Goal: Task Accomplishment & Management: Use online tool/utility

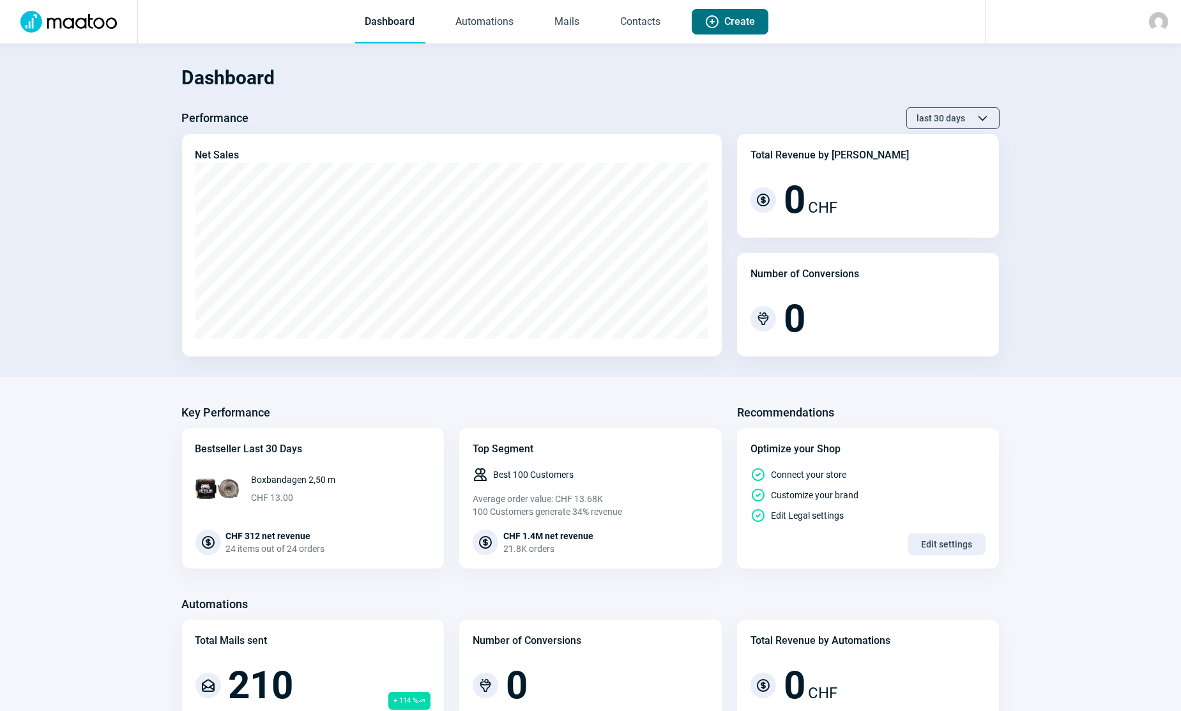
click at [718, 30] on span "Plus icon Create" at bounding box center [730, 22] width 51 height 26
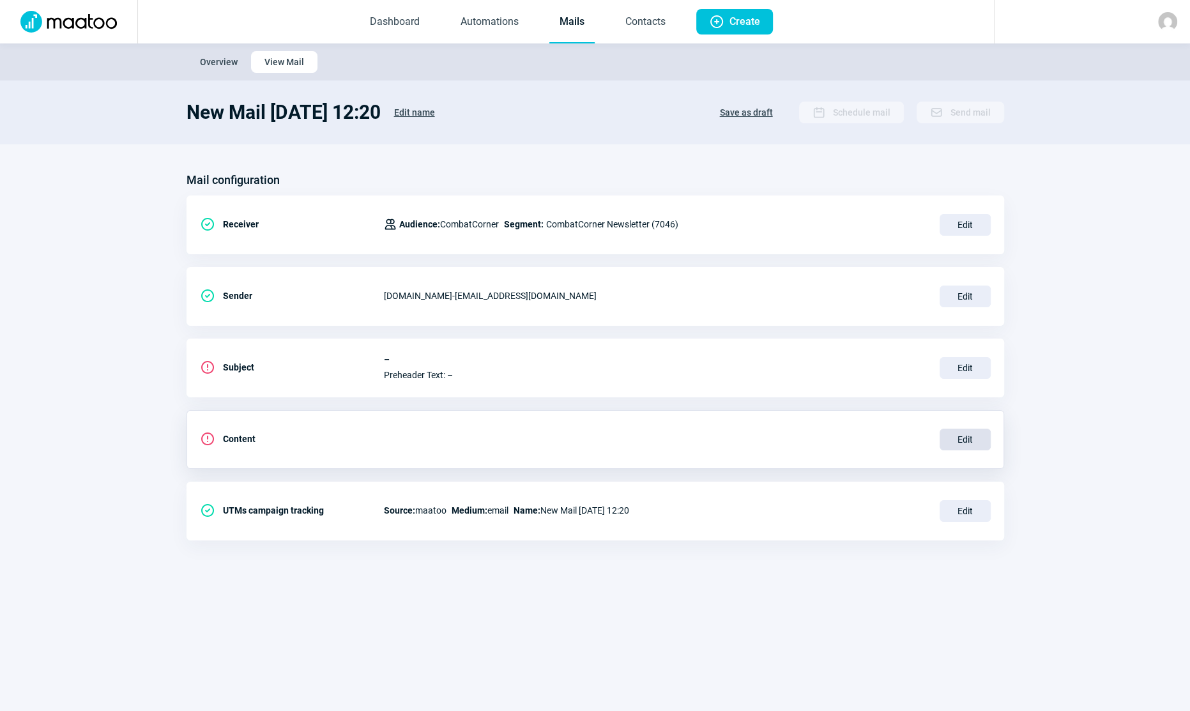
click at [959, 441] on span "Edit" at bounding box center [965, 440] width 51 height 22
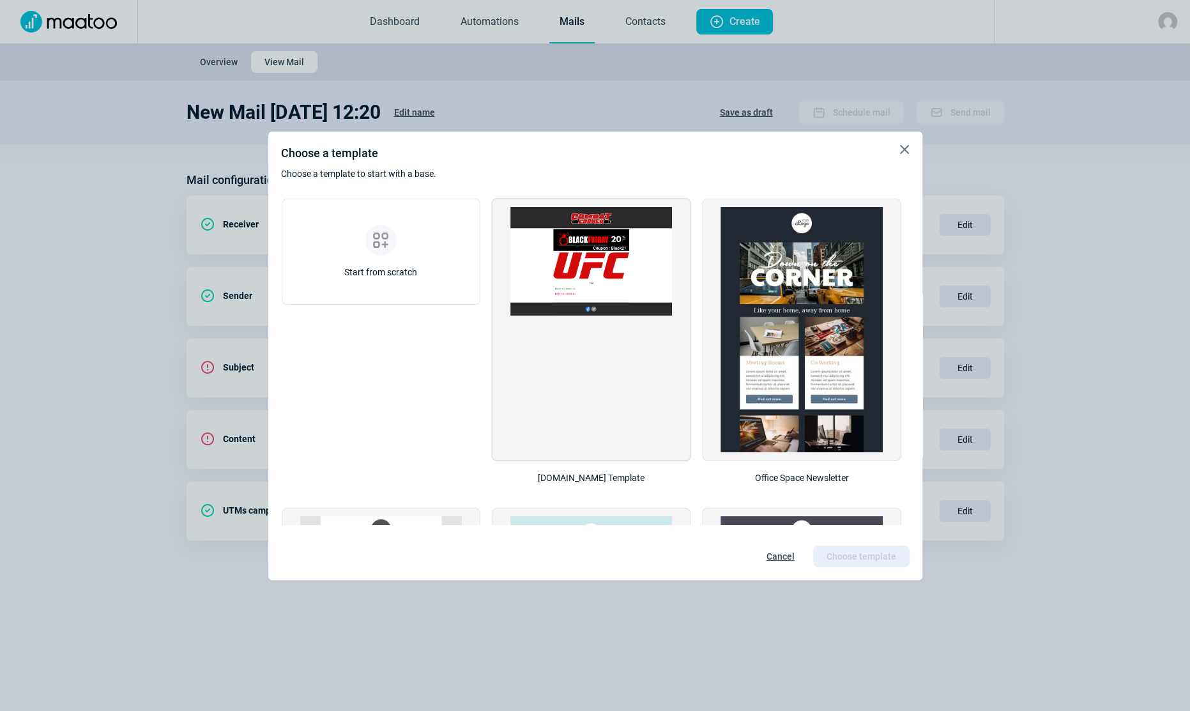
click at [591, 268] on img at bounding box center [591, 261] width 162 height 109
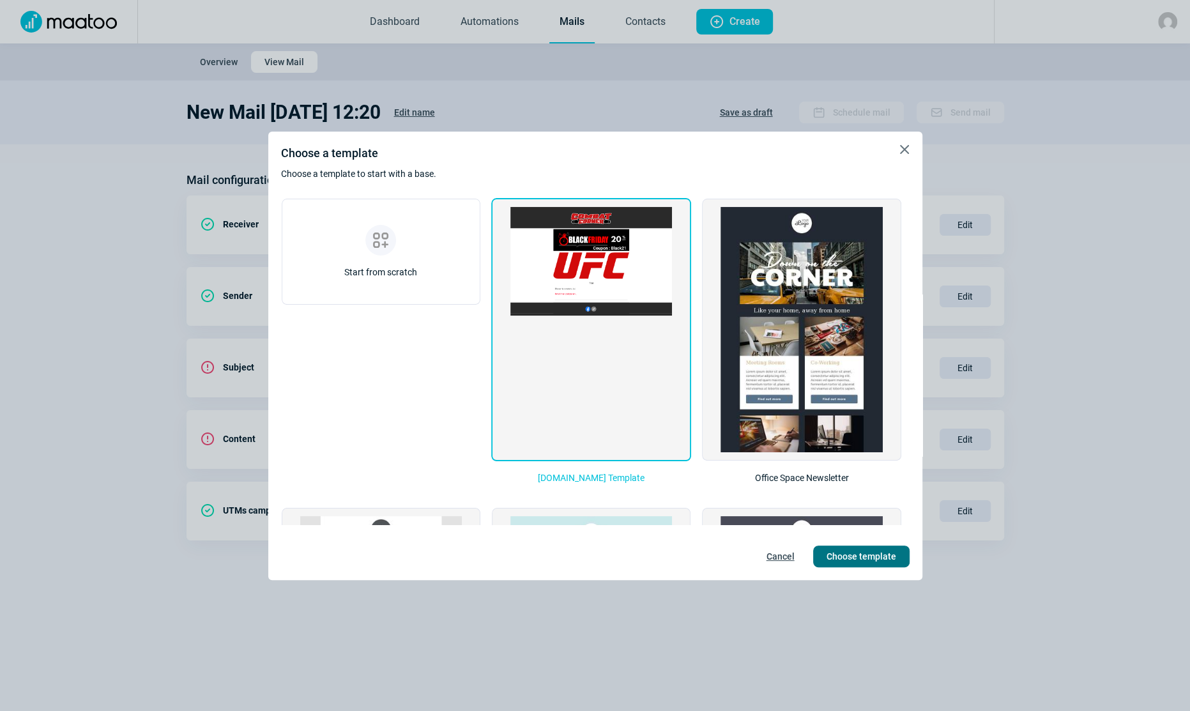
click at [864, 548] on span "Choose template" at bounding box center [862, 556] width 70 height 20
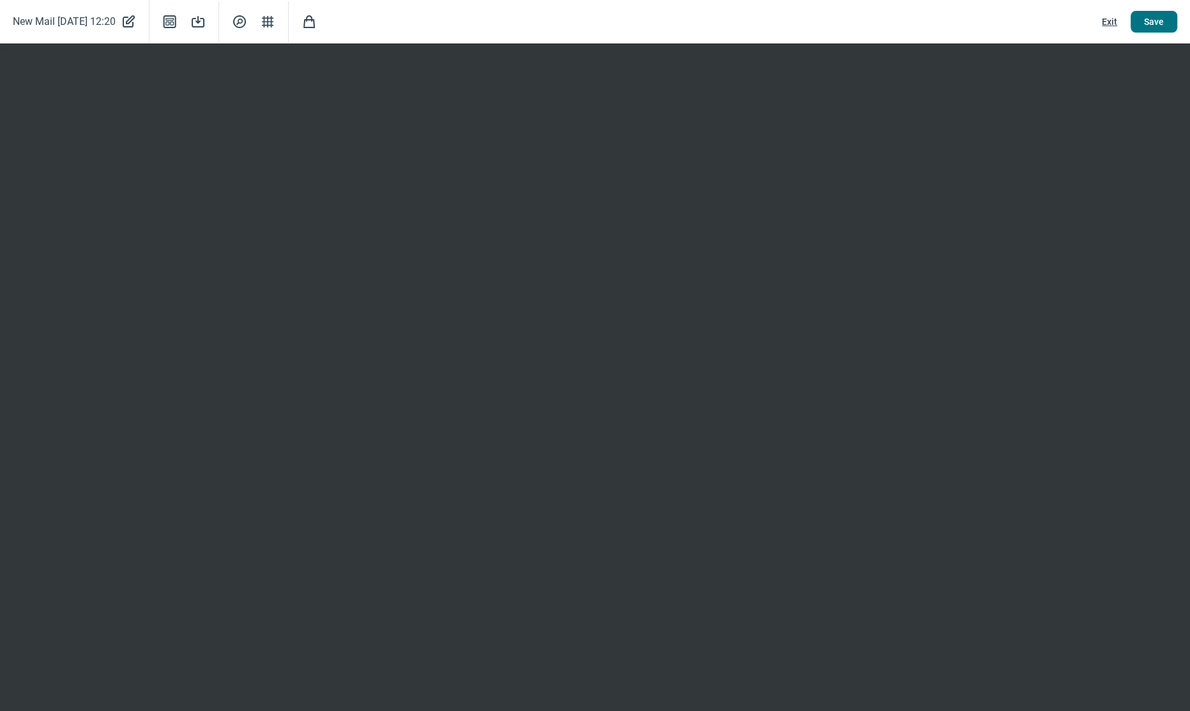
click at [1153, 24] on span "Save" at bounding box center [1154, 21] width 20 height 20
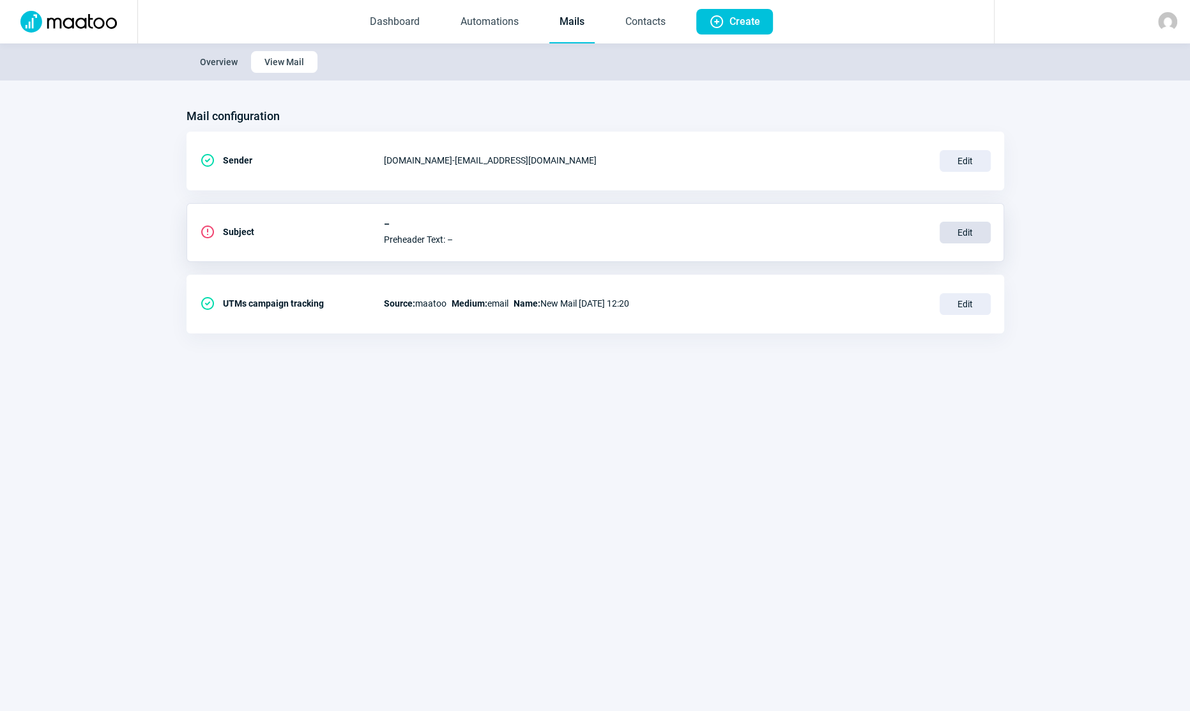
click at [961, 234] on span "Edit" at bounding box center [965, 233] width 51 height 22
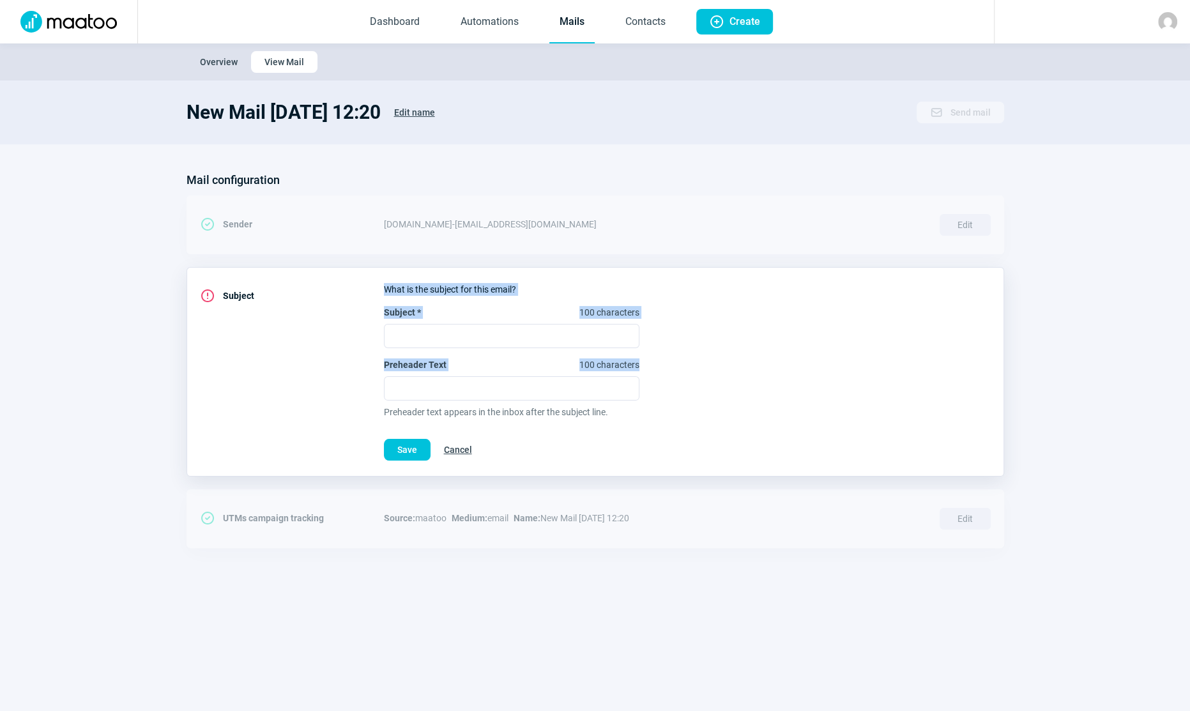
drag, startPoint x: 380, startPoint y: 309, endPoint x: 651, endPoint y: 370, distance: 277.7
click at [651, 370] on div "ExclamationCircle icon Subject What is the subject for this email? Subject * 10…" at bounding box center [596, 372] width 818 height 210
copy div "What is the subject for this email? Subject * 100 characters Preheader Text 100…"
click at [422, 334] on input "Subject * 100 characters" at bounding box center [511, 336] width 255 height 24
paste input "🔥 Sélection exclusive Venum à prix fous – Offre valable en Suisse uniquement ju…"
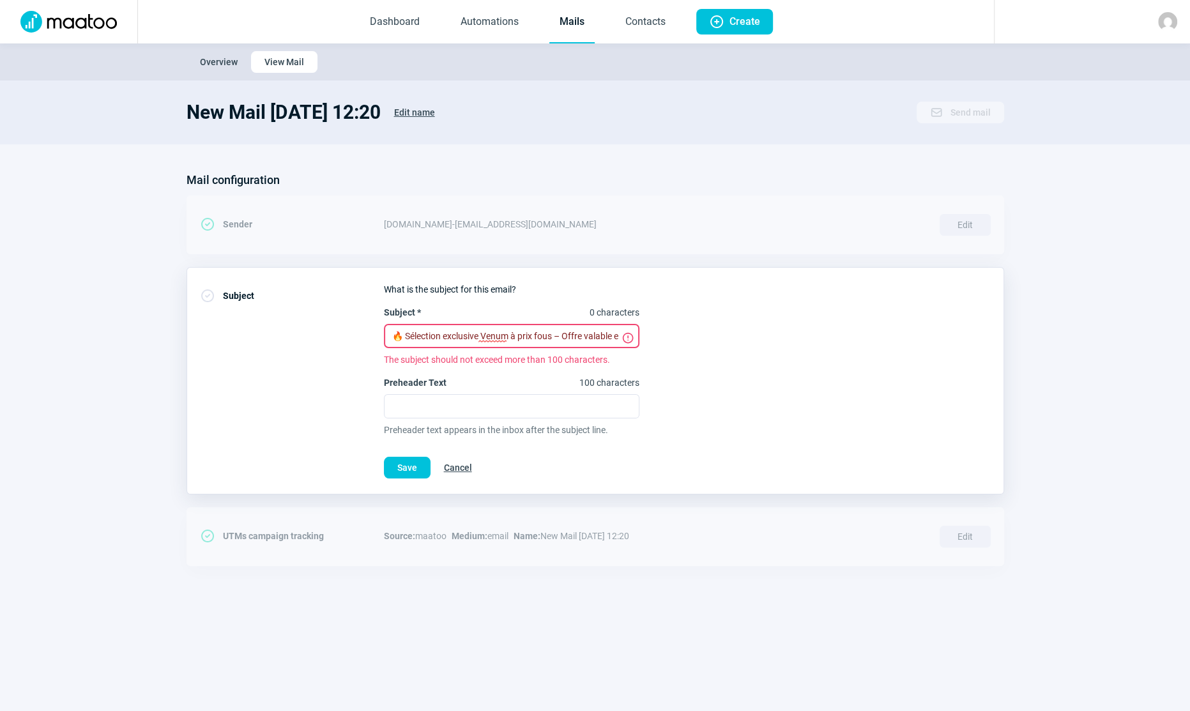
click at [461, 335] on input "🔥 Sélection exclusive Venum à prix fous – Offre valable en Suisse uniquement ju…" at bounding box center [511, 336] width 255 height 24
paste input "Venum à prix fous – Offre valable en Suisse jusqu’au dimanche 5 octobre, stocks…"
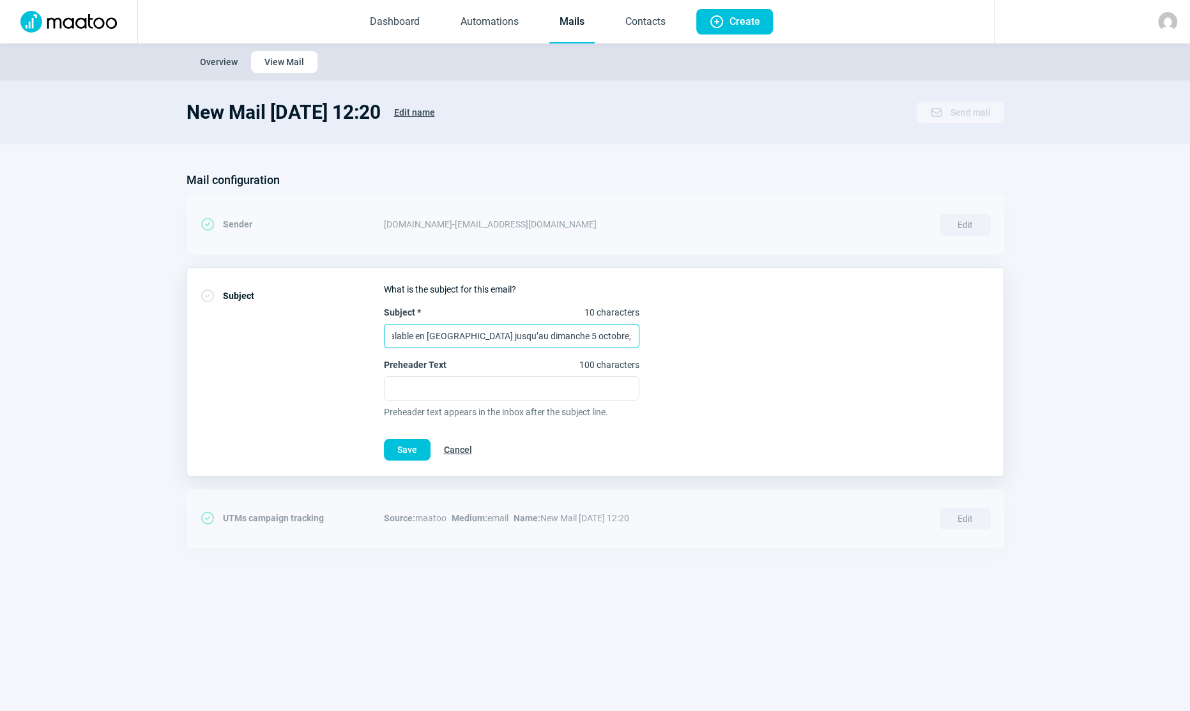
type input "🔥 Venum à prix fous – Offre valable en Suisse jusqu’au dimanche 5 octobre, stoc…"
click at [457, 388] on input "Preheader Text 100 characters" at bounding box center [511, 388] width 255 height 24
paste input "T-shirts, hoodies, shorts & leggings Venum en promo – Offre en [GEOGRAPHIC_DATA…"
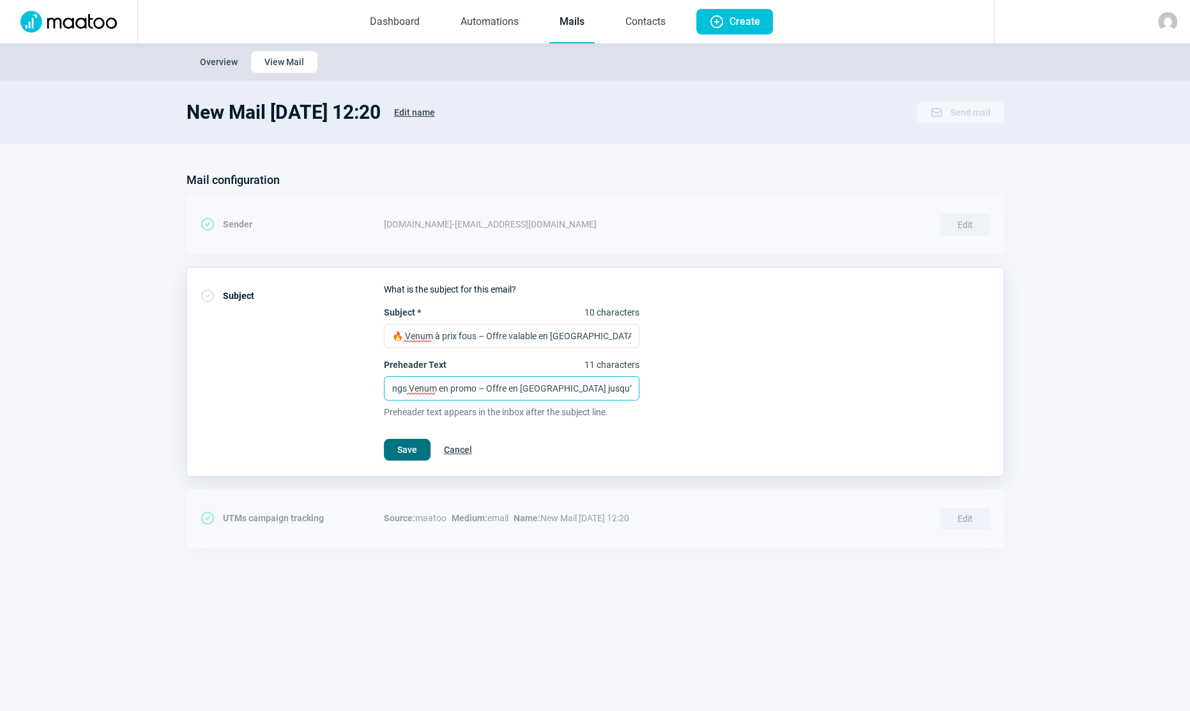
type input "T-shirts, hoodies, shorts & leggings Venum en promo – Offre en [GEOGRAPHIC_DATA…"
click at [405, 448] on span "Save" at bounding box center [407, 449] width 20 height 20
click at [435, 109] on span "Edit name" at bounding box center [414, 112] width 41 height 20
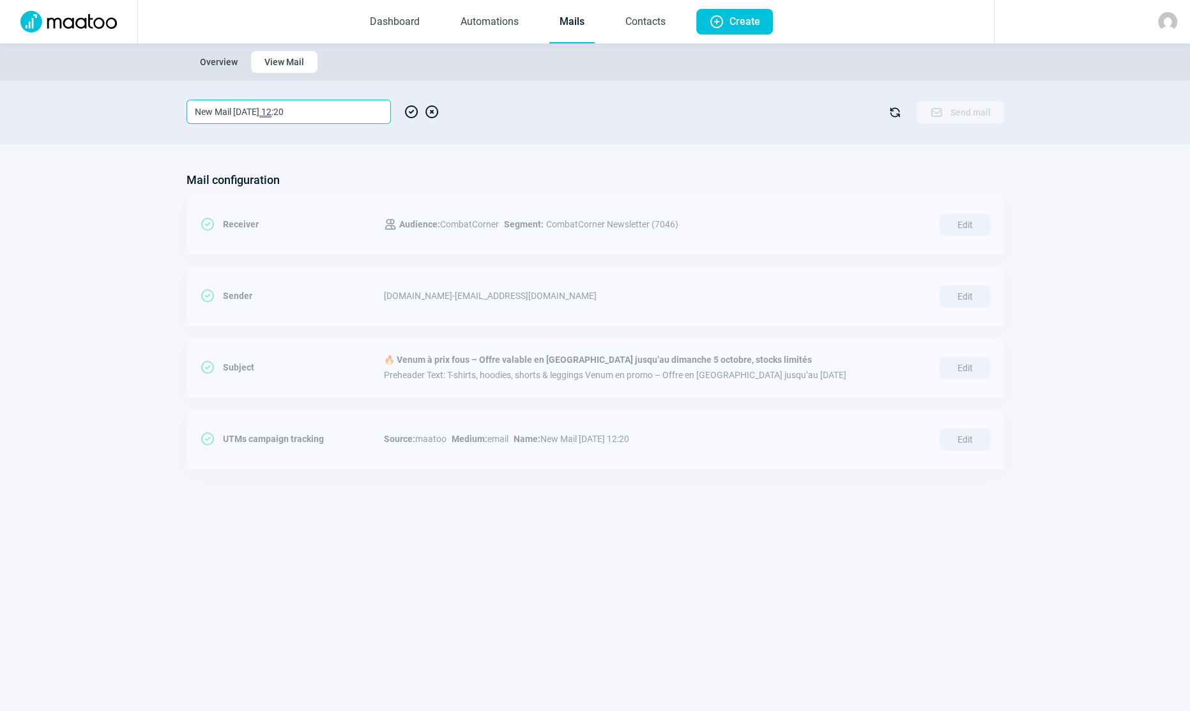
drag, startPoint x: 317, startPoint y: 109, endPoint x: 45, endPoint y: 105, distance: 271.5
click at [45, 107] on section "New Mail 2025-09-30 12:20 CheckCircle icon XCircle icon Refresh icon Mail icon …" at bounding box center [595, 112] width 1190 height 64
type input "Venum"
click at [409, 112] on span "CheckCircle icon" at bounding box center [411, 112] width 15 height 24
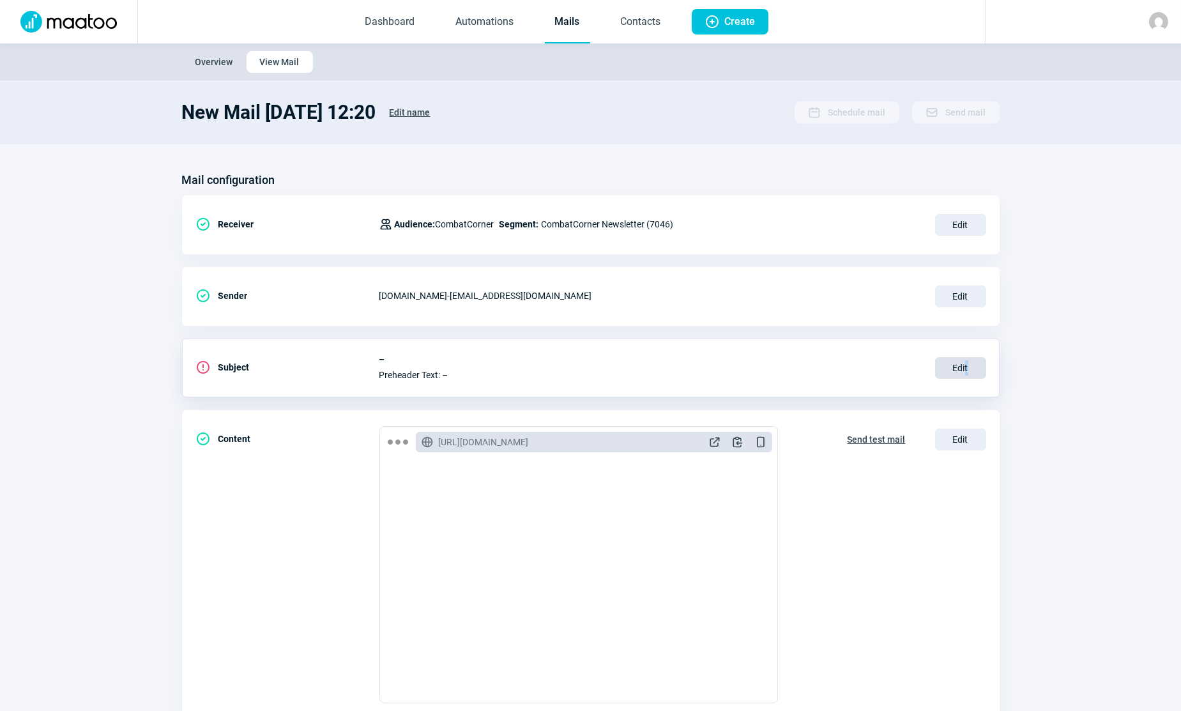
click at [966, 368] on span "Edit" at bounding box center [960, 368] width 51 height 22
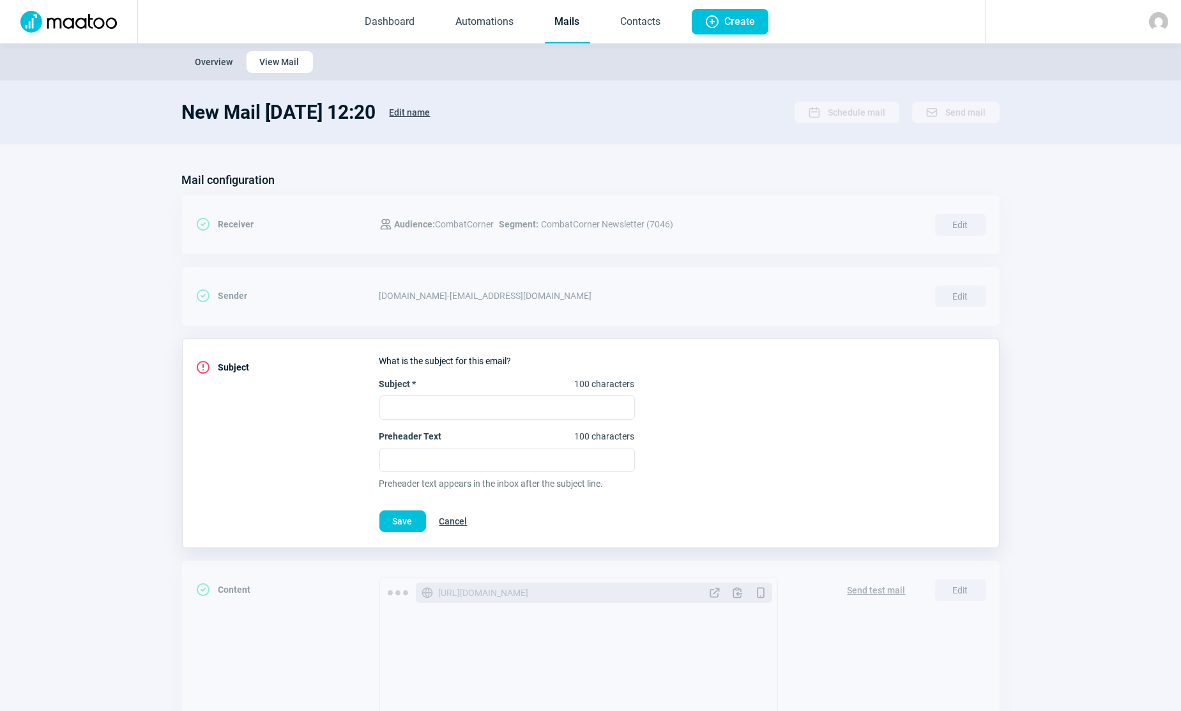
click at [496, 473] on div "Preheader Text 100 characters Preheader text appears in the inbox after the sub…" at bounding box center [506, 460] width 255 height 60
click at [492, 463] on input "Preheader Text 100 characters" at bounding box center [506, 460] width 255 height 24
paste input "T-shirts, hoodies, shorts & leggings Venum en promo – Offre en [GEOGRAPHIC_DATA…"
drag, startPoint x: 423, startPoint y: 457, endPoint x: 236, endPoint y: 455, distance: 186.5
click at [236, 455] on div "ExclamationCircle icon Subject What is the subject for this email? Subject * 10…" at bounding box center [591, 444] width 818 height 210
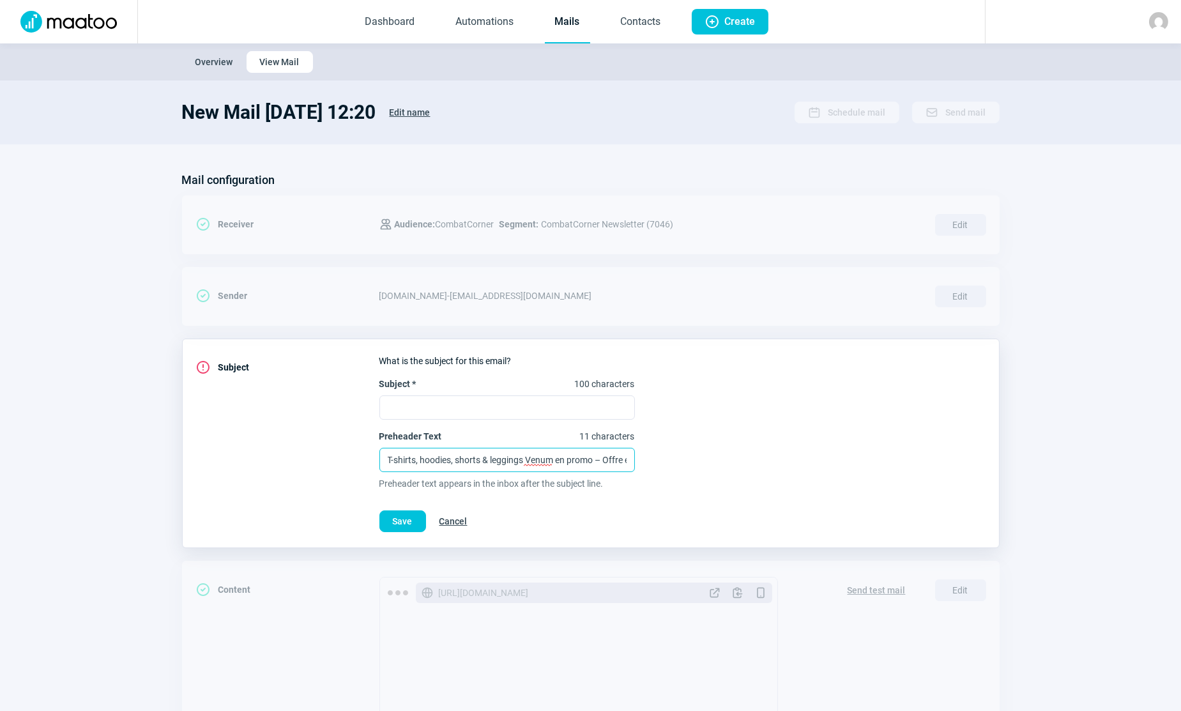
type input "T-shirts, hoodies, shorts & leggings Venum en promo – Offre en [GEOGRAPHIC_DATA…"
click at [426, 400] on input "Subject * 100 characters" at bounding box center [506, 407] width 255 height 24
paste input "🔥 Venum à prix fous – Offre valable en Suisse jusqu’au dimanche 5 octobre, stoc…"
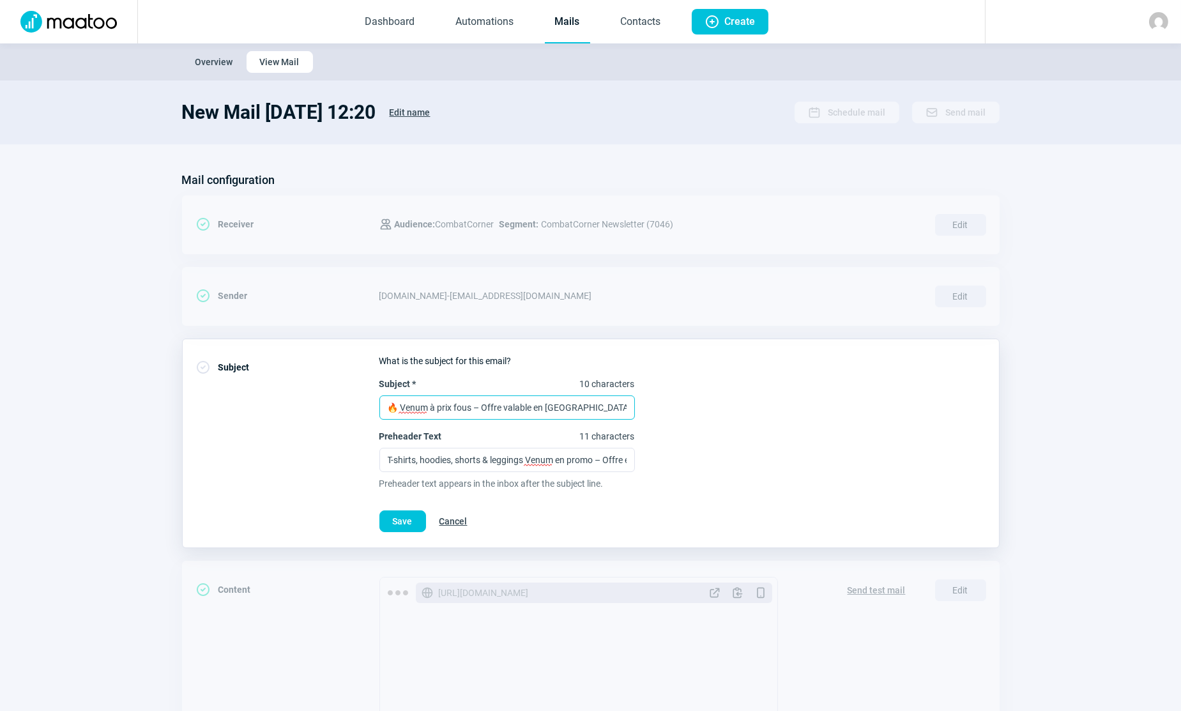
drag, startPoint x: 375, startPoint y: 404, endPoint x: 207, endPoint y: 386, distance: 168.9
click at [207, 386] on div "CheckCircle icon Subject What is the subject for this email? Subject * 10 chara…" at bounding box center [591, 444] width 818 height 210
type input "🔥 Venum à prix fous – Offre valable en Suisse jusqu’au dimanche 5 octobre, stoc…"
click at [394, 519] on span "Save" at bounding box center [403, 521] width 20 height 20
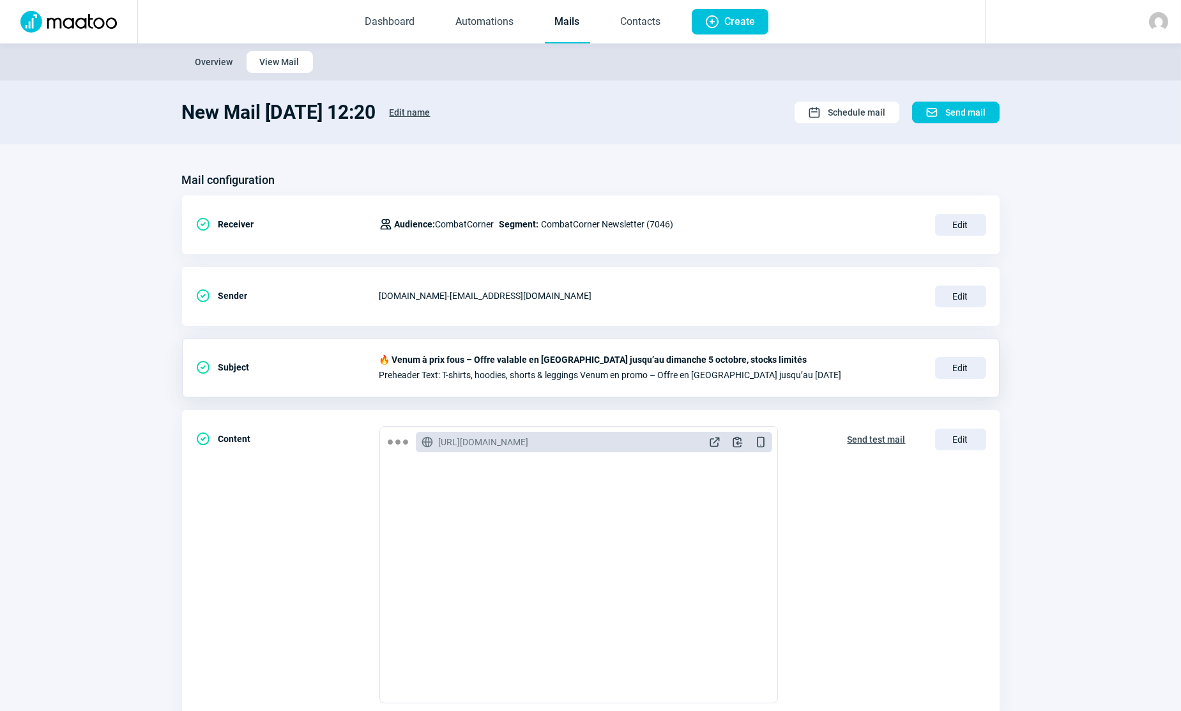
click at [431, 113] on span "Edit name" at bounding box center [410, 112] width 41 height 20
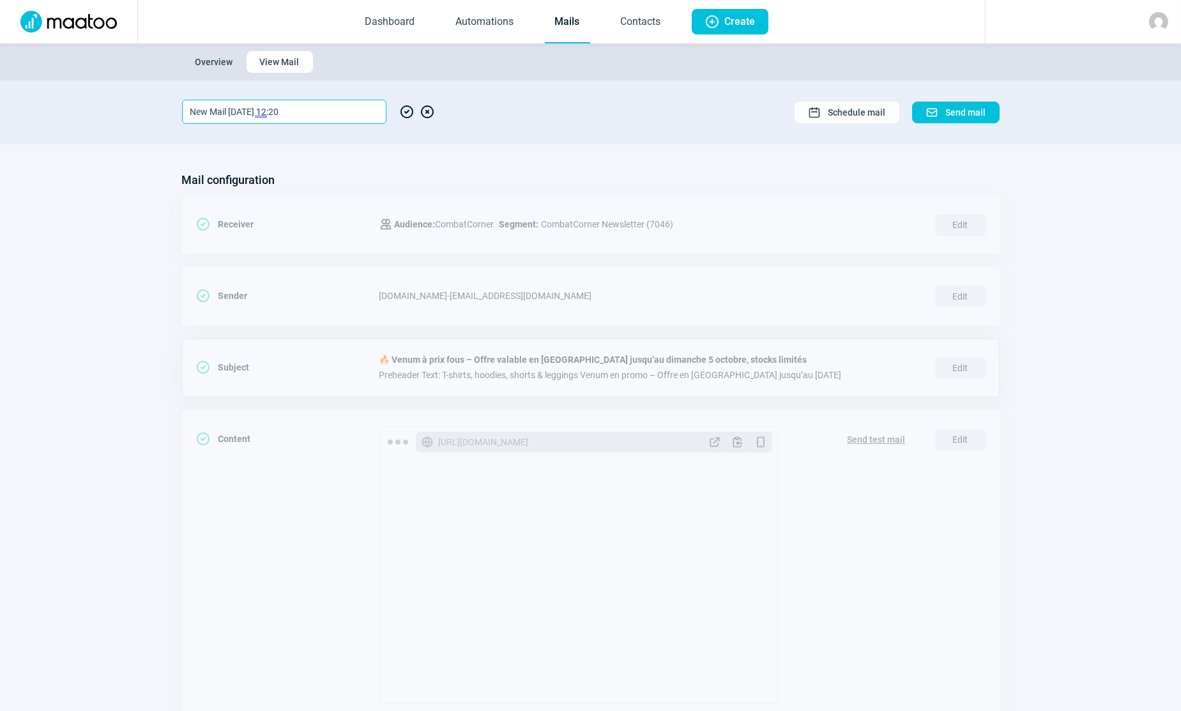
drag, startPoint x: 198, startPoint y: 100, endPoint x: 138, endPoint y: 95, distance: 60.3
click at [138, 95] on section "New Mail 2025-09-30 12:20 CheckCircle icon XCircle icon Calendar icon Schedule …" at bounding box center [590, 112] width 1181 height 64
type input "Venum FR"
click at [402, 113] on span "CheckCircle icon" at bounding box center [406, 112] width 15 height 24
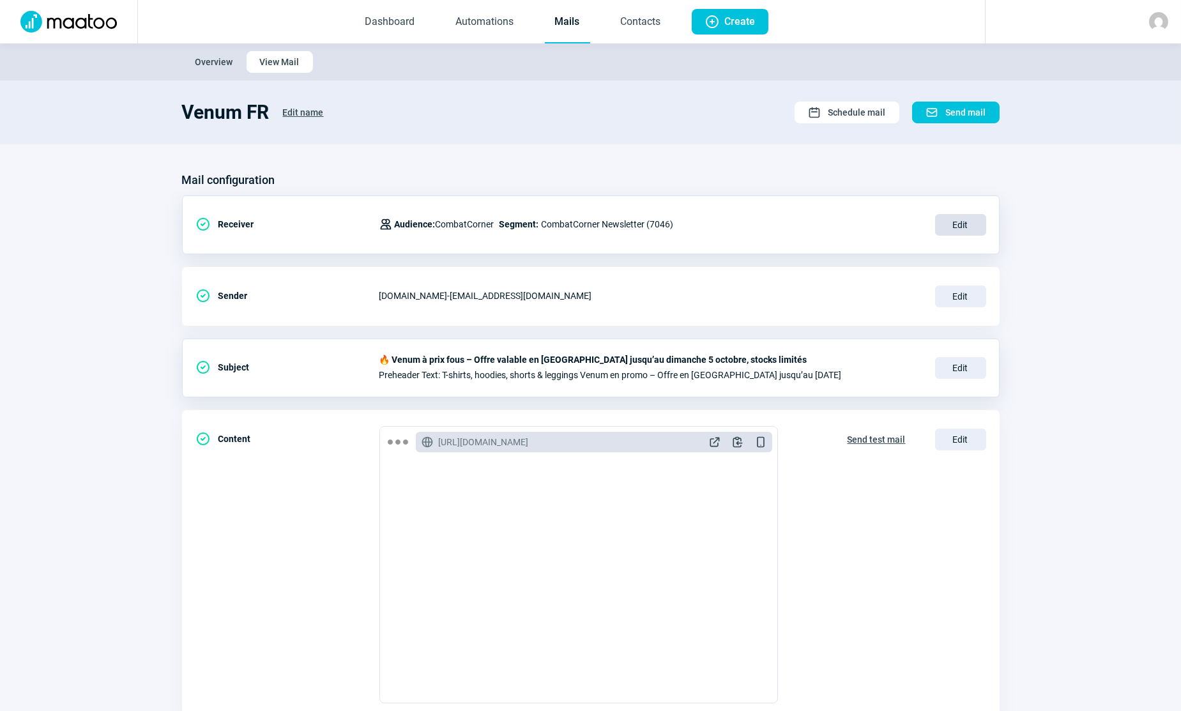
click at [959, 225] on span "Edit" at bounding box center [960, 225] width 51 height 22
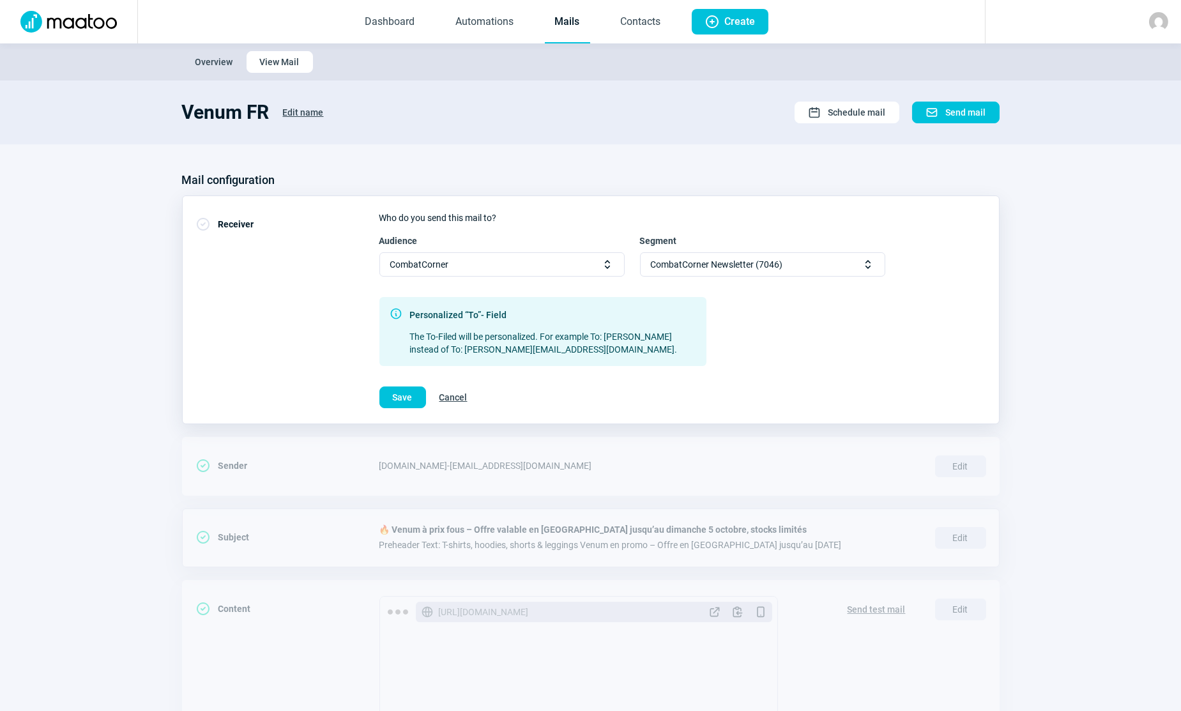
click at [721, 266] on span "CombatCorner Newsletter (7046)" at bounding box center [717, 264] width 132 height 23
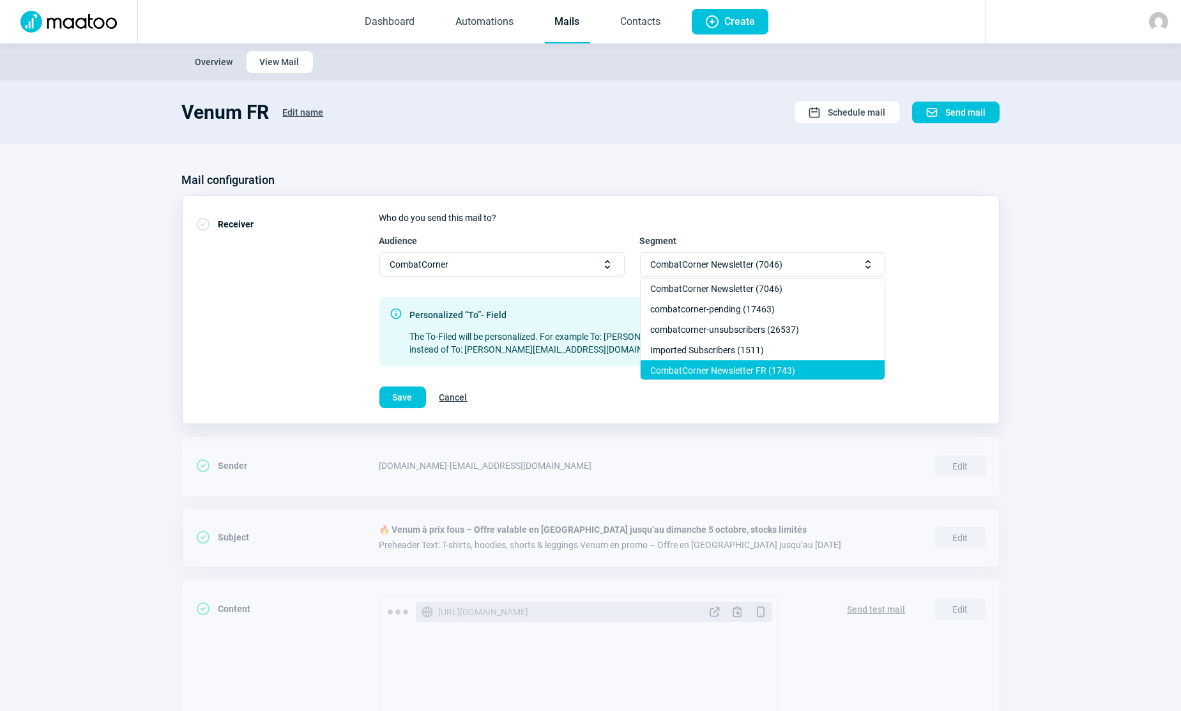
click at [770, 369] on div "CombatCorner Newsletter FR (1743)" at bounding box center [763, 370] width 244 height 20
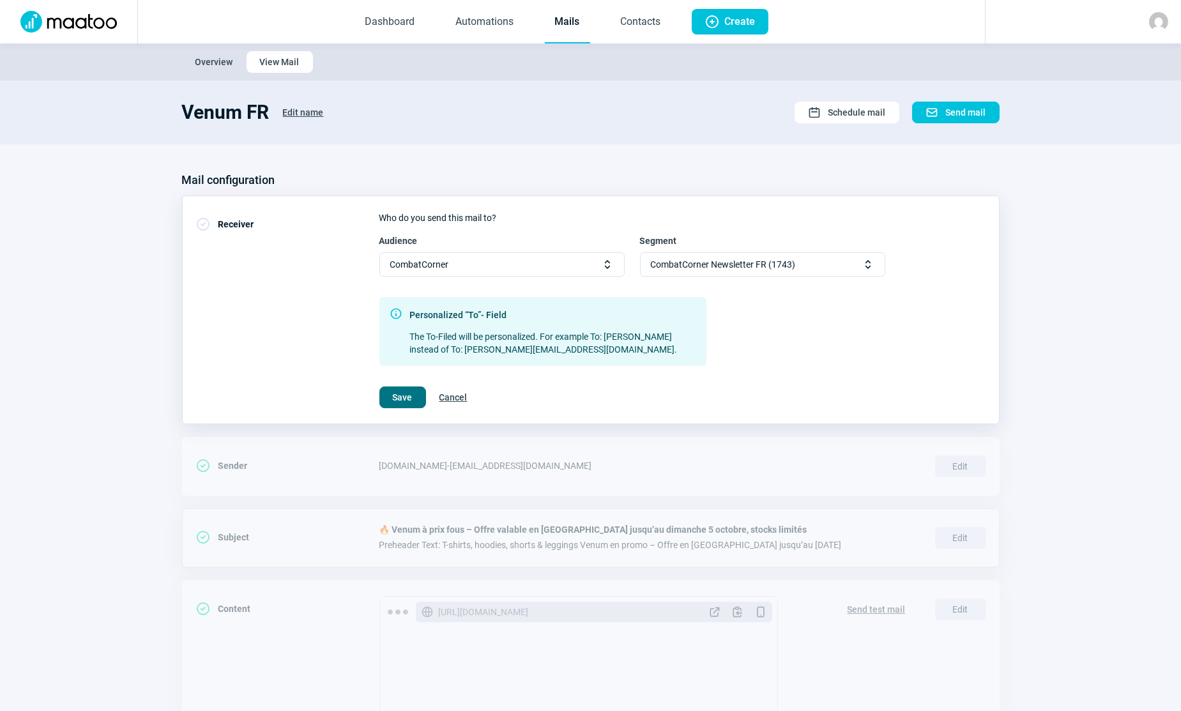
click at [393, 394] on span "Save" at bounding box center [403, 397] width 20 height 20
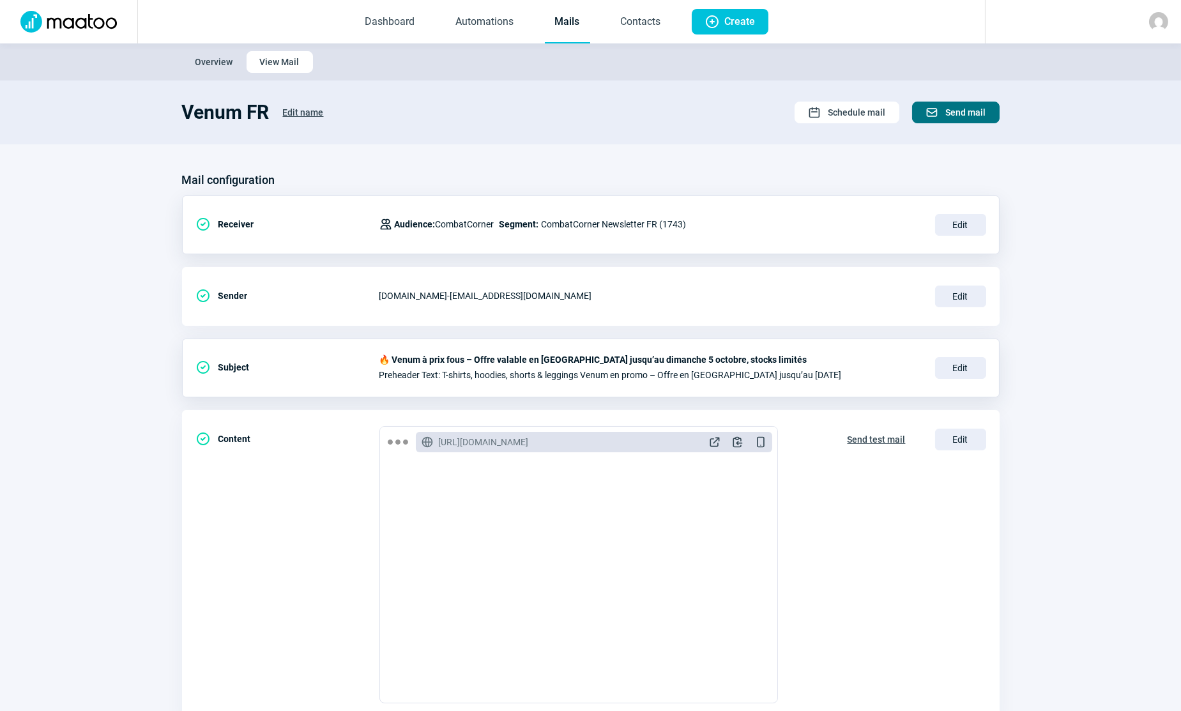
click at [969, 111] on span "Send mail" at bounding box center [966, 112] width 40 height 20
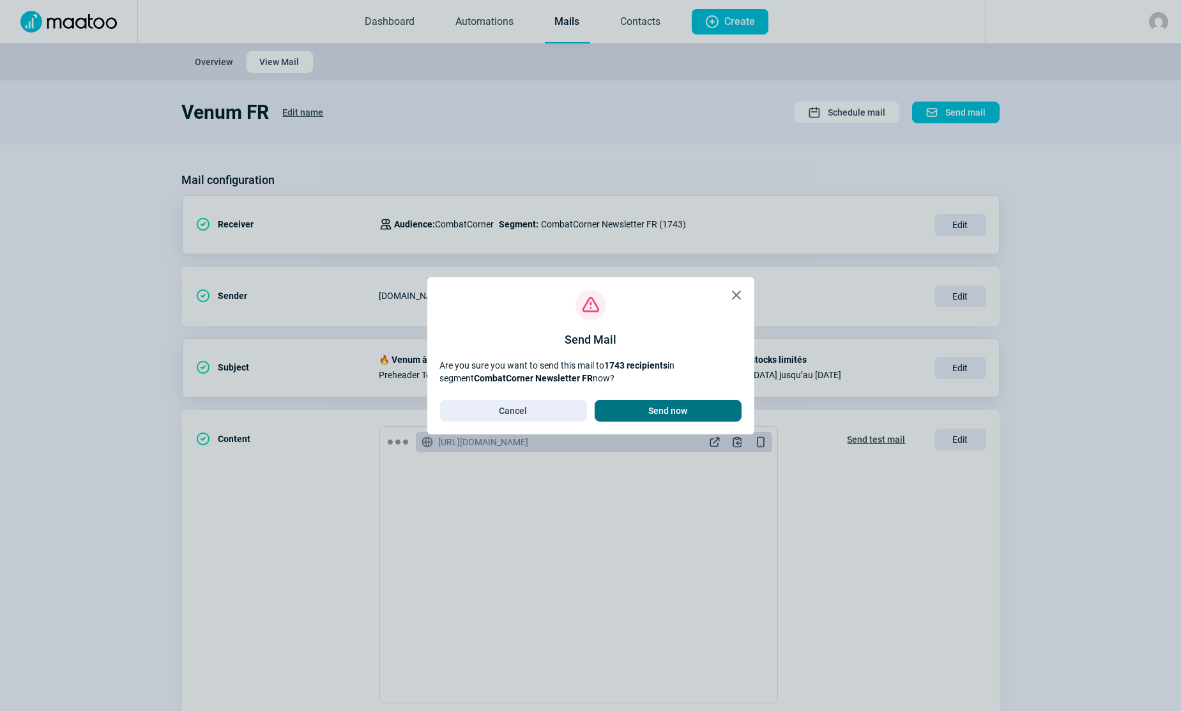
click at [690, 413] on span "Send now" at bounding box center [668, 410] width 120 height 20
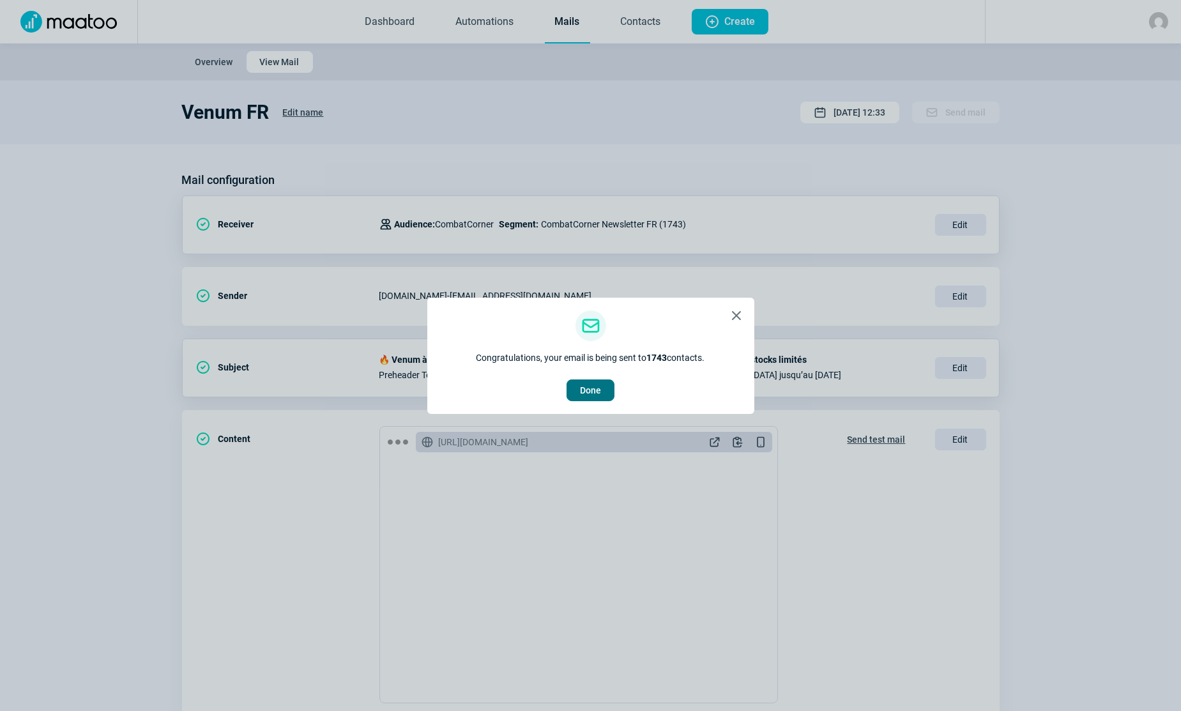
click at [595, 392] on span "Done" at bounding box center [590, 390] width 21 height 20
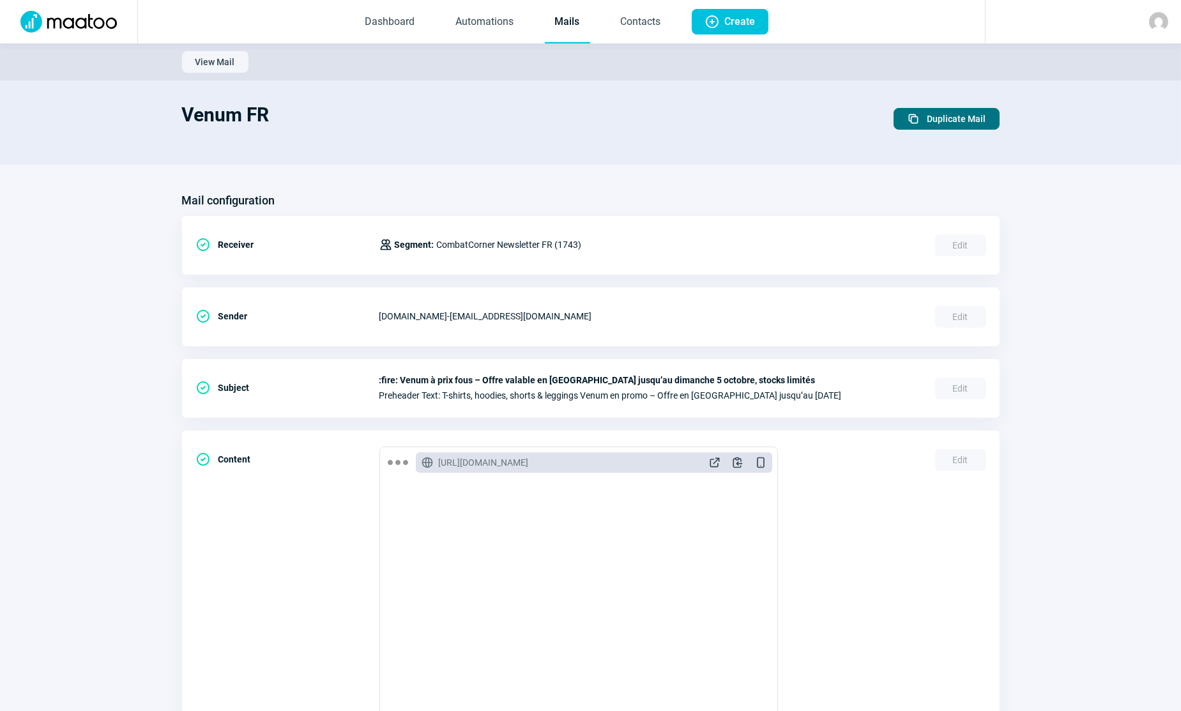
click at [927, 119] on span "Duplicate icon Duplicate Mail" at bounding box center [946, 119] width 79 height 20
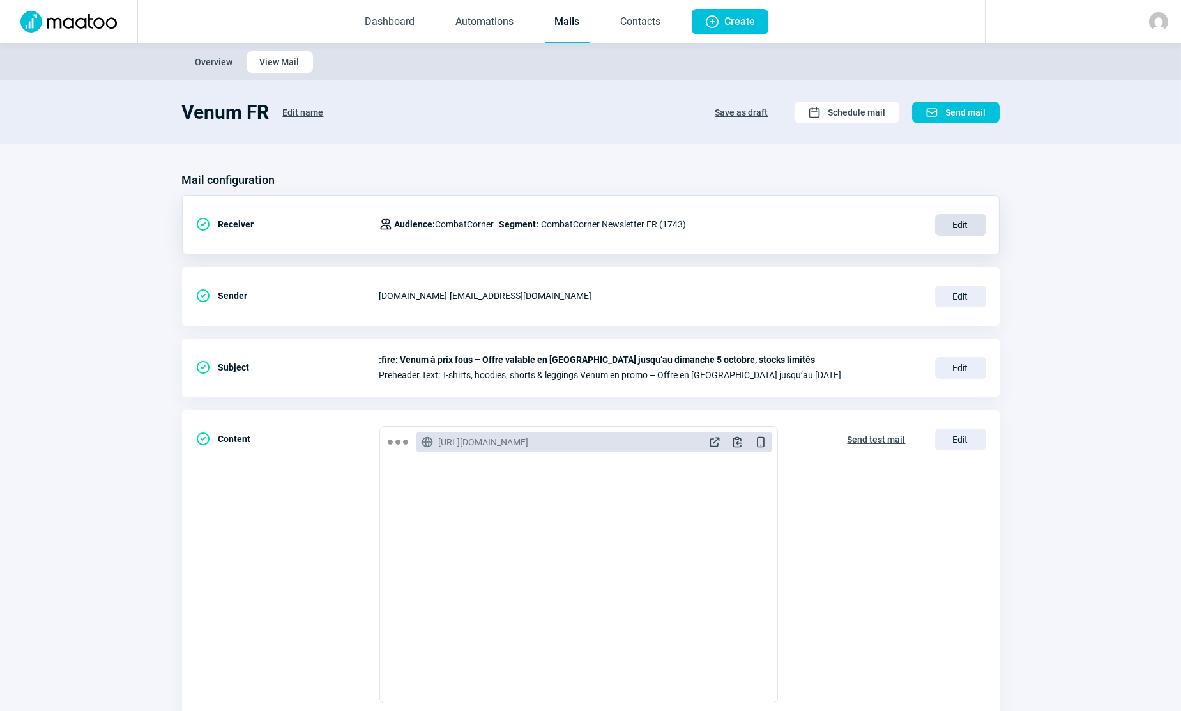
click at [956, 224] on span "Edit" at bounding box center [960, 225] width 51 height 22
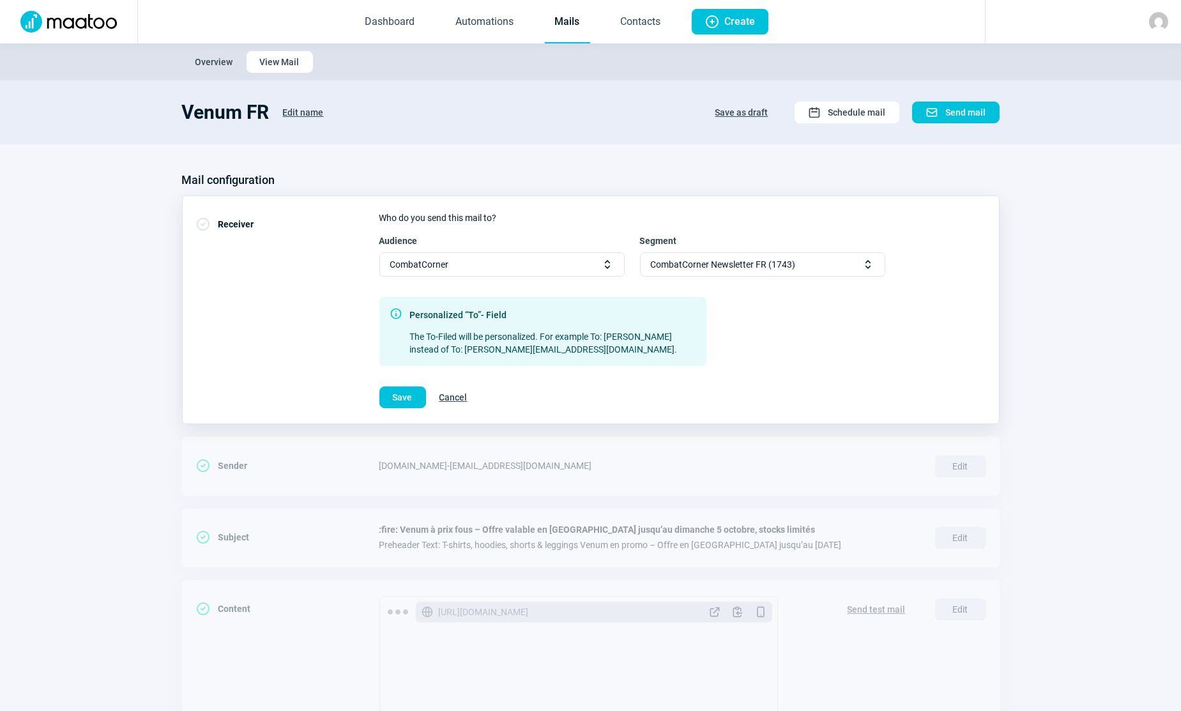
click at [692, 257] on span "CombatCorner Newsletter FR (1743)" at bounding box center [723, 264] width 145 height 23
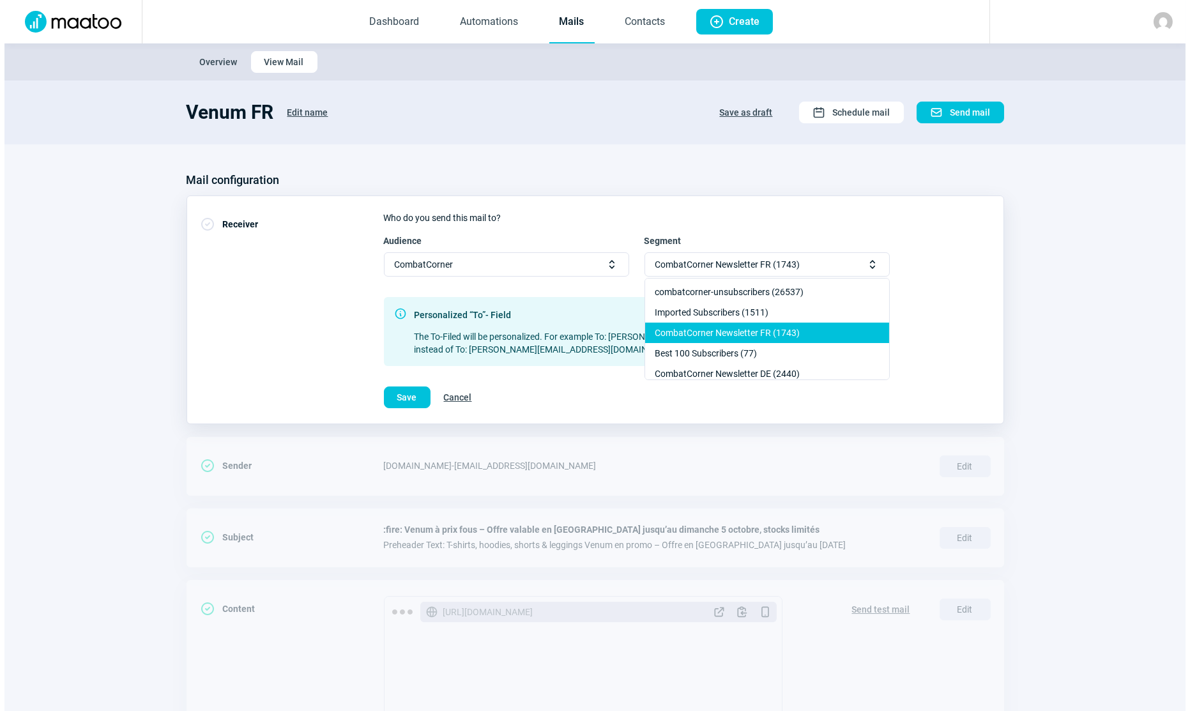
scroll to position [57, 0]
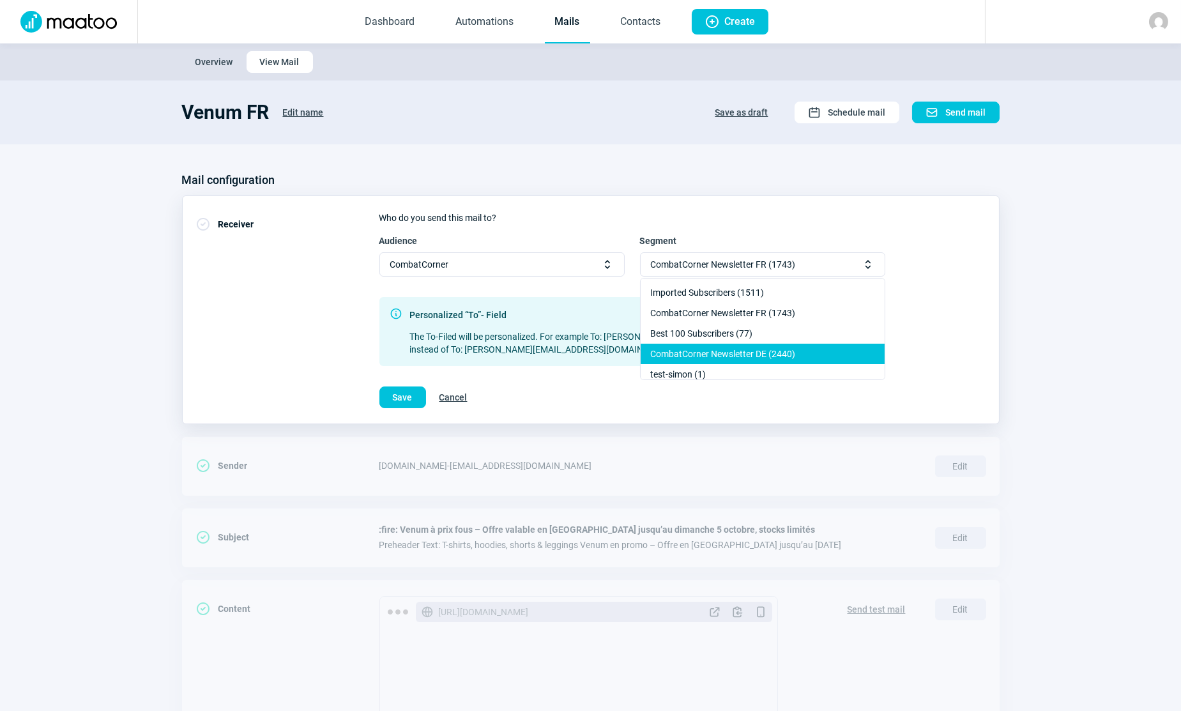
click at [717, 355] on div "CombatCorner Newsletter DE (2440)" at bounding box center [763, 354] width 244 height 20
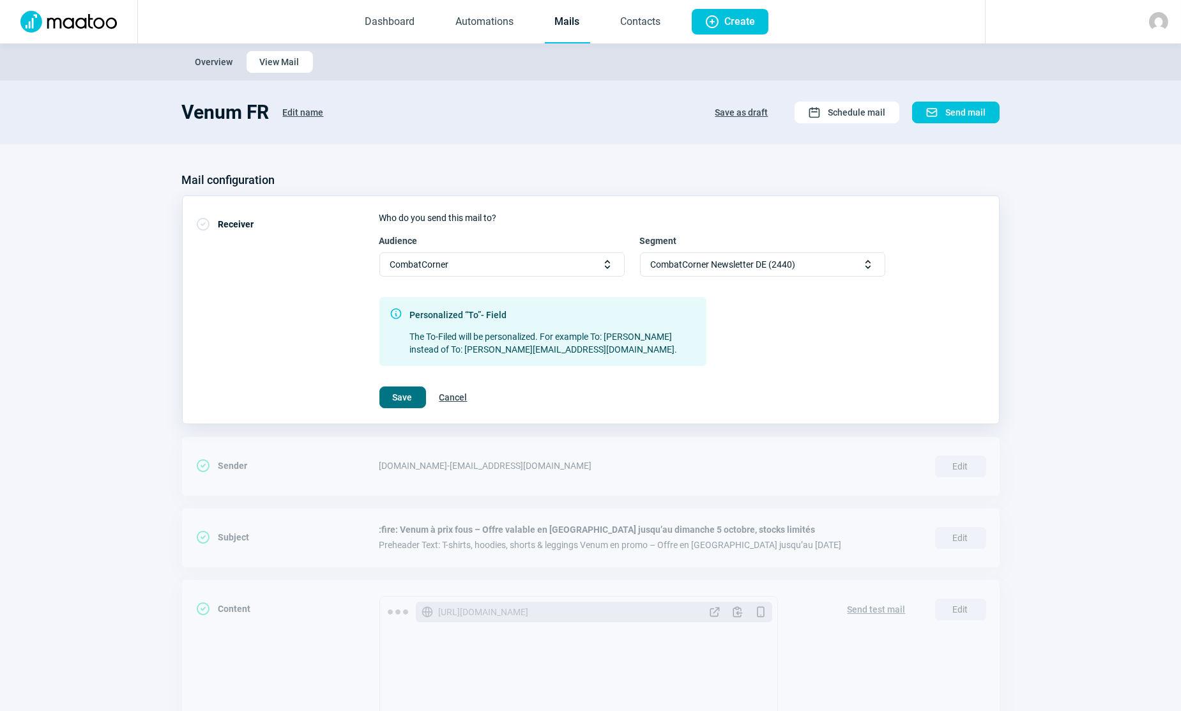
click at [406, 396] on span "Save" at bounding box center [403, 397] width 20 height 20
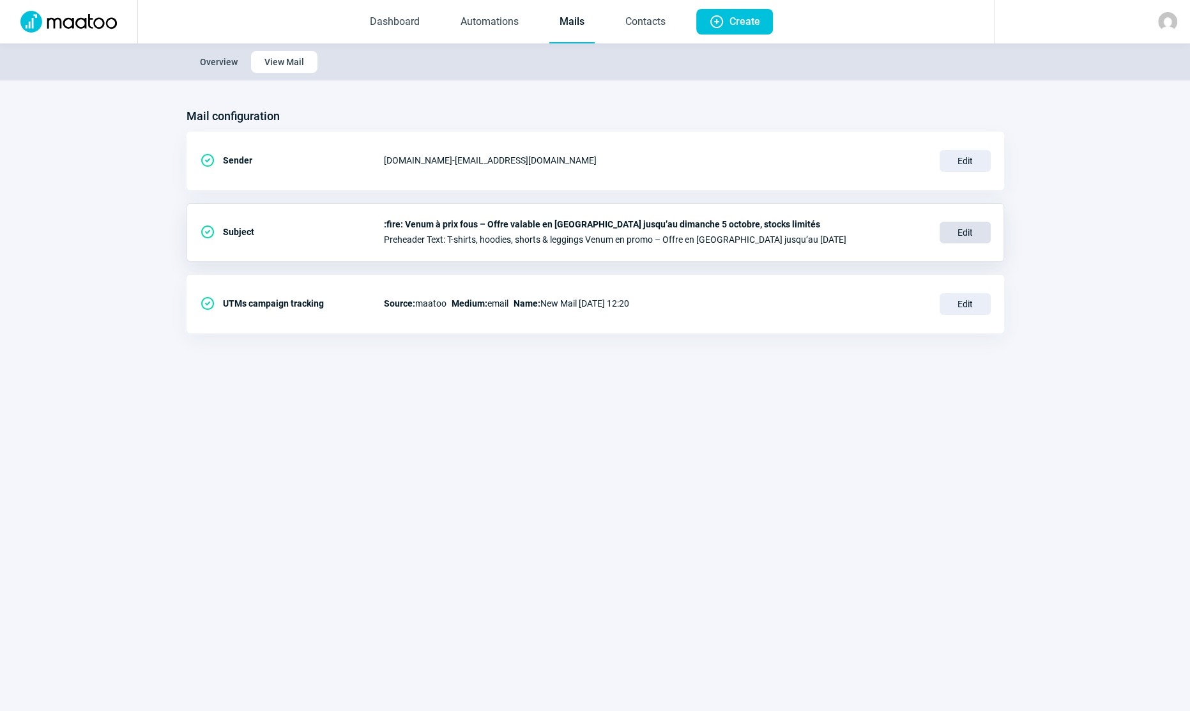
click at [957, 236] on span "Edit" at bounding box center [965, 233] width 51 height 22
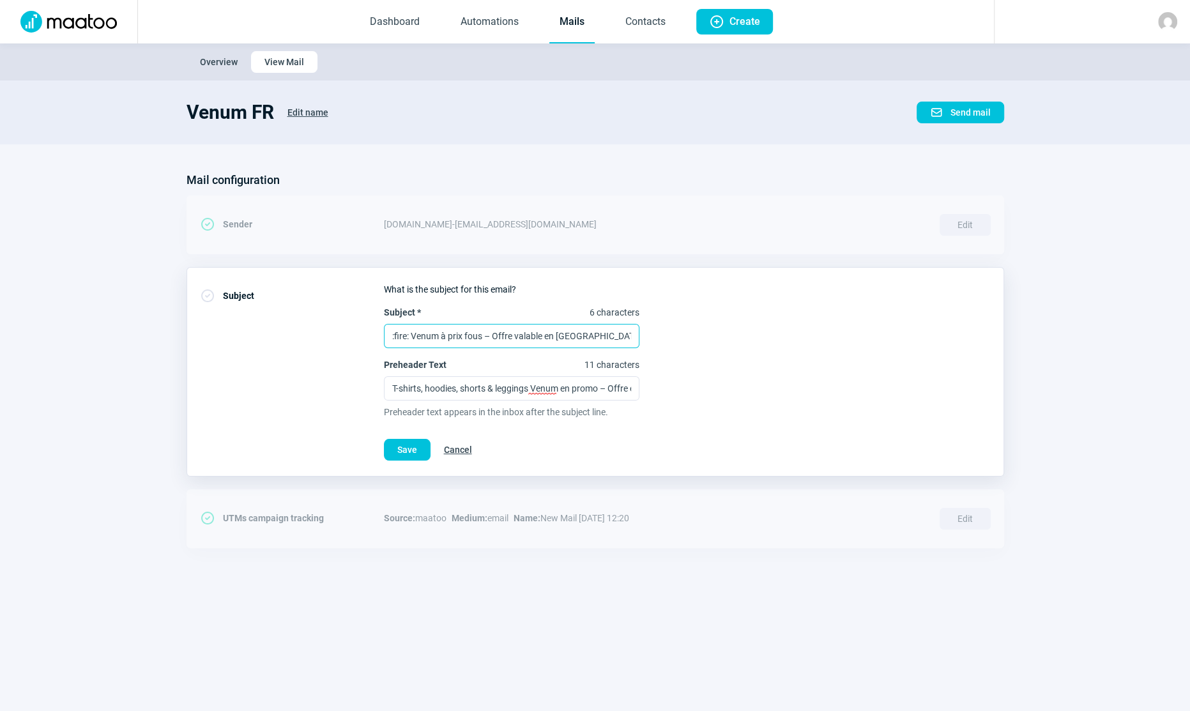
drag, startPoint x: 510, startPoint y: 325, endPoint x: 505, endPoint y: 332, distance: 8.7
click at [509, 328] on input ":fire: Venum à prix fous – Offre valable en [GEOGRAPHIC_DATA] jusqu’au dimanche…" at bounding box center [511, 336] width 255 height 24
click at [502, 333] on input ":fire: Venum à prix fous – Offre valable en [GEOGRAPHIC_DATA] jusqu’au dimanche…" at bounding box center [511, 336] width 255 height 24
click at [502, 334] on input ":fire: Venum à prix fous – Offre valable en [GEOGRAPHIC_DATA] jusqu’au dimanche…" at bounding box center [511, 336] width 255 height 24
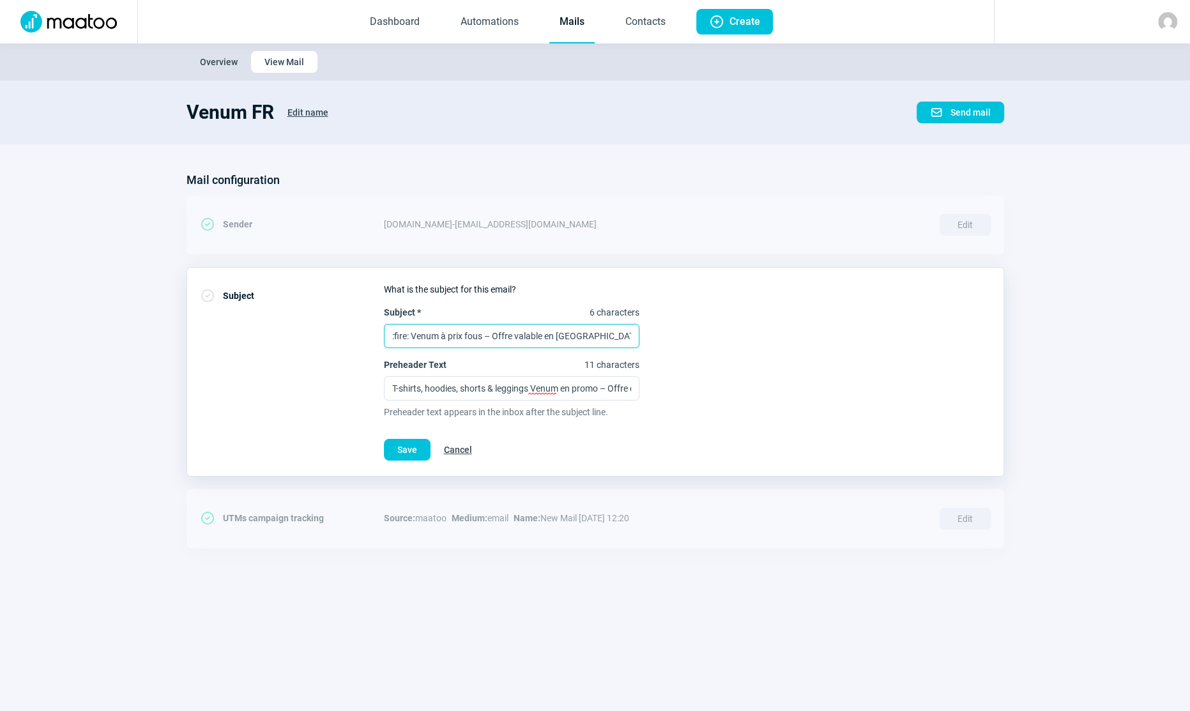
paste input "🔥 Venum Bekleidung zum Wahnsinnspreis – Nur in der [GEOGRAPHIC_DATA] gültig bis…"
type input "🔥 Venum Bekleidung zum Wahnsinnspreis – Nur in der [GEOGRAPHIC_DATA] gültig bis…"
click at [471, 385] on input "T-shirts, hoodies, shorts & leggings Venum en promo – Offre en [GEOGRAPHIC_DATA…" at bounding box center [511, 388] width 255 height 24
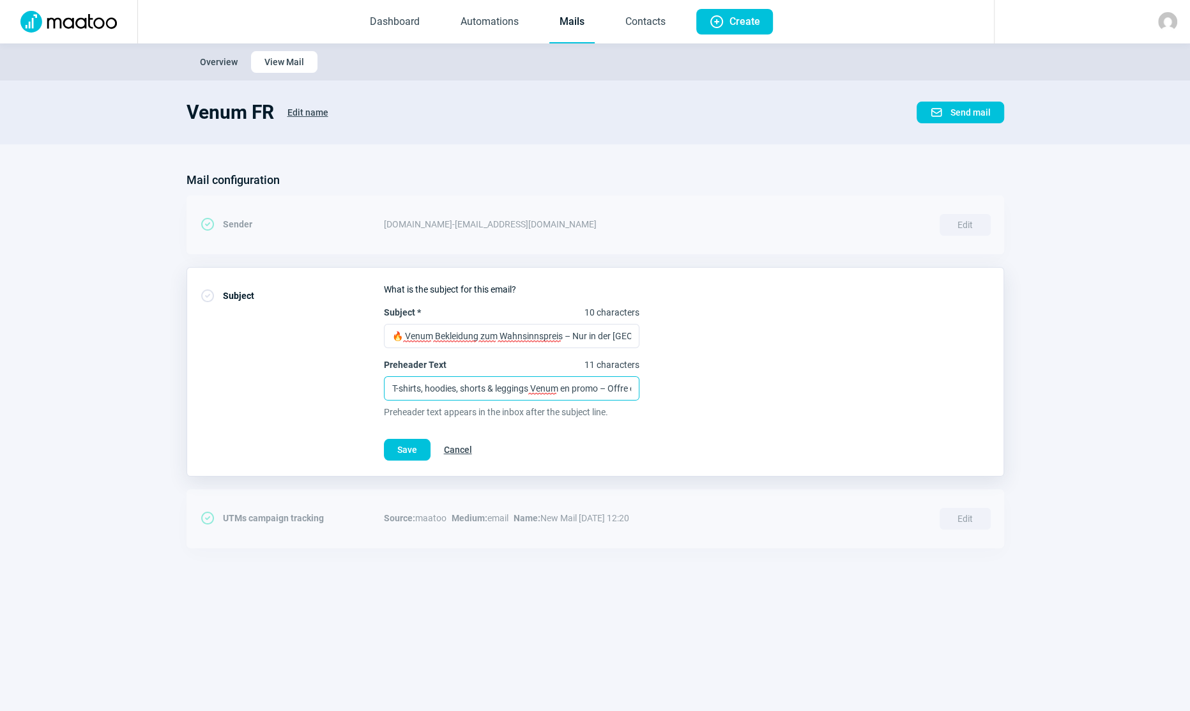
click at [471, 385] on input "T-shirts, hoodies, shorts & leggings Venum en promo – Offre en [GEOGRAPHIC_DATA…" at bounding box center [511, 388] width 255 height 24
paste input "Shirts, Hoodies, Shorts & Leggings jetzt reduziert – Aktion Schweiz gültig bis"
type input "T-Shirts, Hoodies, Shorts & Leggings jetzt reduziert – Aktion Schweiz gültig bi…"
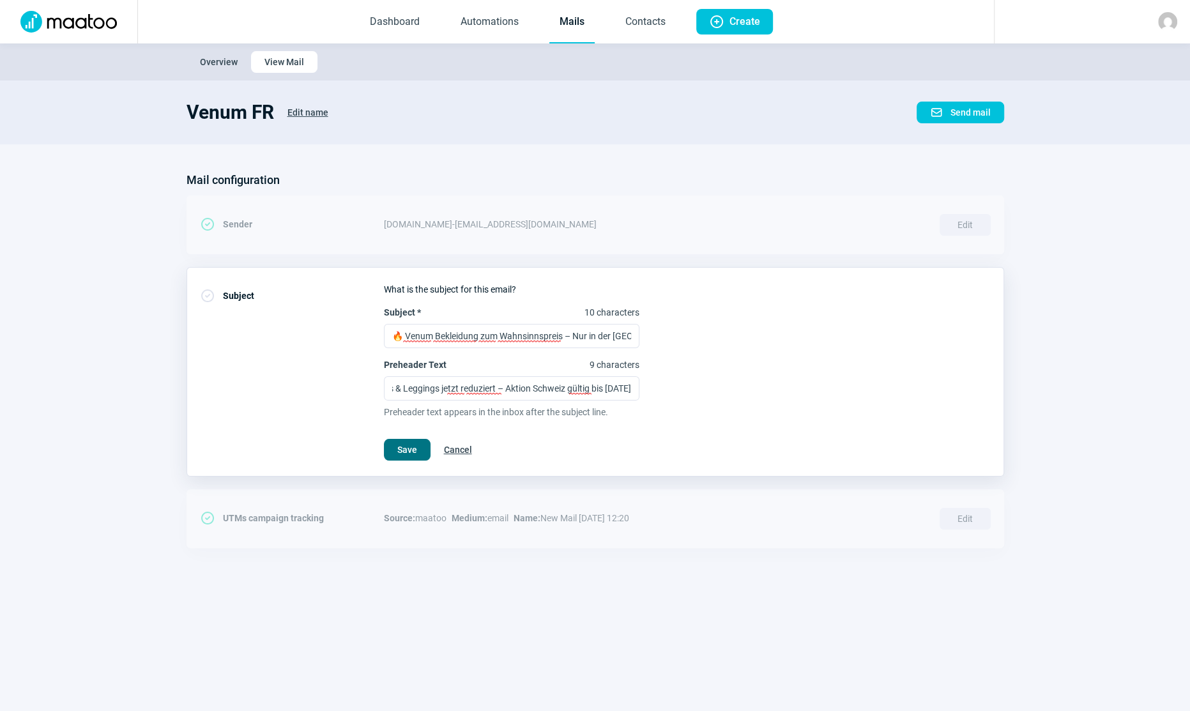
scroll to position [0, 0]
click at [412, 447] on span "Save" at bounding box center [407, 449] width 20 height 20
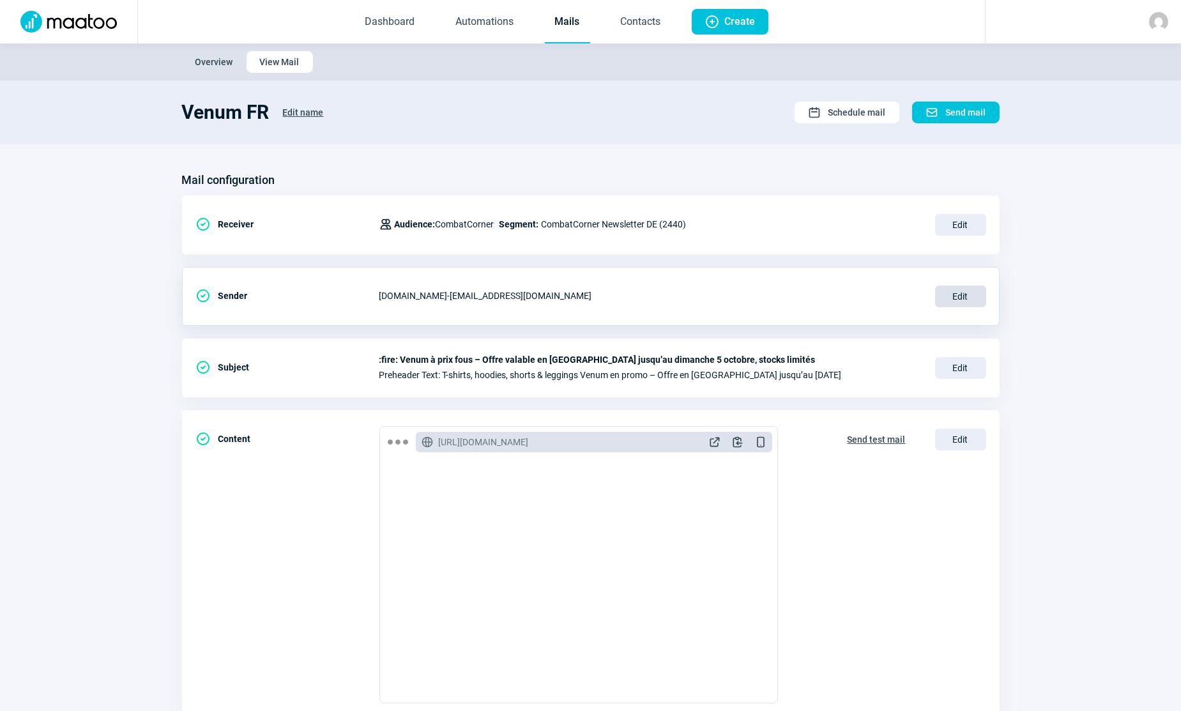
click at [967, 296] on span "Edit" at bounding box center [960, 297] width 51 height 22
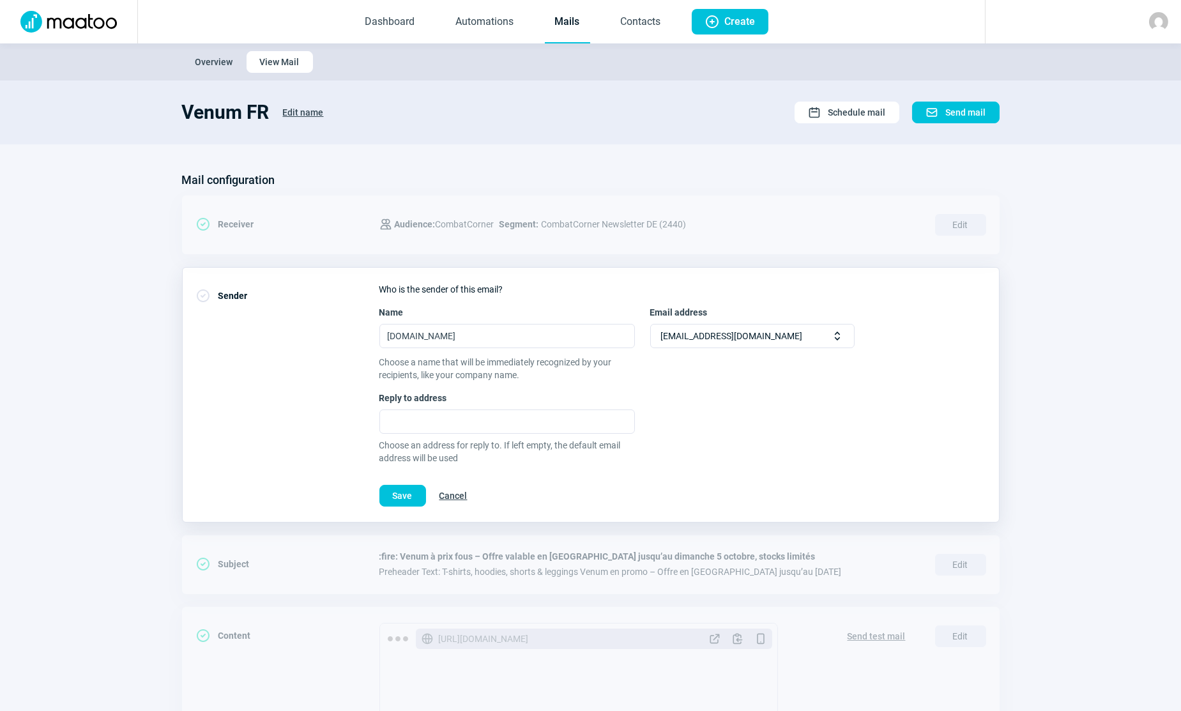
click at [558, 269] on div "CheckCircle icon Sender Who is the sender of this email? Name [DOMAIN_NAME] Ema…" at bounding box center [591, 394] width 818 height 255
click at [457, 496] on span "Cancel" at bounding box center [453, 495] width 28 height 20
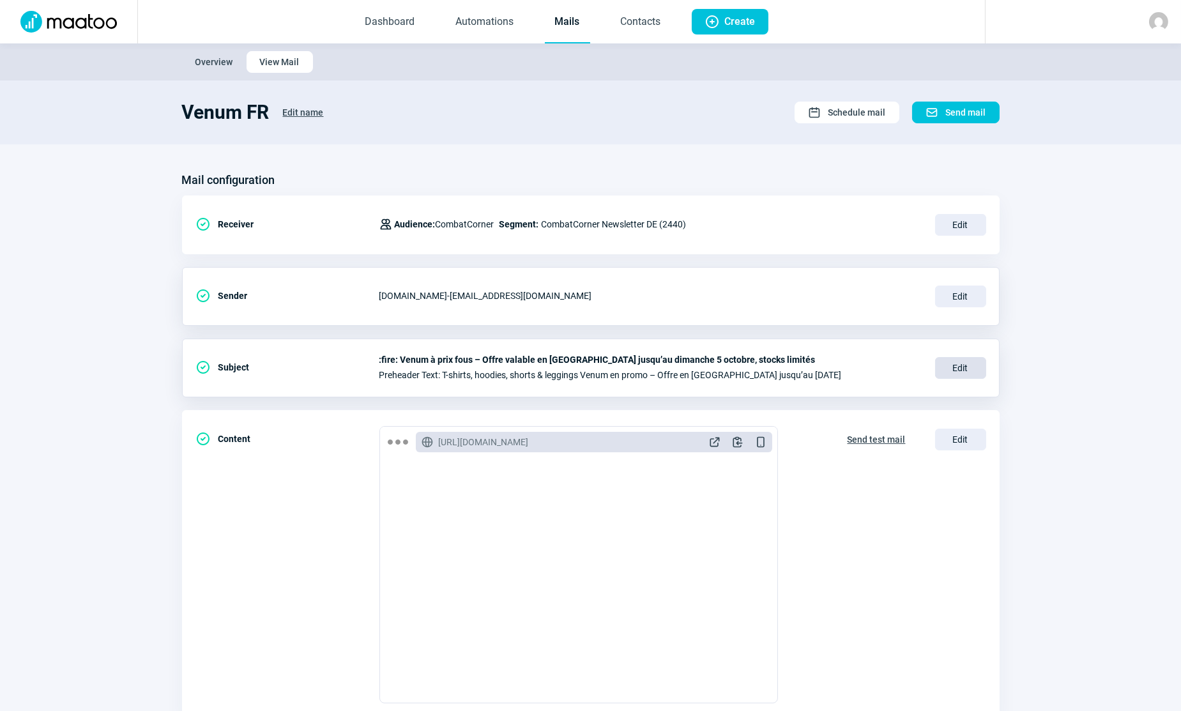
click at [957, 365] on span "Edit" at bounding box center [960, 368] width 51 height 22
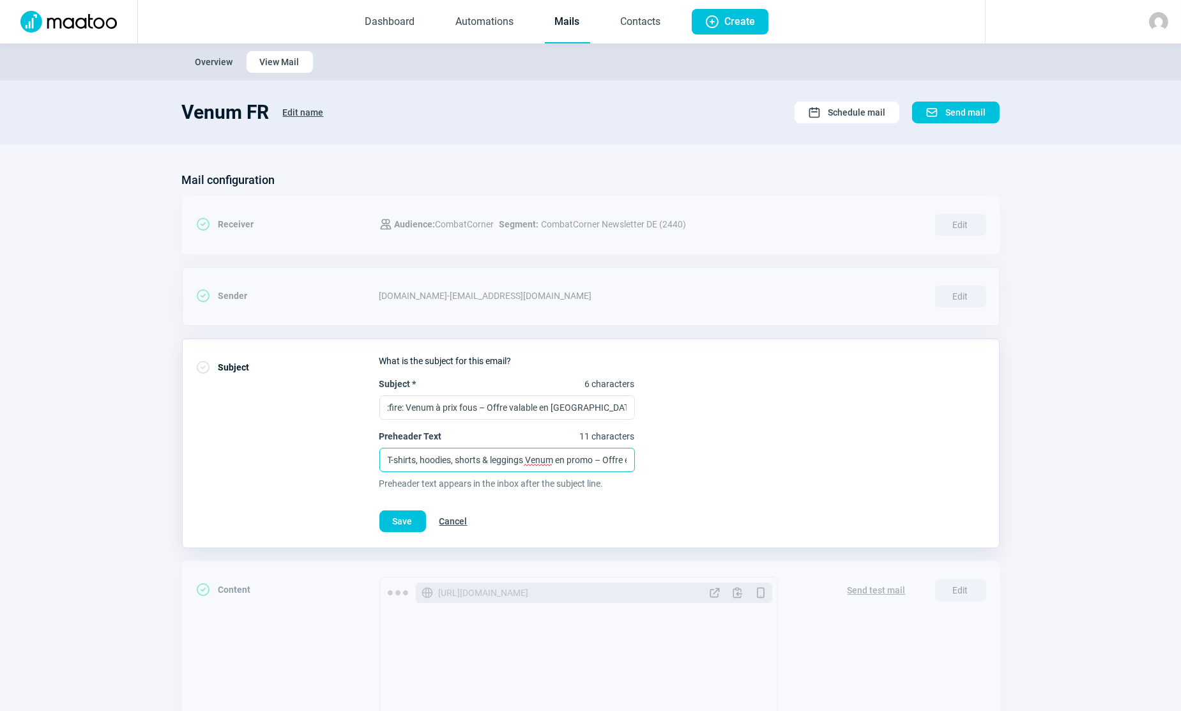
click at [502, 463] on input "T-shirts, hoodies, shorts & leggings Venum en promo – Offre en [GEOGRAPHIC_DATA…" at bounding box center [506, 460] width 255 height 24
paste input "Shirts, Hoodies, Shorts & Leggings jetzt reduziert – Aktion Schweiz gültig bis"
drag, startPoint x: 498, startPoint y: 461, endPoint x: 322, endPoint y: 460, distance: 176.3
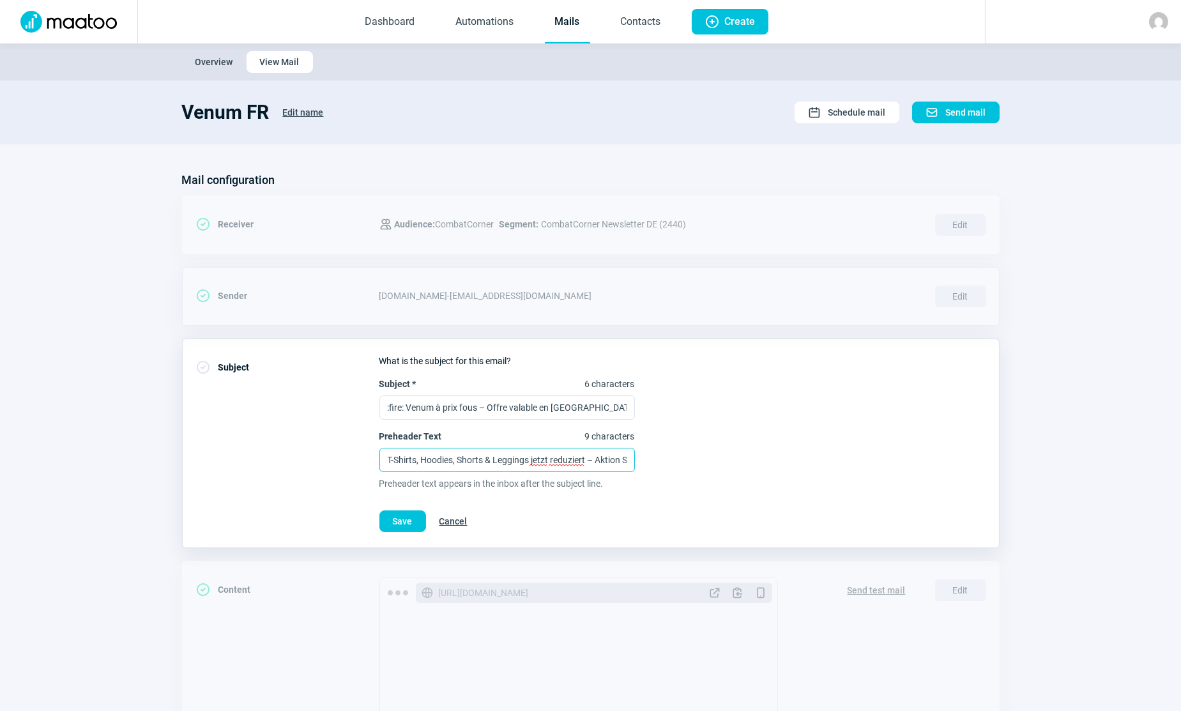
click at [322, 460] on div "CheckCircle icon Subject What is the subject for this email? Subject * 6 charac…" at bounding box center [591, 444] width 818 height 210
type input "T-Shirts, Hoodies, Shorts & Leggings jetzt reduziert – Aktion Schweiz gültig bi…"
click at [508, 411] on input ":fire: Venum à prix fous – Offre valable en [GEOGRAPHIC_DATA] jusqu’au dimanche…" at bounding box center [506, 407] width 255 height 24
click at [511, 412] on input ":fire: Venum à prix fous – Offre valable en [GEOGRAPHIC_DATA] jusqu’au dimanche…" at bounding box center [506, 407] width 255 height 24
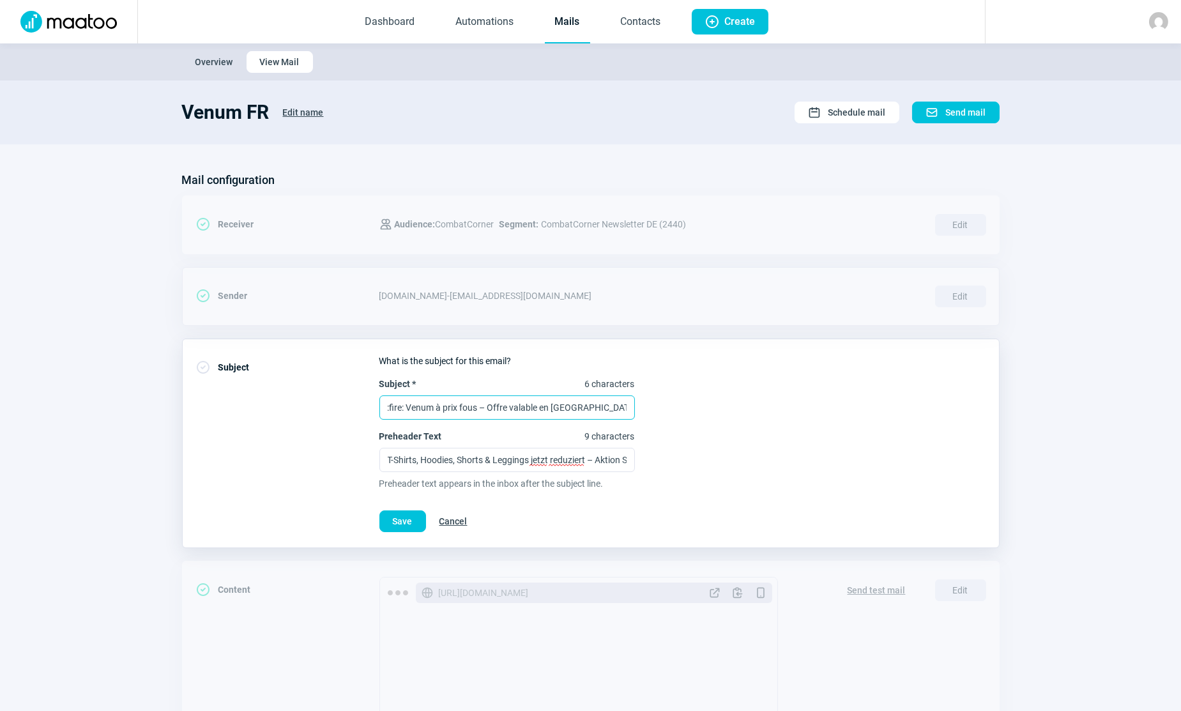
paste input "🔥 Venum Bekleidung zum Wahnsinnspreis – Nur in der [GEOGRAPHIC_DATA] gültig bis…"
drag, startPoint x: 455, startPoint y: 402, endPoint x: 319, endPoint y: 383, distance: 138.0
click at [319, 386] on div "CheckCircle icon Subject What is the subject for this email? Subject * 10 chara…" at bounding box center [591, 444] width 818 height 210
type input "🔥 Venum Bekleidung zum Wahnsinnspreis – Nur in der [GEOGRAPHIC_DATA] gültig bis…"
click at [296, 110] on span "Edit name" at bounding box center [303, 112] width 41 height 20
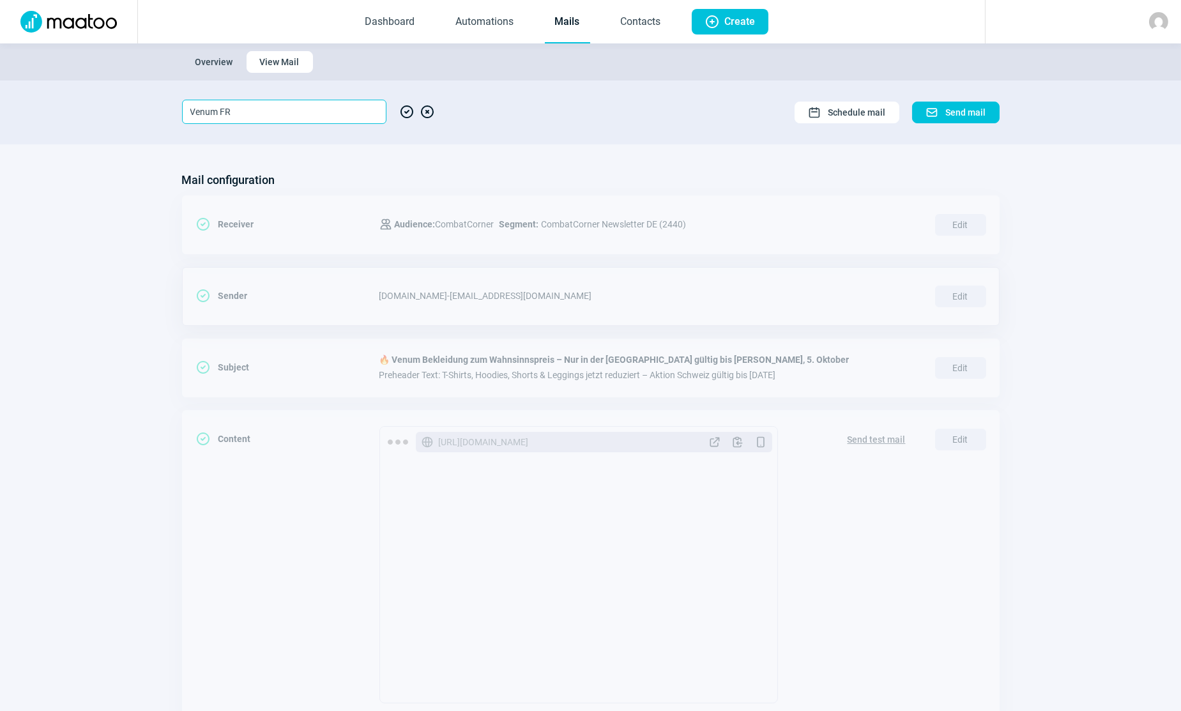
drag, startPoint x: 236, startPoint y: 113, endPoint x: 221, endPoint y: 112, distance: 14.7
click at [221, 112] on input "Venum FR" at bounding box center [284, 112] width 204 height 24
type input "Venum DE"
click at [407, 111] on span "CheckCircle icon" at bounding box center [406, 112] width 15 height 24
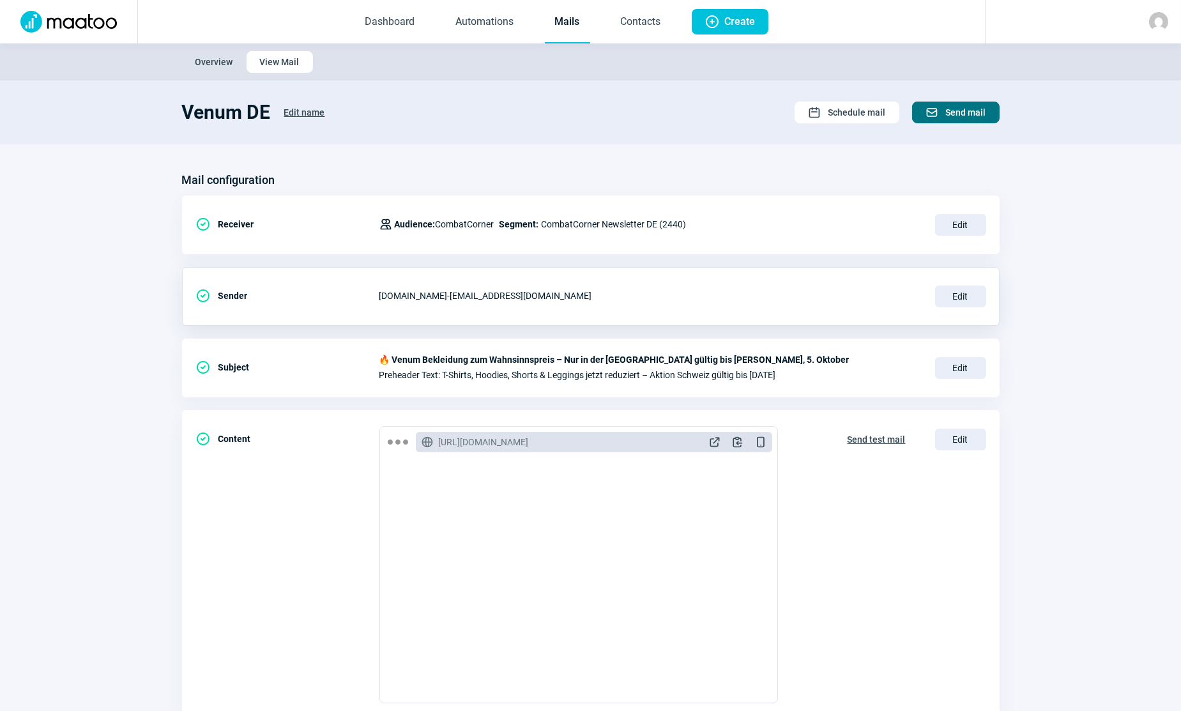
click at [958, 112] on span "Send mail" at bounding box center [966, 112] width 40 height 20
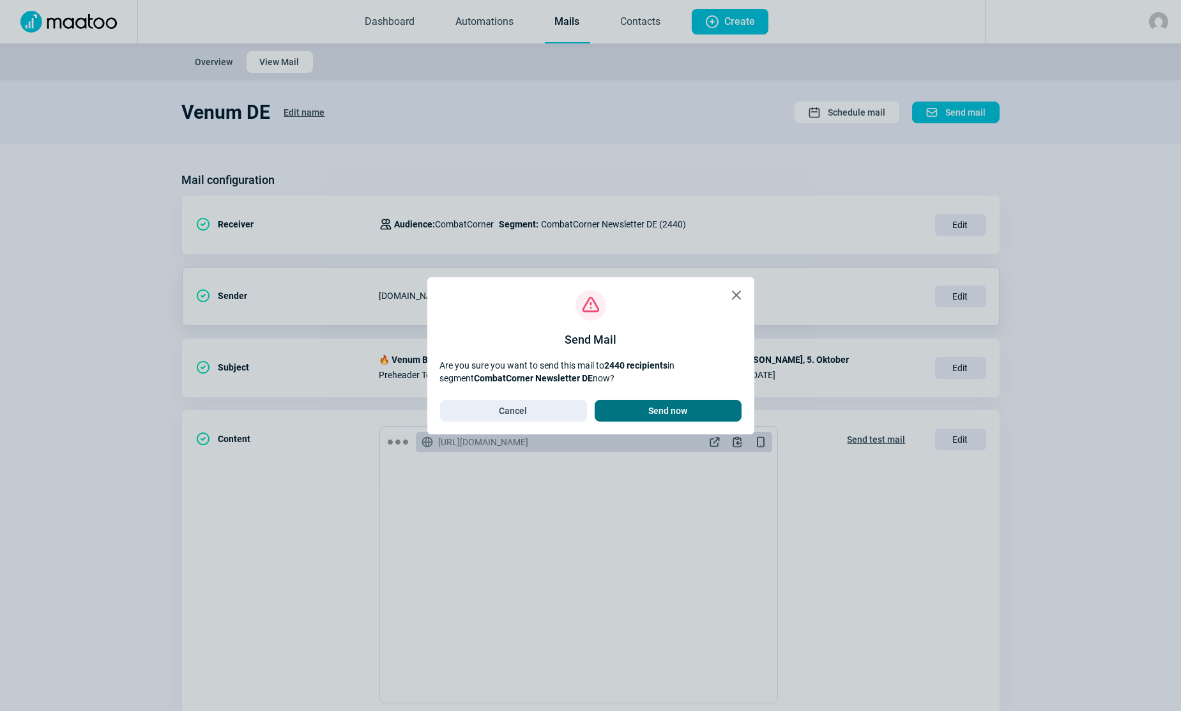
click at [721, 410] on span "Send now" at bounding box center [668, 410] width 120 height 20
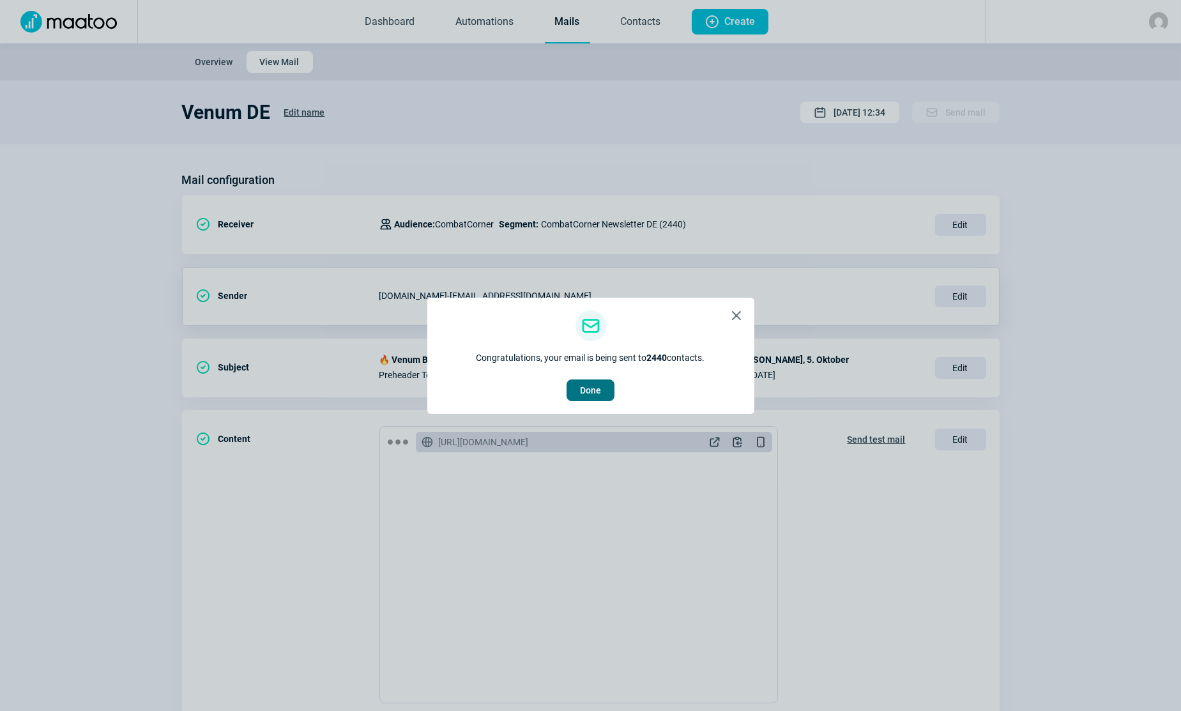
click at [600, 393] on span "Done" at bounding box center [590, 390] width 21 height 20
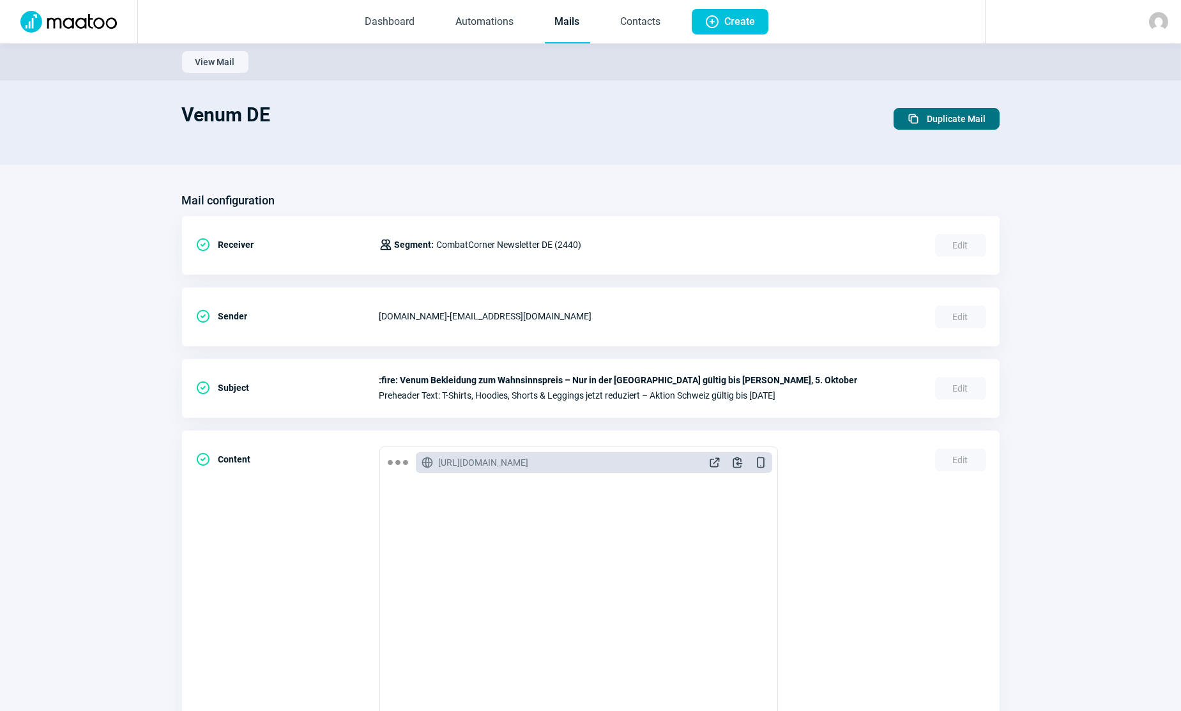
click at [929, 118] on span "Duplicate Mail" at bounding box center [956, 119] width 59 height 20
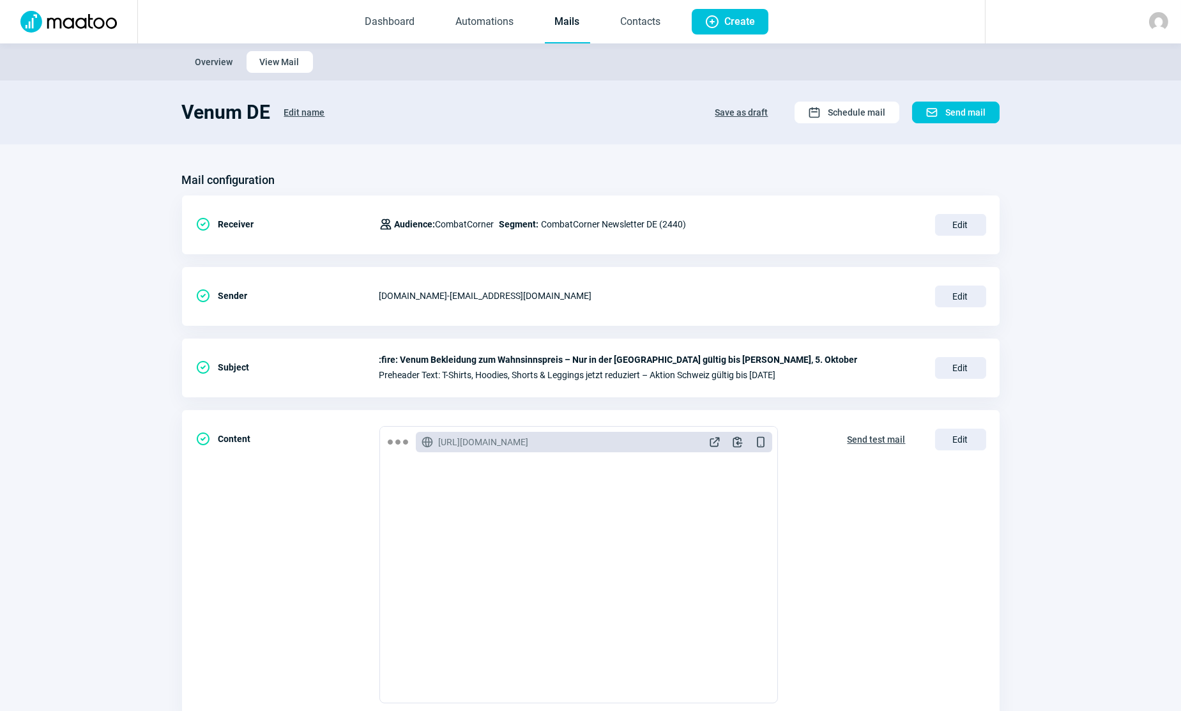
click at [309, 109] on span "Edit name" at bounding box center [304, 112] width 41 height 20
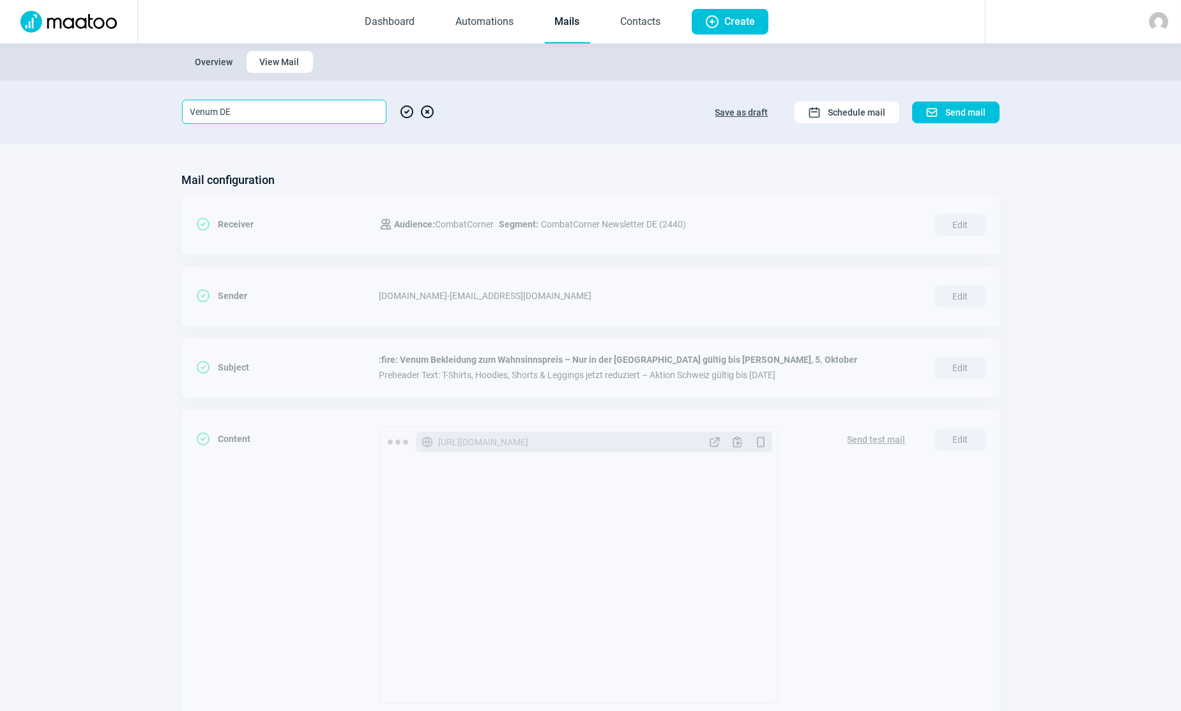
drag, startPoint x: 244, startPoint y: 109, endPoint x: 223, endPoint y: 107, distance: 21.1
click at [223, 107] on input "Venum DE" at bounding box center [284, 112] width 204 height 24
type input "Venum NL"
click at [403, 111] on span "CheckCircle icon" at bounding box center [406, 112] width 15 height 24
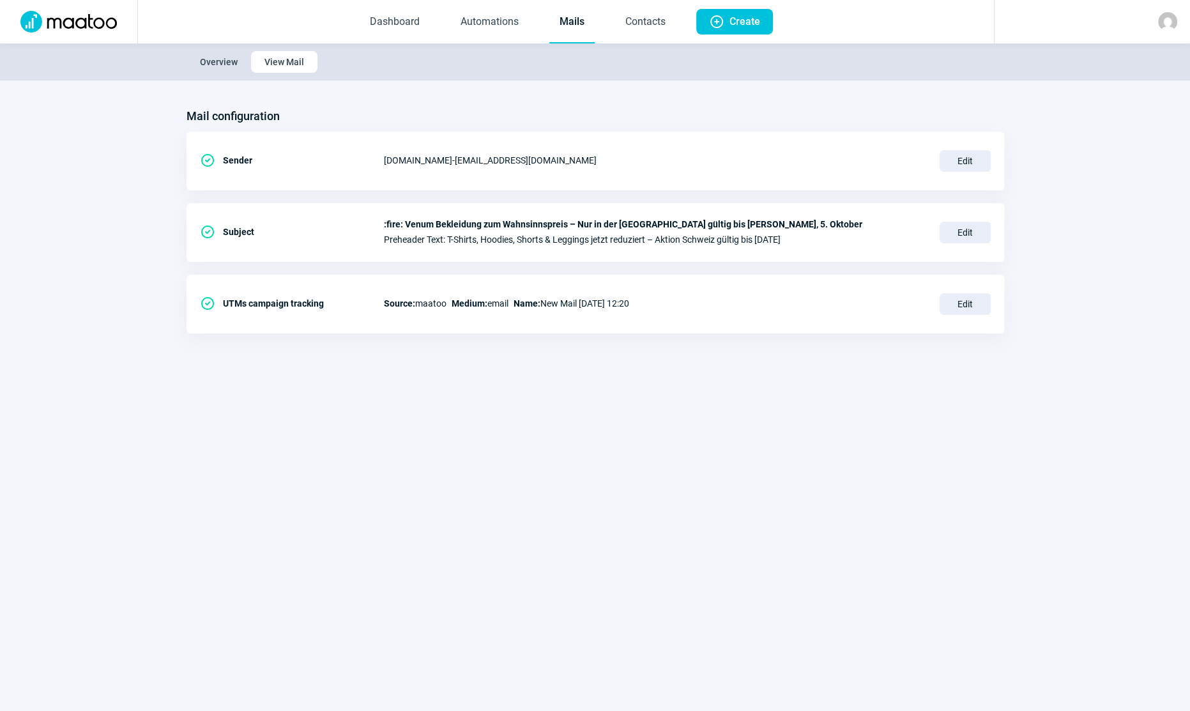
click at [571, 27] on link "Mails" at bounding box center [571, 22] width 45 height 42
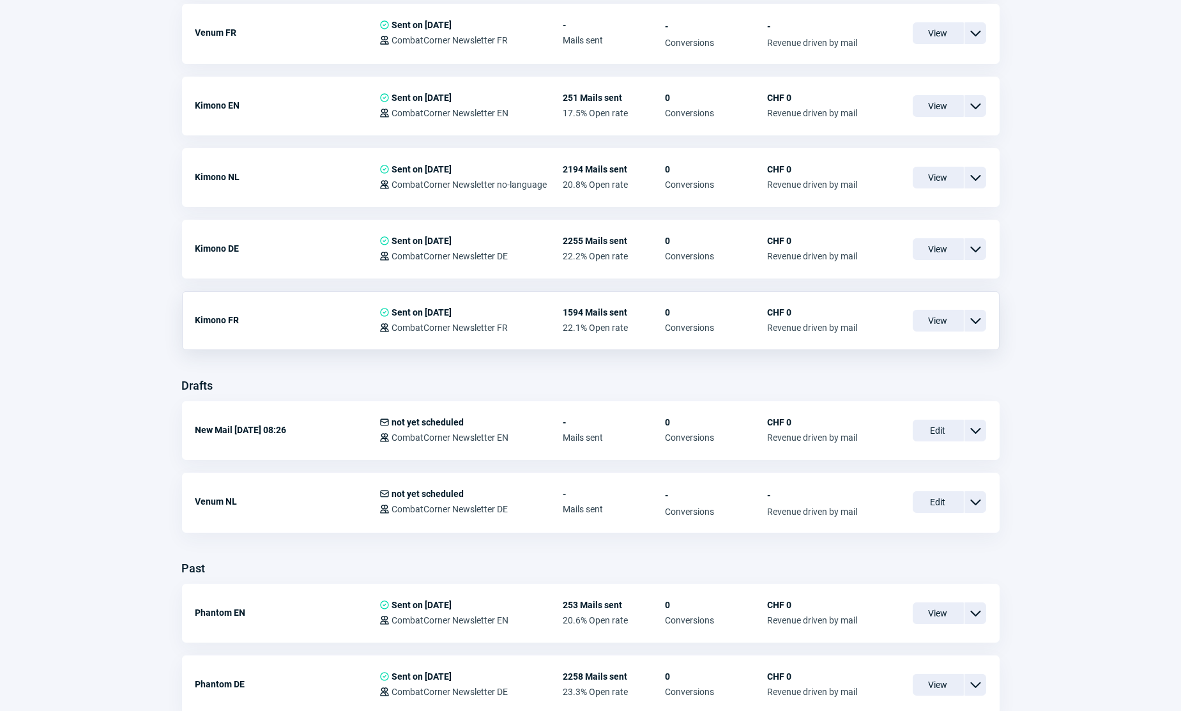
scroll to position [464, 0]
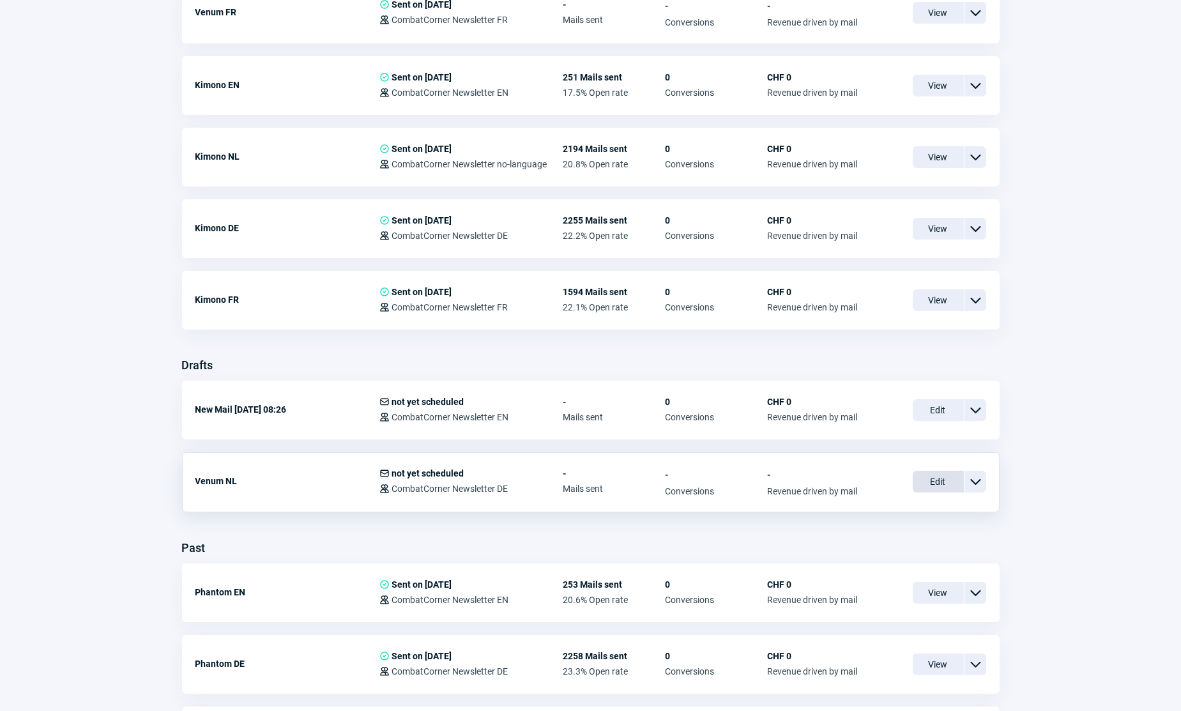
click at [929, 478] on span "Edit" at bounding box center [938, 482] width 51 height 22
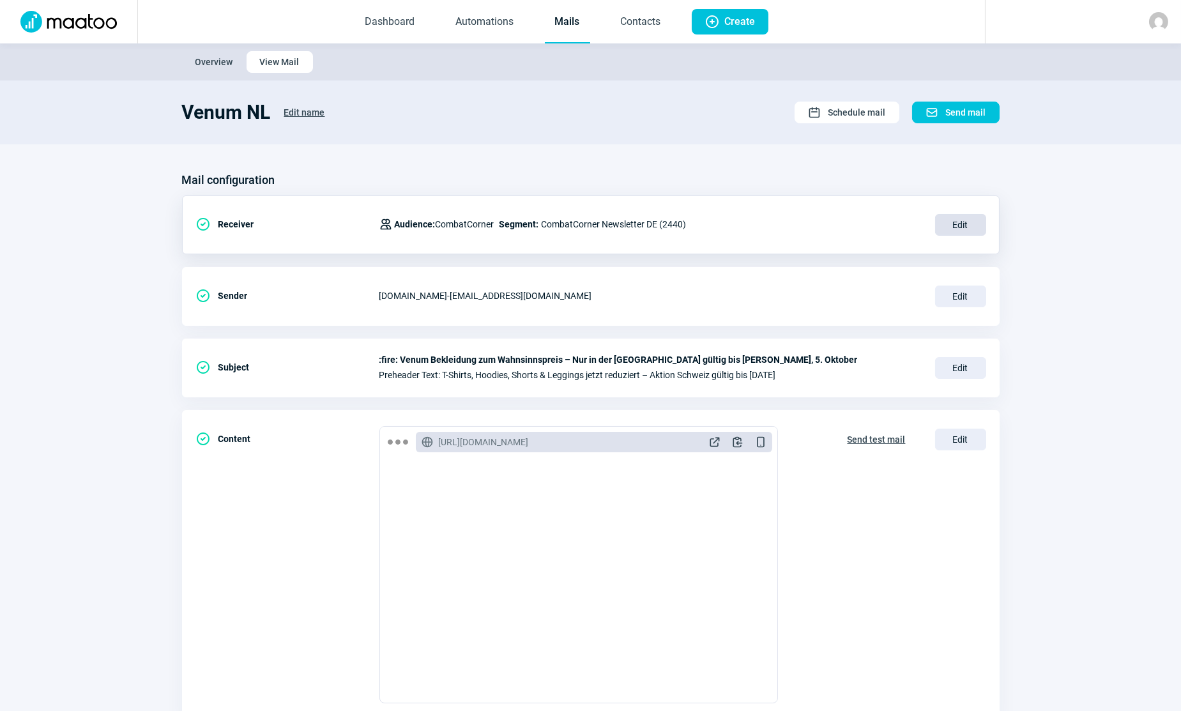
click at [953, 223] on span "Edit" at bounding box center [960, 225] width 51 height 22
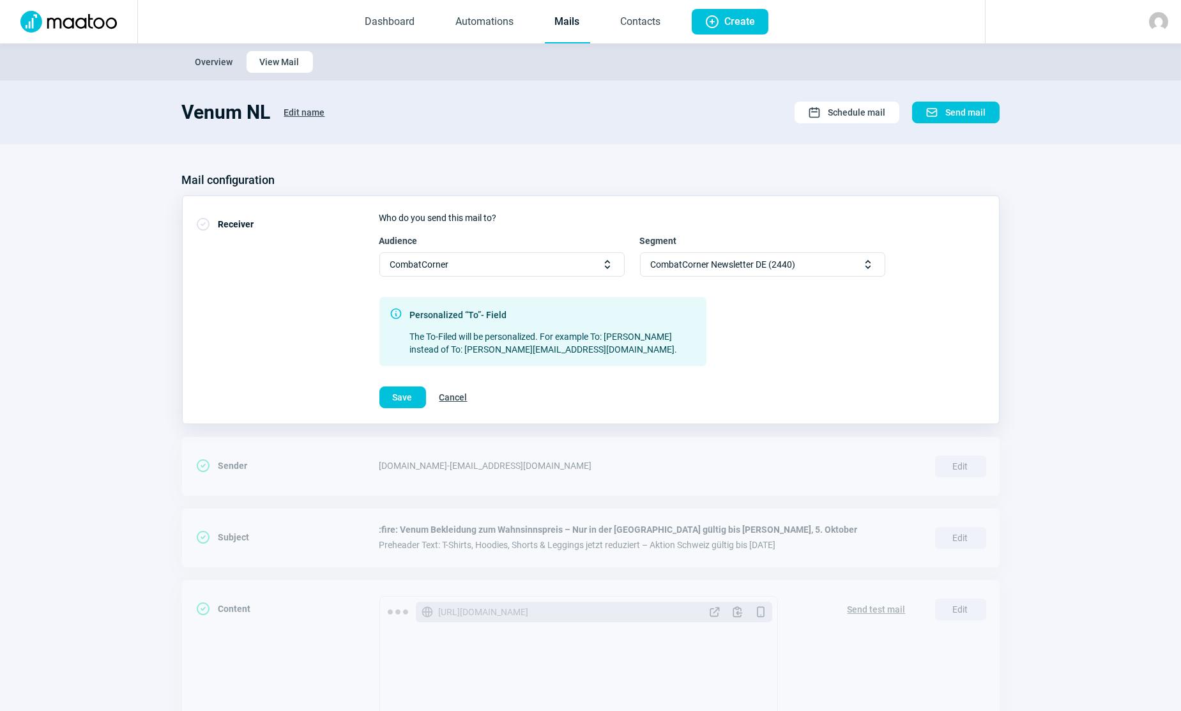
click at [741, 263] on span "CombatCorner Newsletter DE (2440)" at bounding box center [723, 264] width 145 height 23
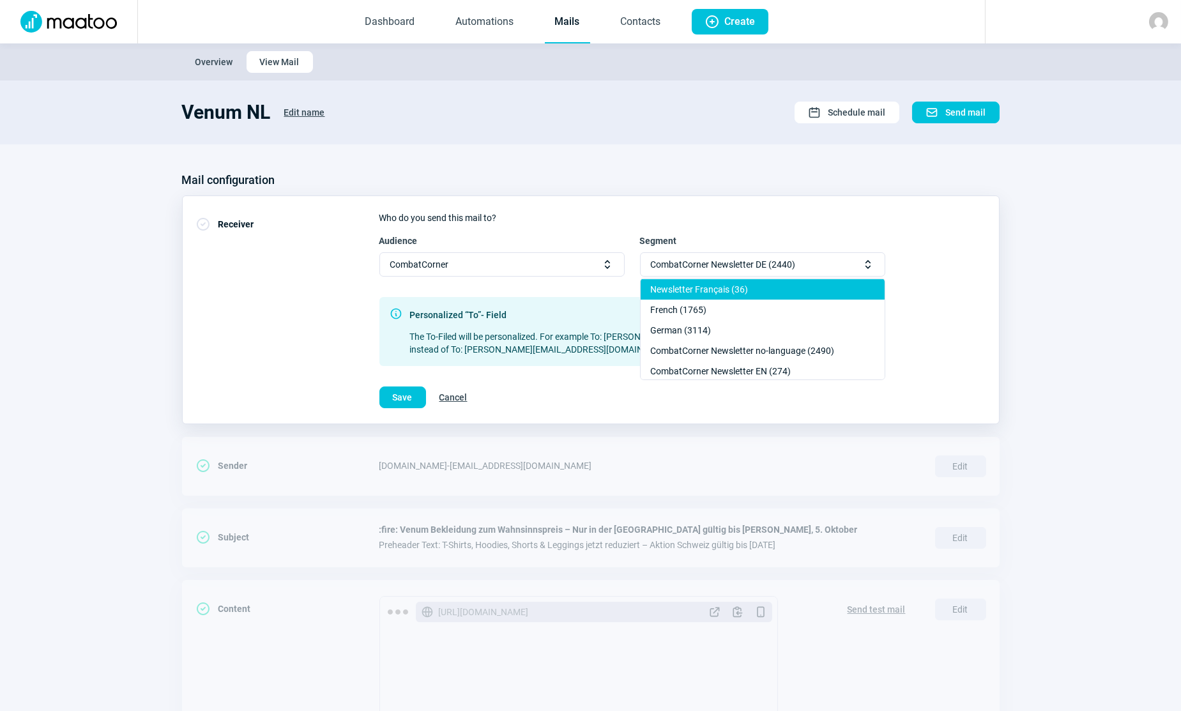
scroll to position [174, 0]
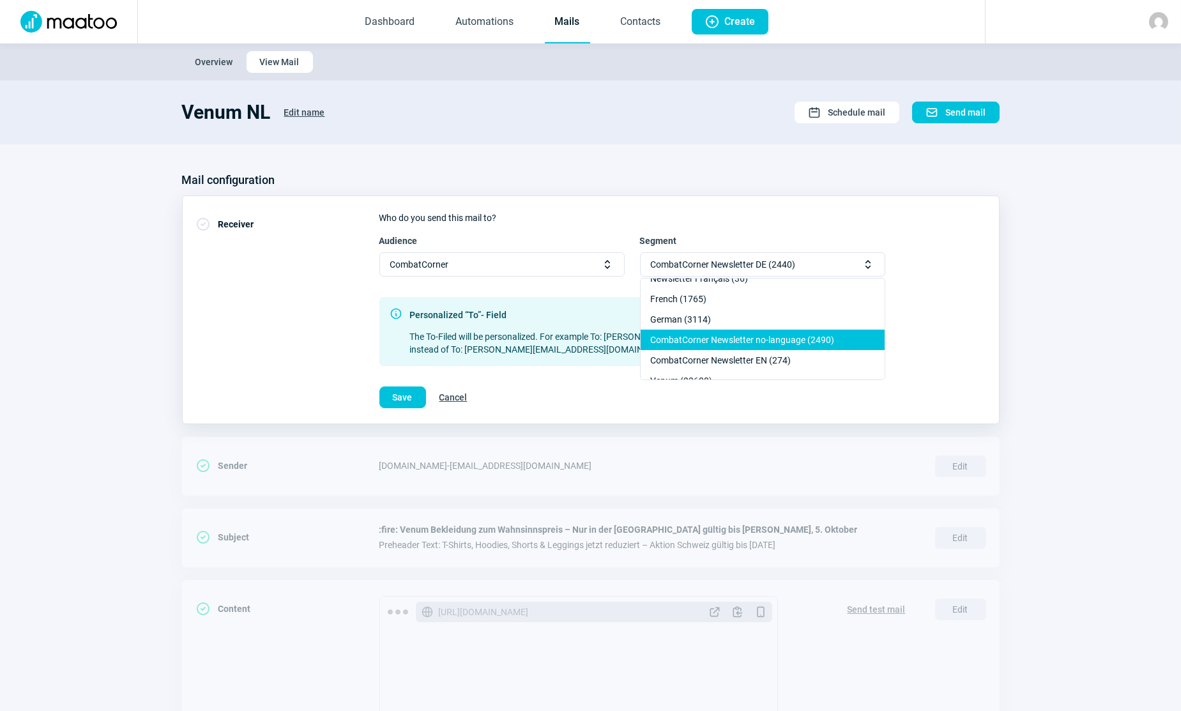
click at [728, 341] on div "CombatCorner Newsletter no-language (2490)" at bounding box center [763, 340] width 244 height 20
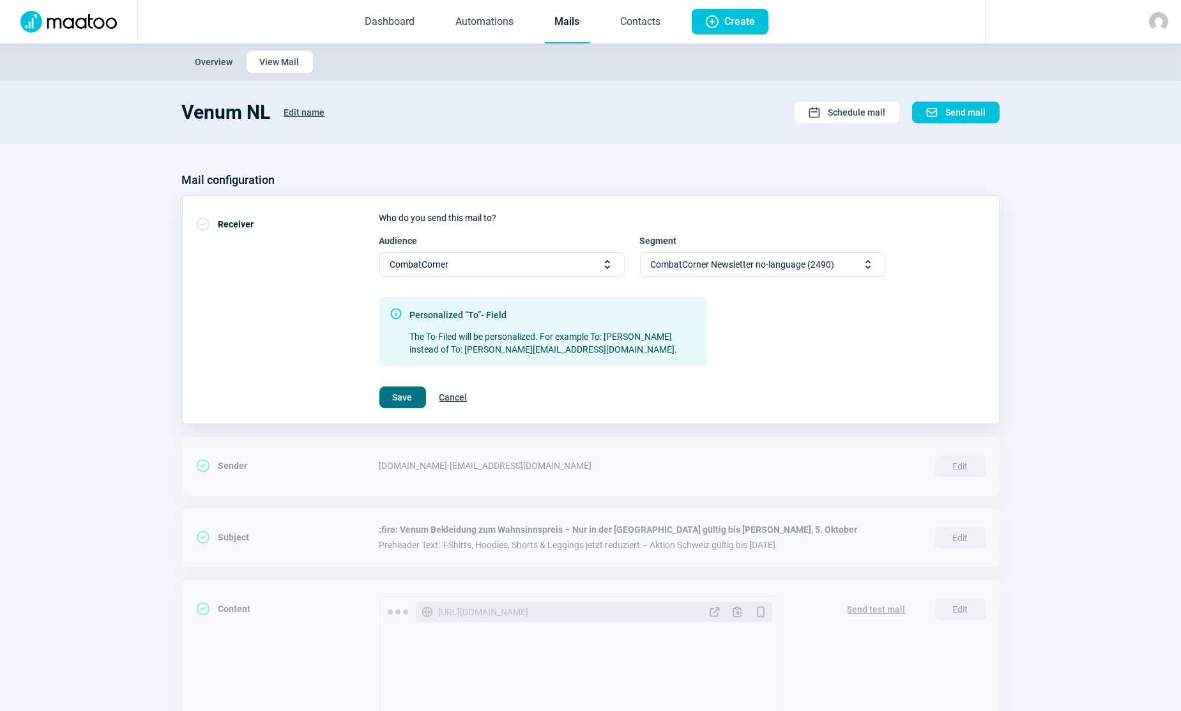
click at [396, 394] on span "Save" at bounding box center [403, 397] width 20 height 20
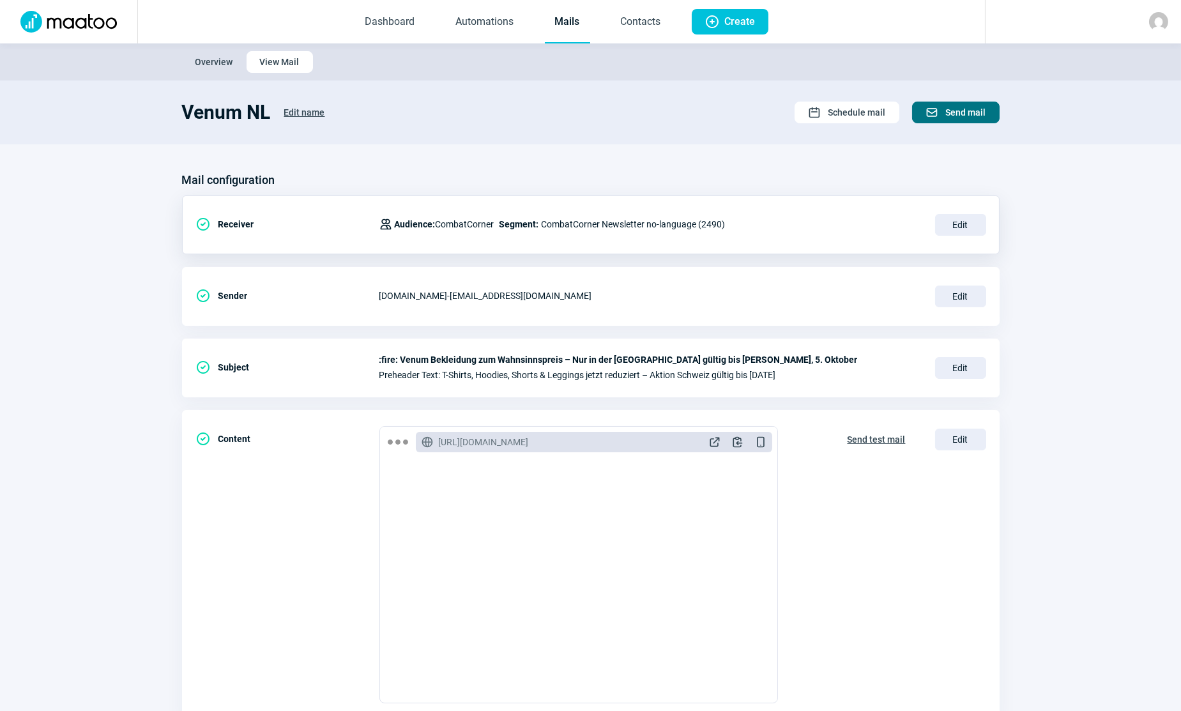
click at [964, 114] on span "Send mail" at bounding box center [966, 112] width 40 height 20
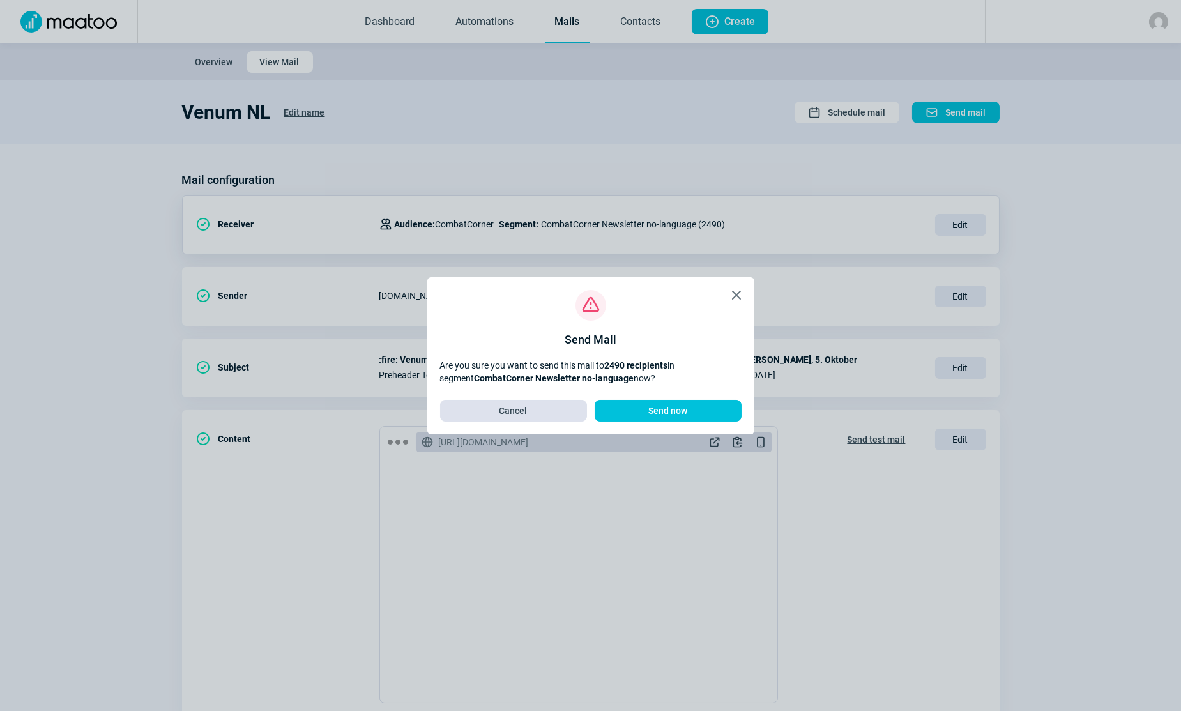
click at [524, 413] on span "Cancel" at bounding box center [513, 410] width 28 height 20
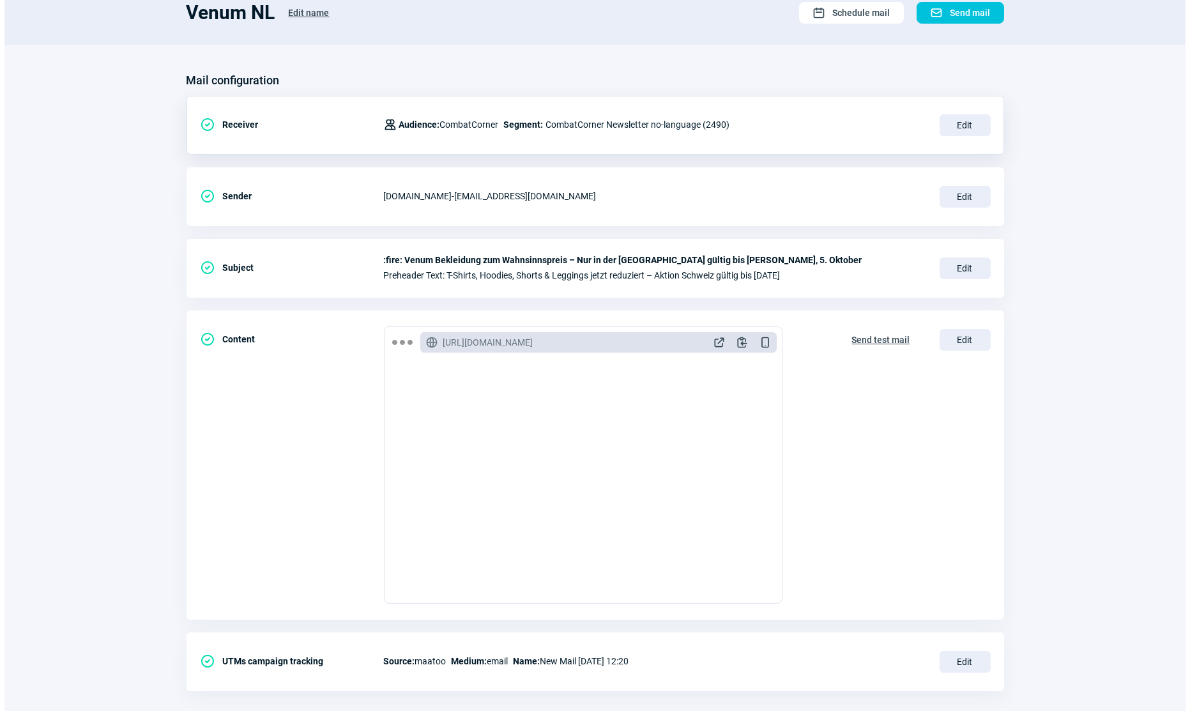
scroll to position [116, 0]
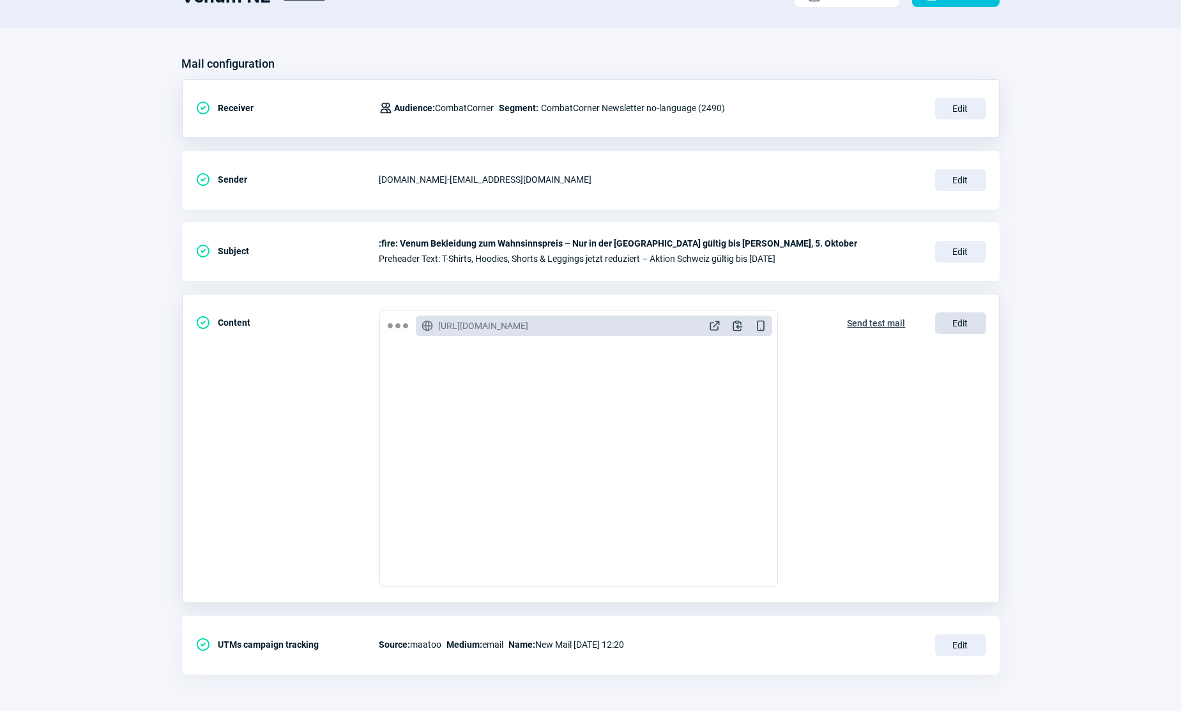
click at [965, 324] on span "Edit" at bounding box center [960, 323] width 51 height 22
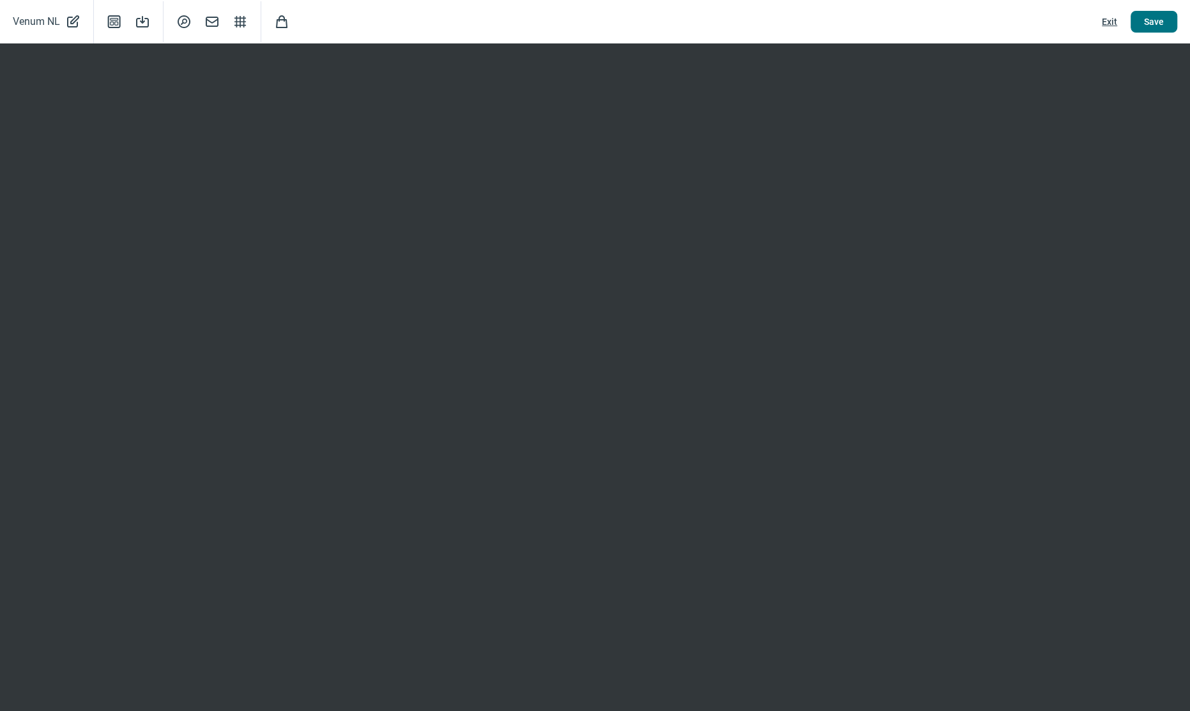
click at [1157, 20] on span "Save" at bounding box center [1154, 21] width 20 height 20
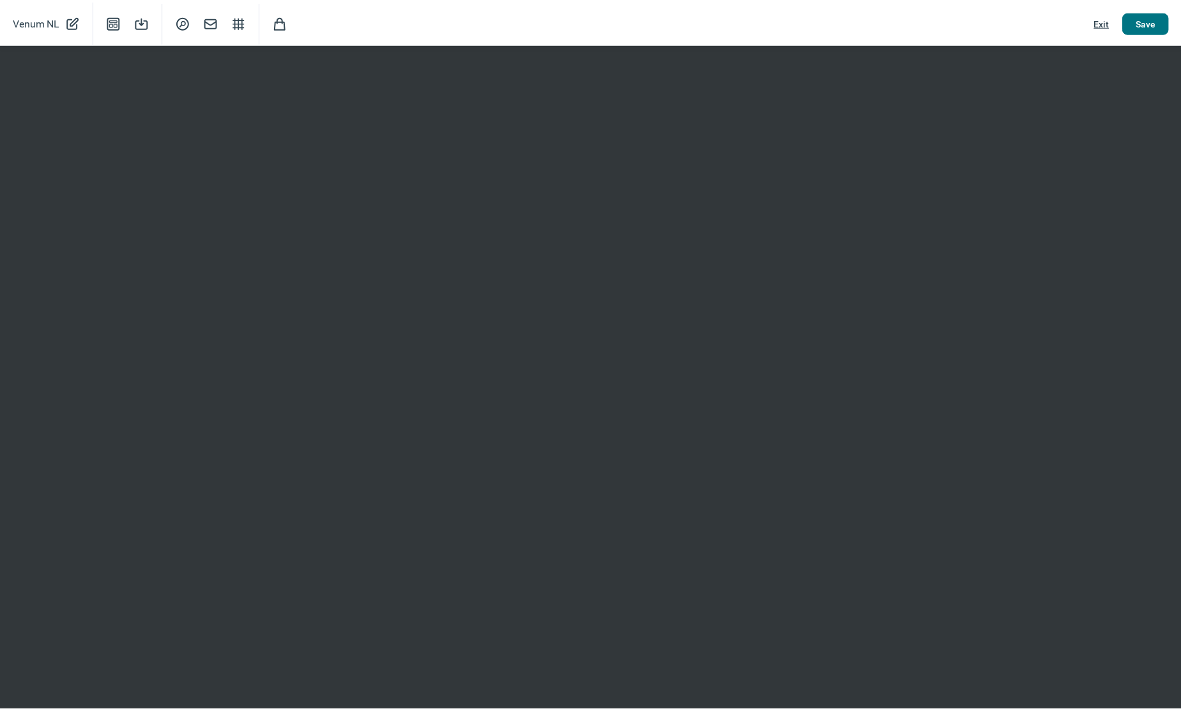
scroll to position [0, 0]
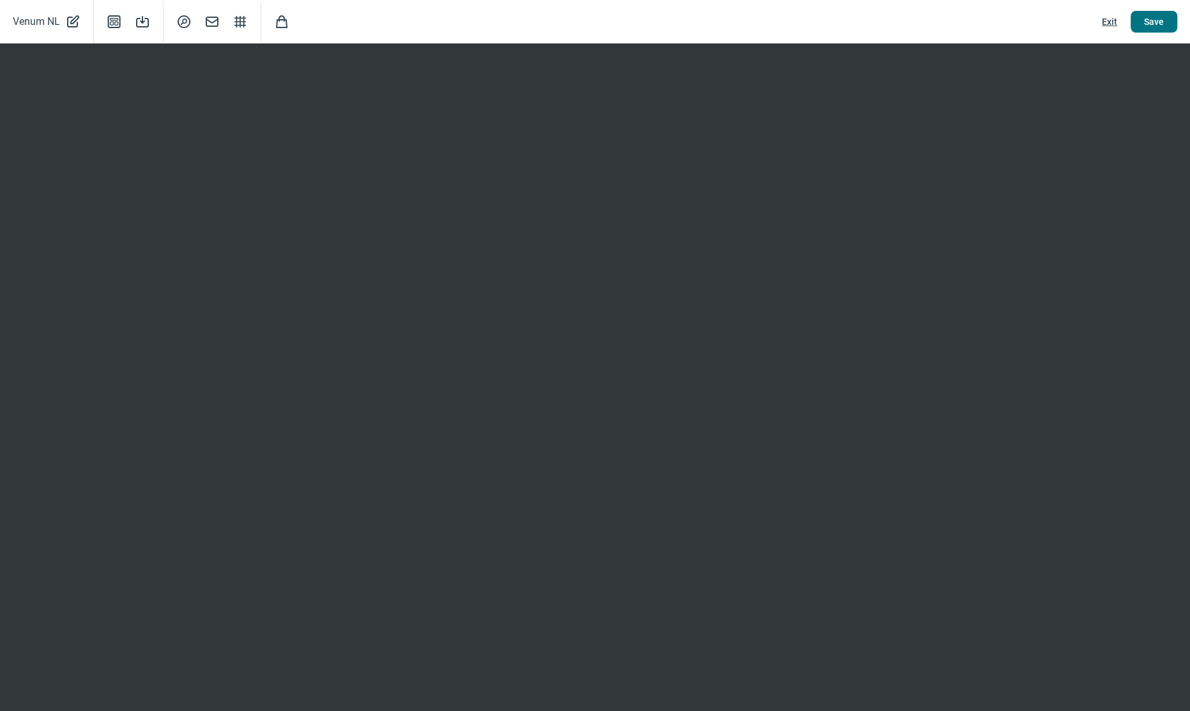
click at [1149, 20] on span "Save" at bounding box center [1154, 21] width 20 height 20
click at [1107, 20] on span "Exit" at bounding box center [1109, 21] width 15 height 20
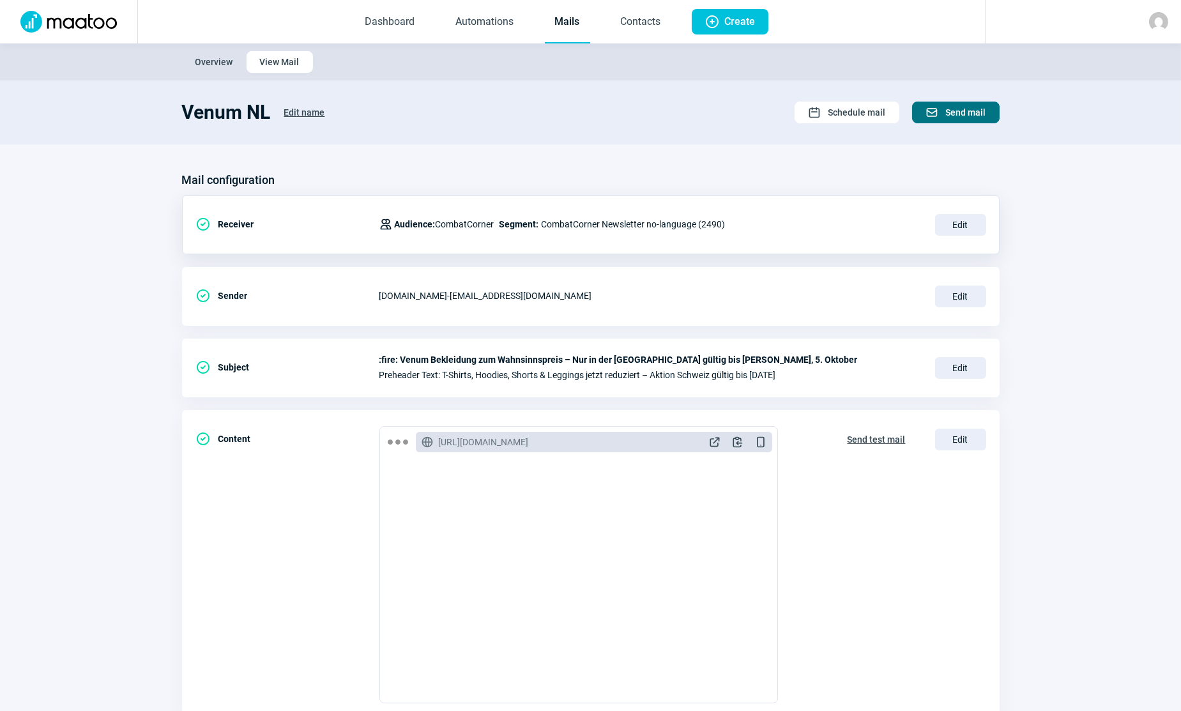
click at [945, 114] on span "Mail icon Send mail" at bounding box center [956, 112] width 61 height 20
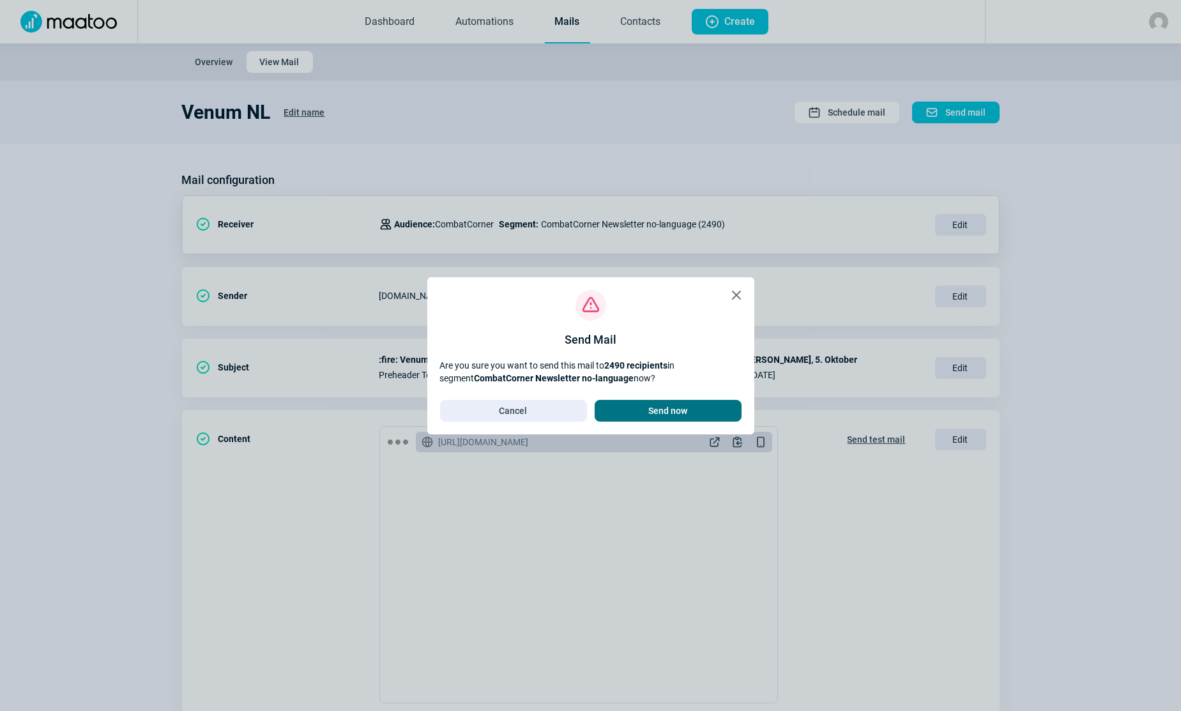
click at [668, 412] on span "Send now" at bounding box center [667, 410] width 39 height 20
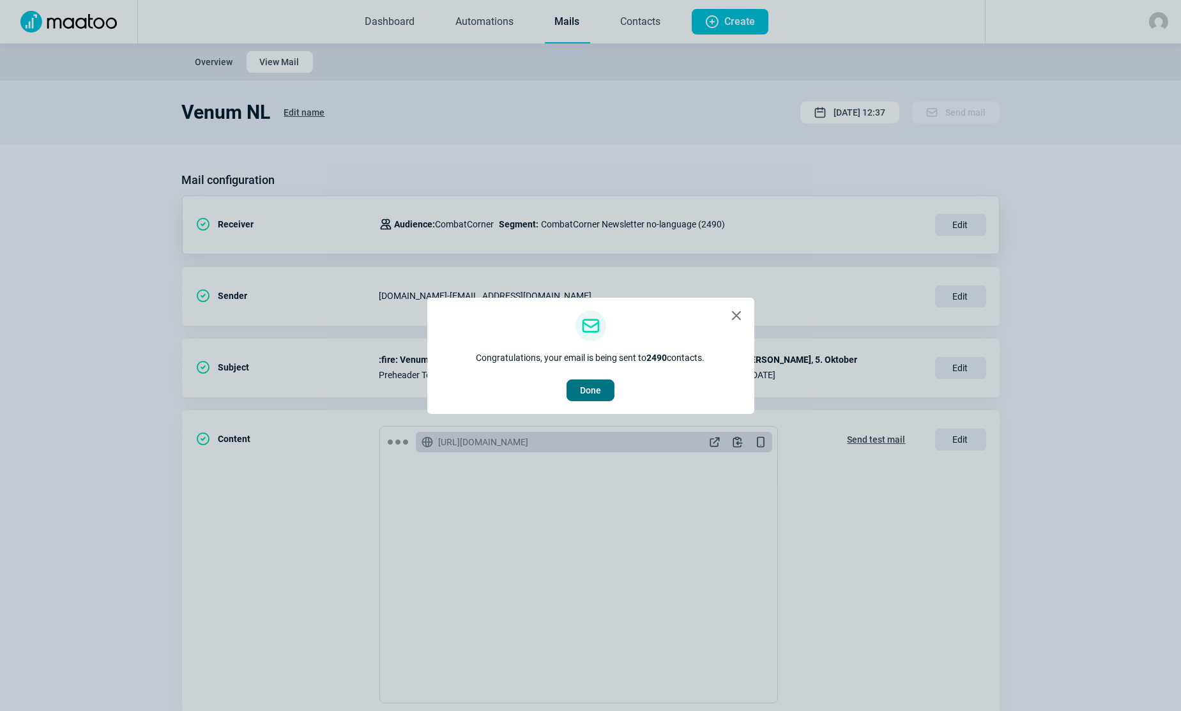
click at [600, 387] on span "Done" at bounding box center [590, 390] width 21 height 20
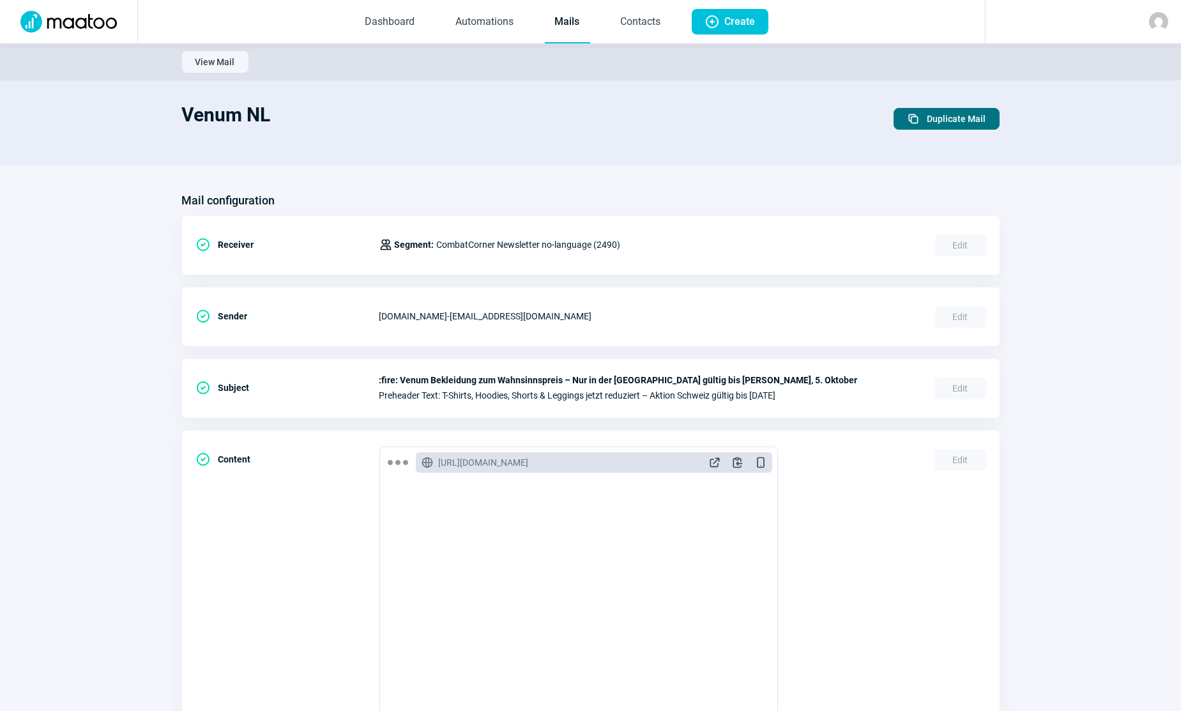
click at [959, 121] on span "Duplicate Mail" at bounding box center [956, 119] width 59 height 20
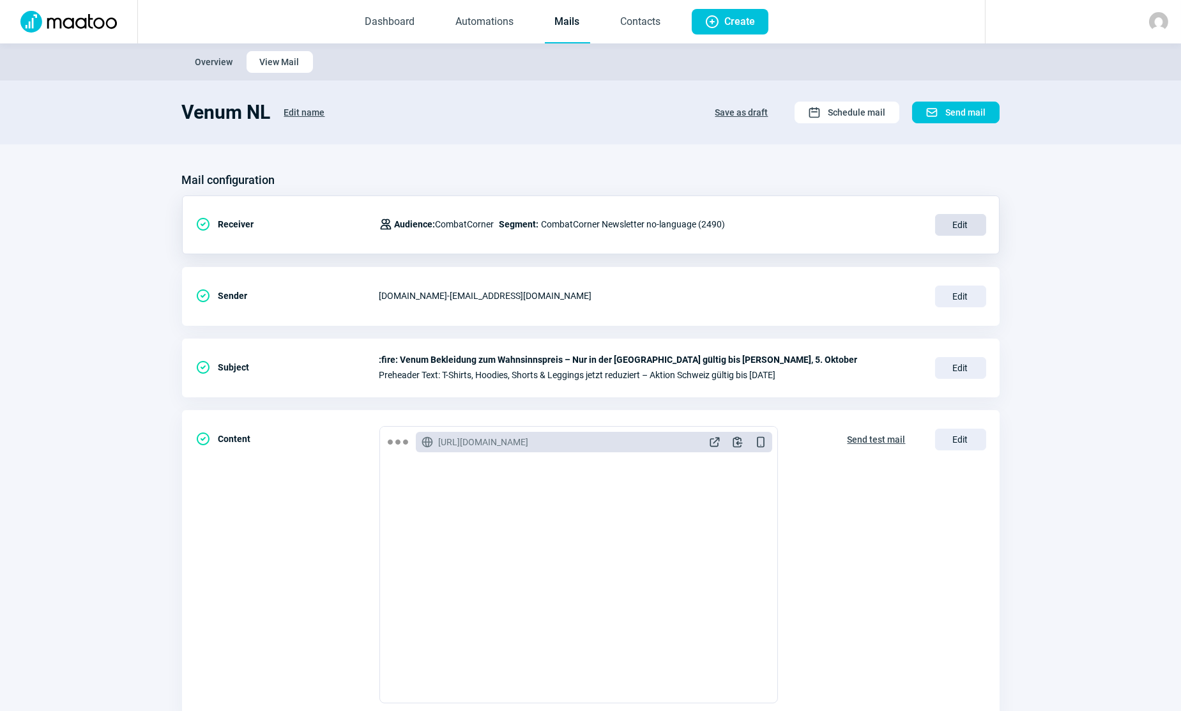
click at [956, 225] on span "Edit" at bounding box center [960, 225] width 51 height 22
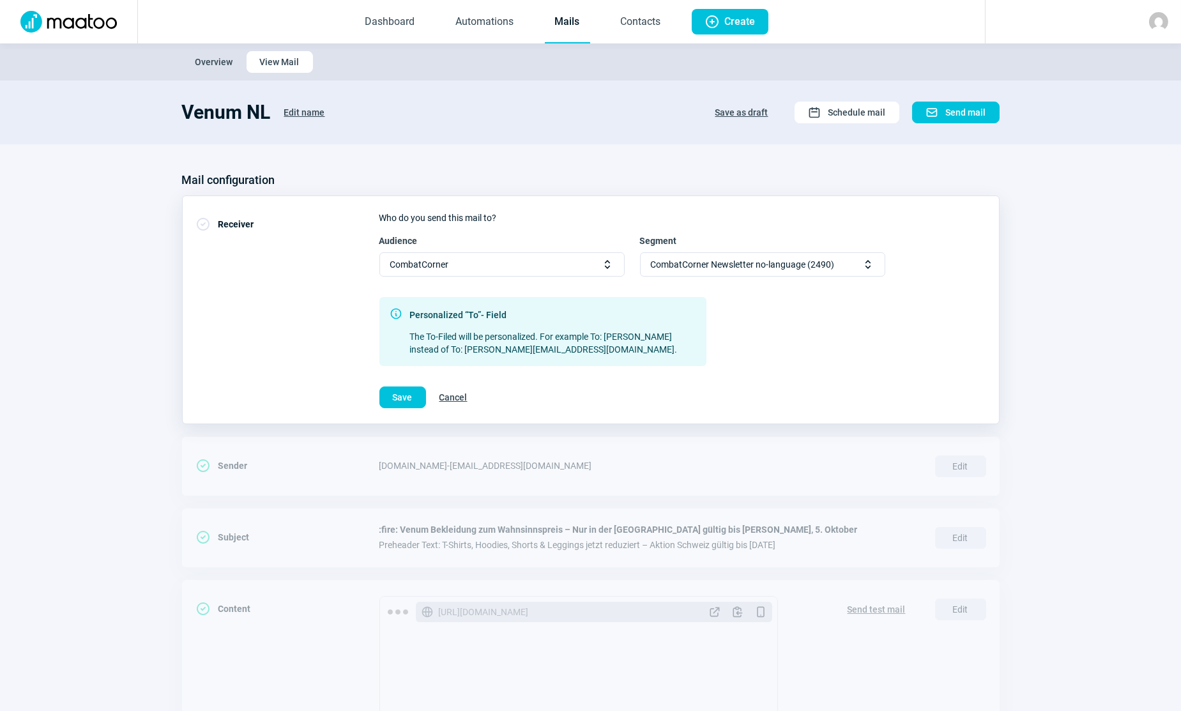
click at [789, 268] on span "CombatCorner Newsletter no-language (2490)" at bounding box center [743, 264] width 184 height 23
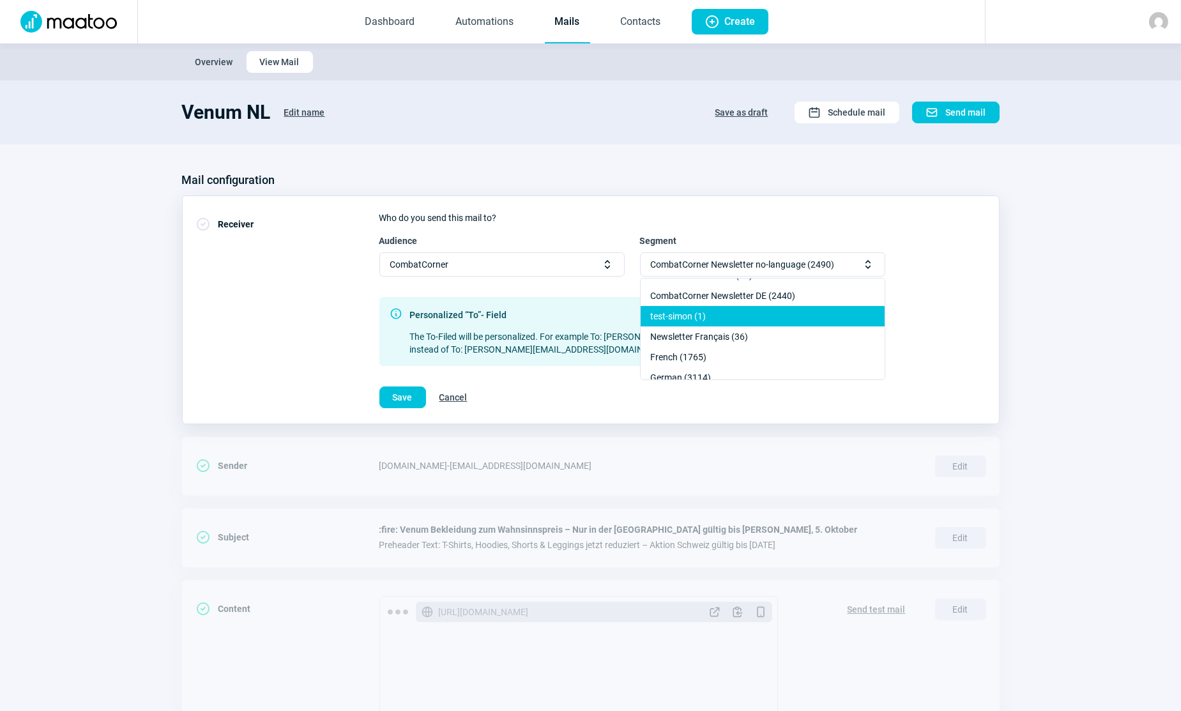
scroll to position [174, 0]
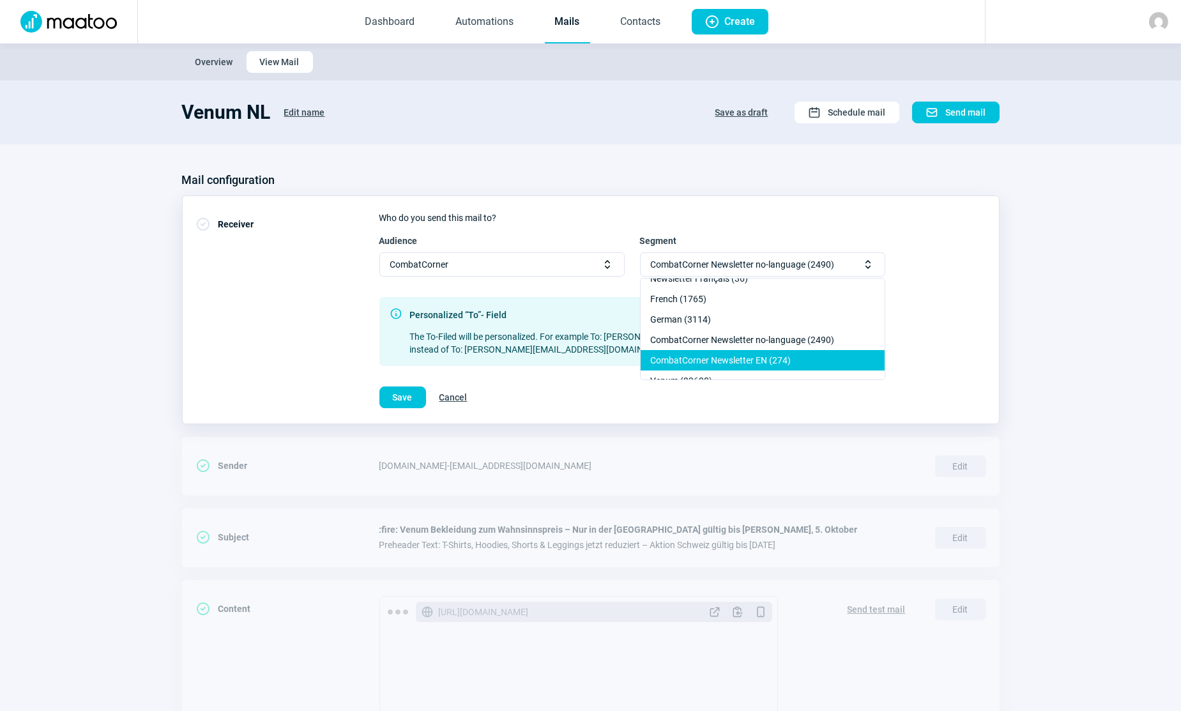
click at [722, 357] on div "CombatCorner Newsletter EN (274)" at bounding box center [763, 360] width 244 height 20
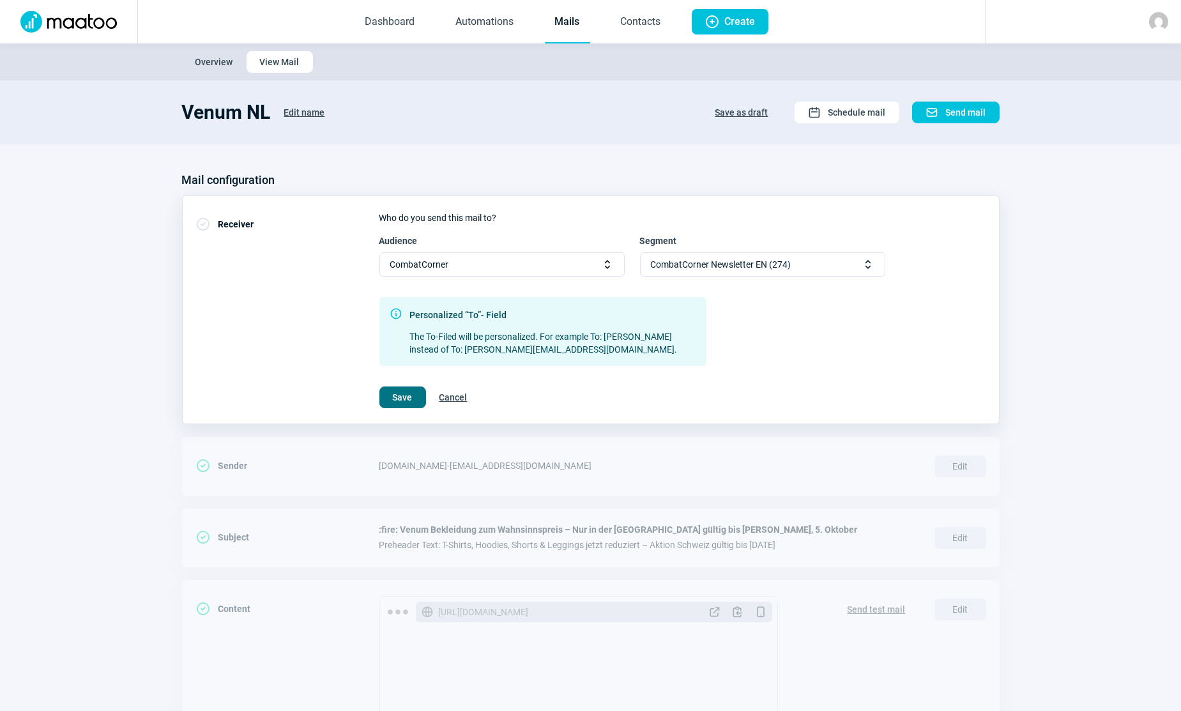
click at [393, 401] on span "Save" at bounding box center [403, 397] width 20 height 20
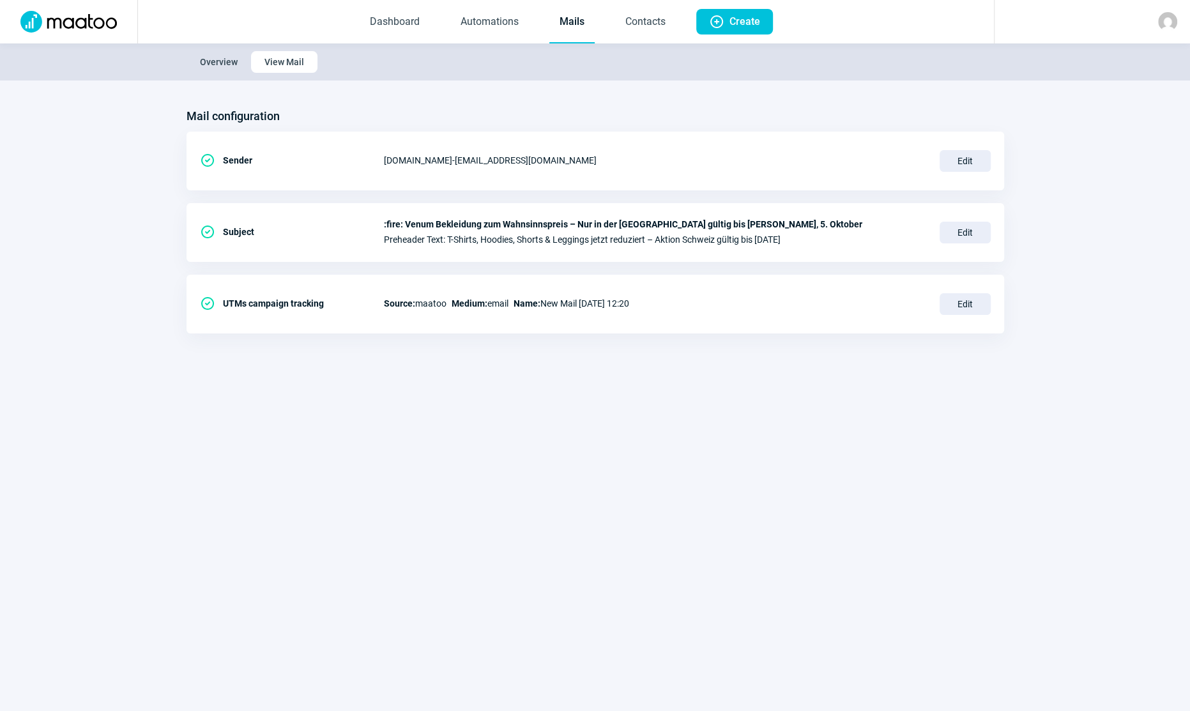
click at [569, 25] on link "Mails" at bounding box center [571, 22] width 45 height 42
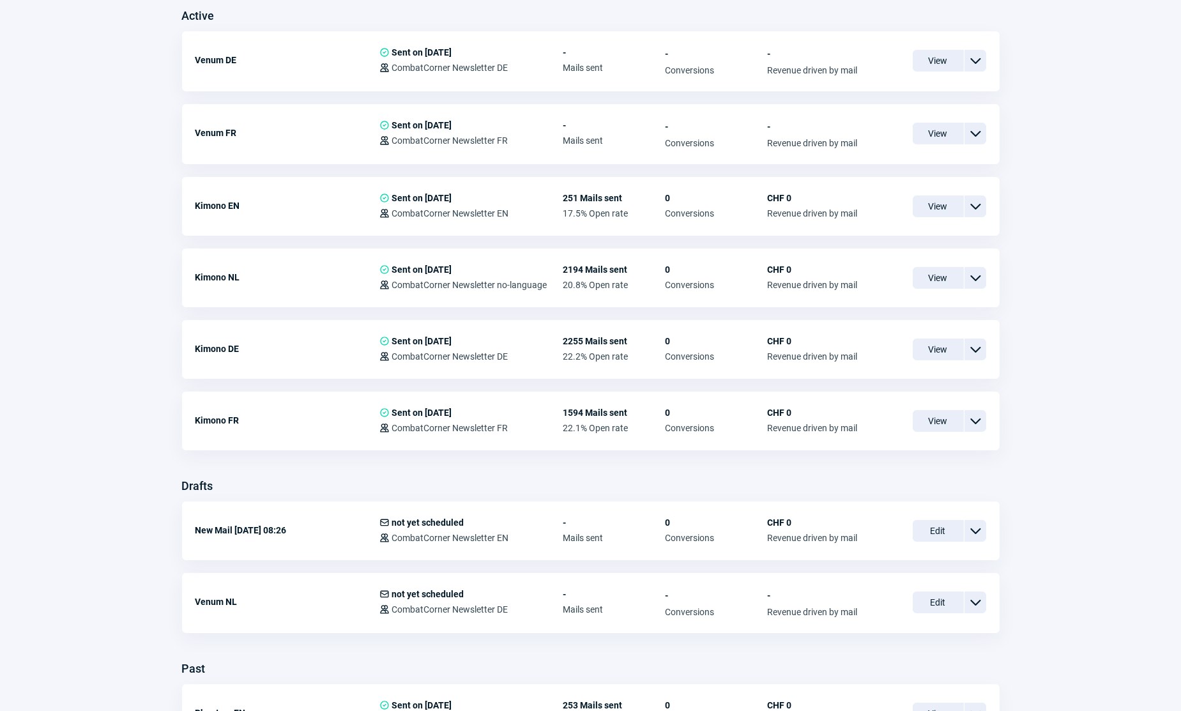
scroll to position [406, 0]
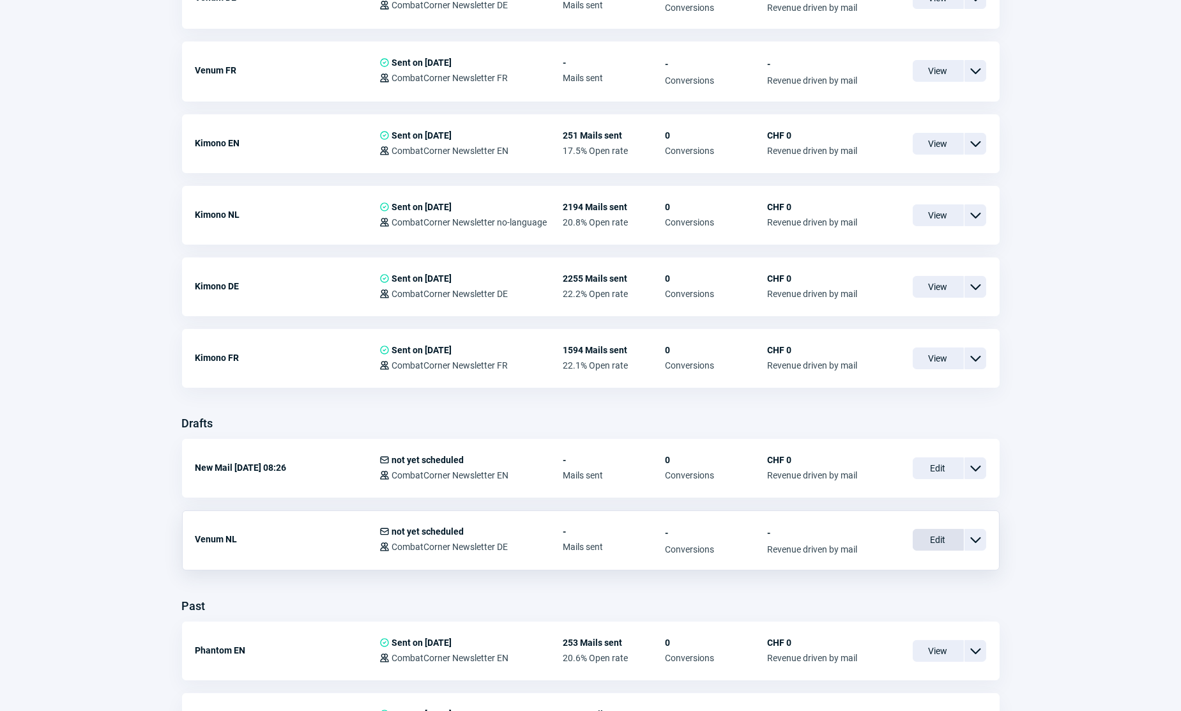
click at [943, 542] on span "Edit" at bounding box center [938, 540] width 51 height 22
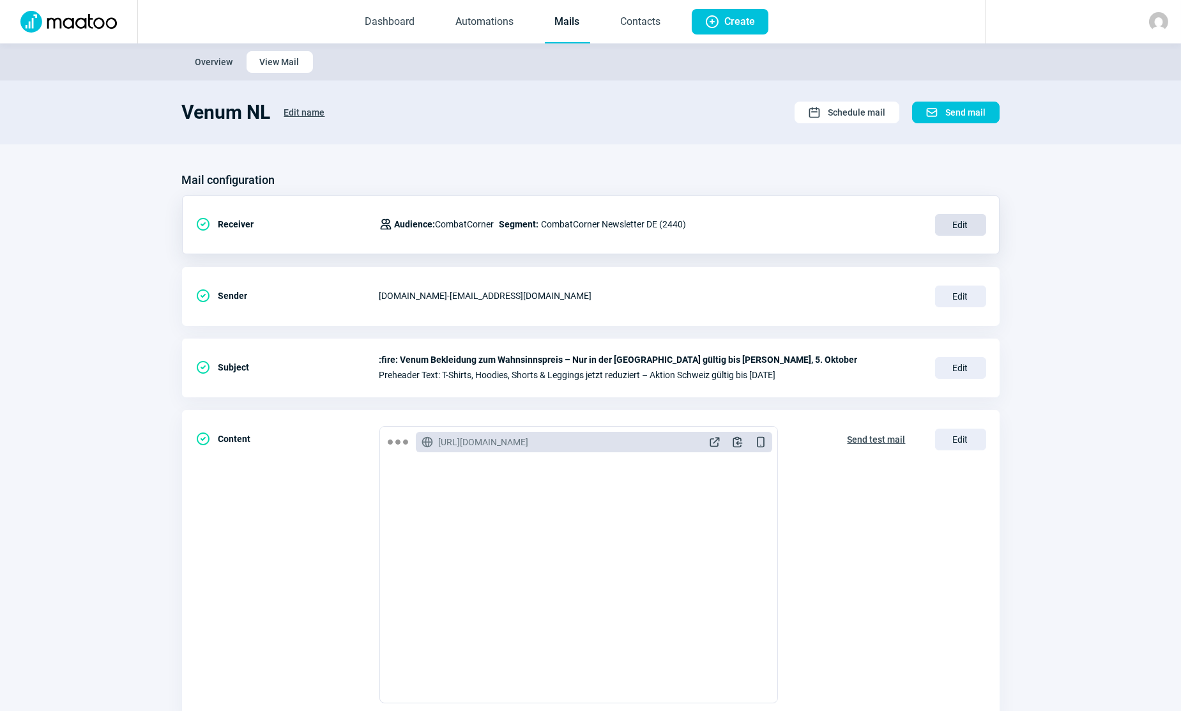
click at [959, 223] on span "Edit" at bounding box center [960, 225] width 51 height 22
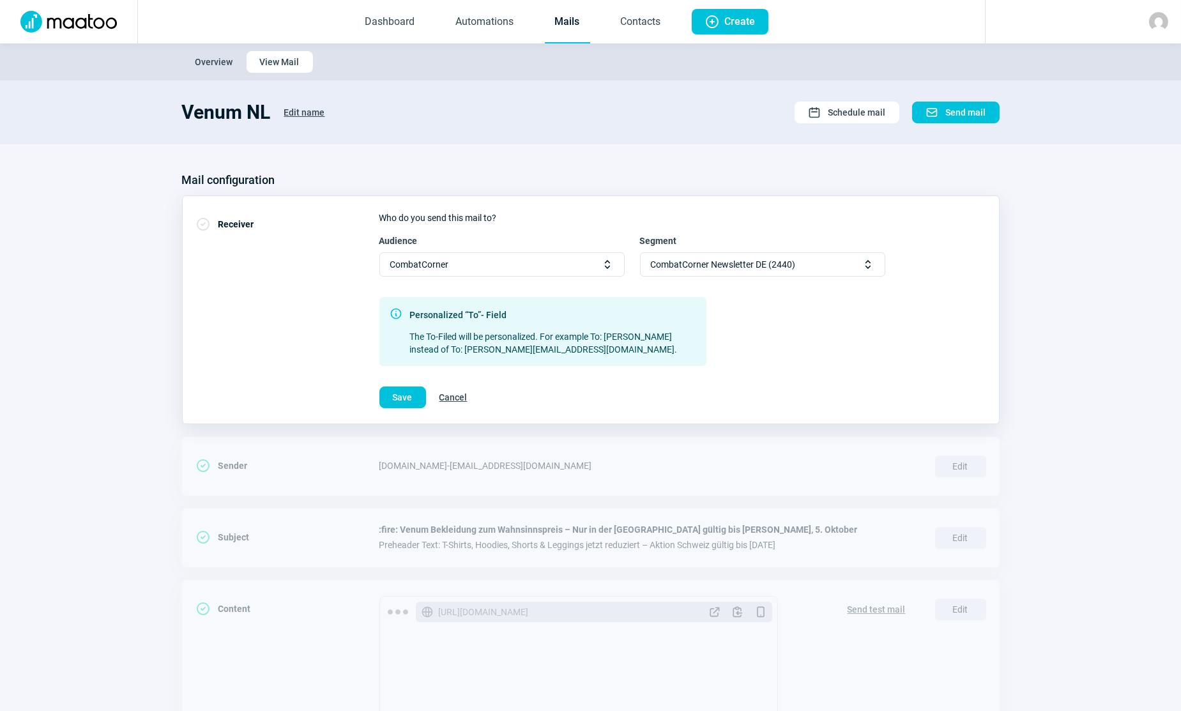
click at [728, 259] on span "CombatCorner Newsletter DE (2440)" at bounding box center [723, 264] width 145 height 23
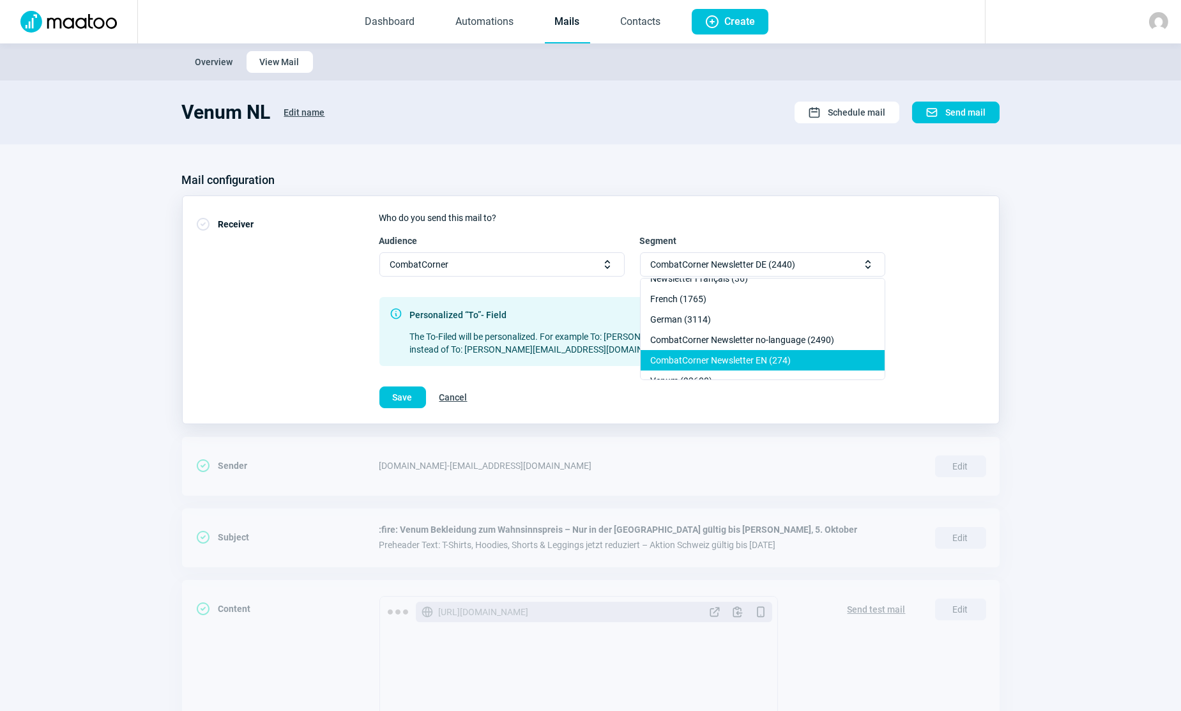
click at [717, 360] on div "CombatCorner Newsletter EN (274)" at bounding box center [763, 360] width 244 height 20
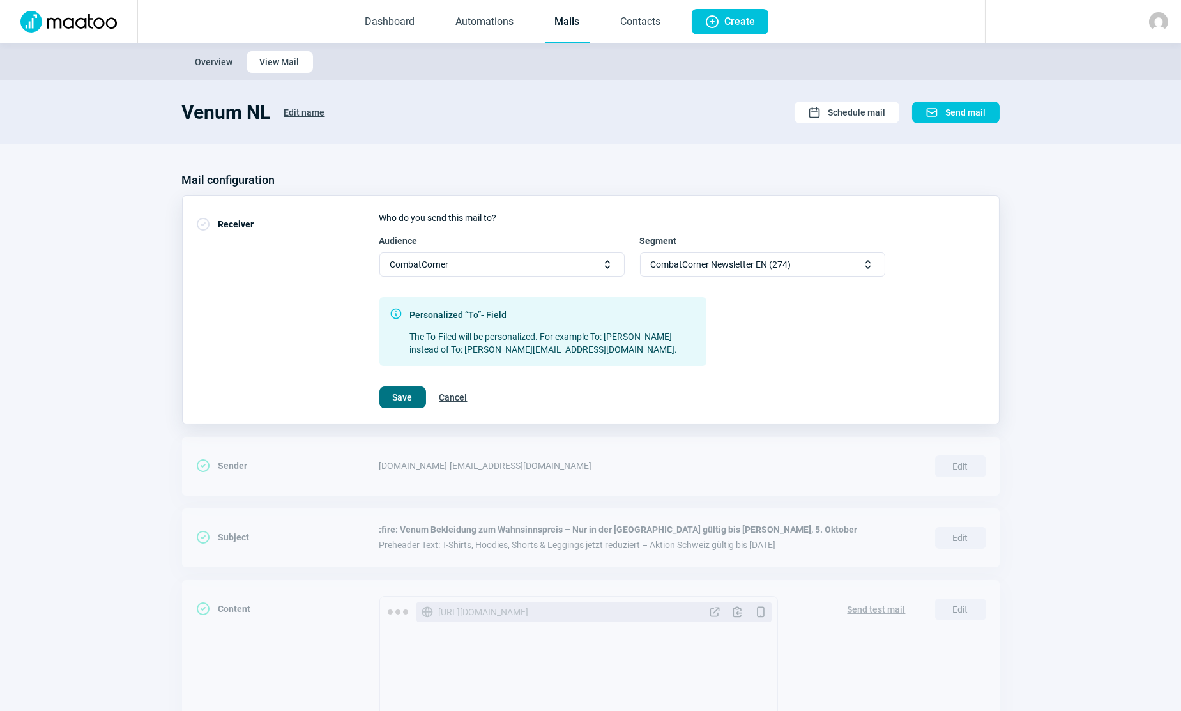
click at [416, 397] on button "Save" at bounding box center [402, 397] width 47 height 22
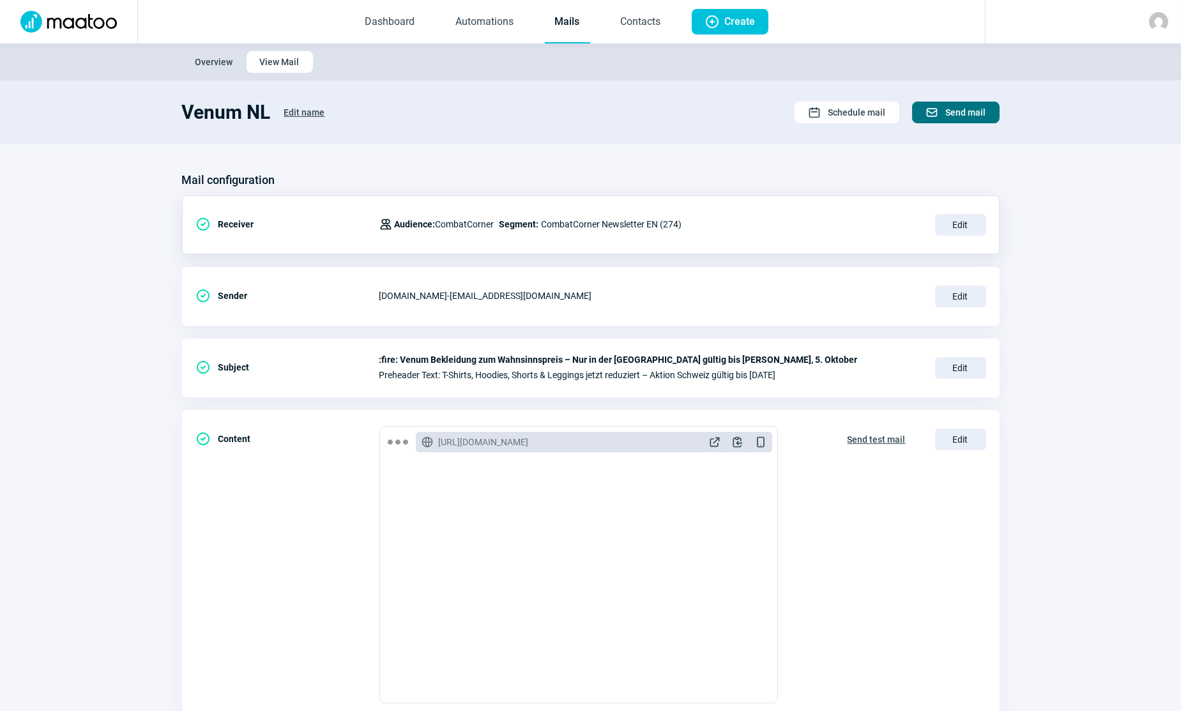
click at [973, 109] on span "Send mail" at bounding box center [966, 112] width 40 height 20
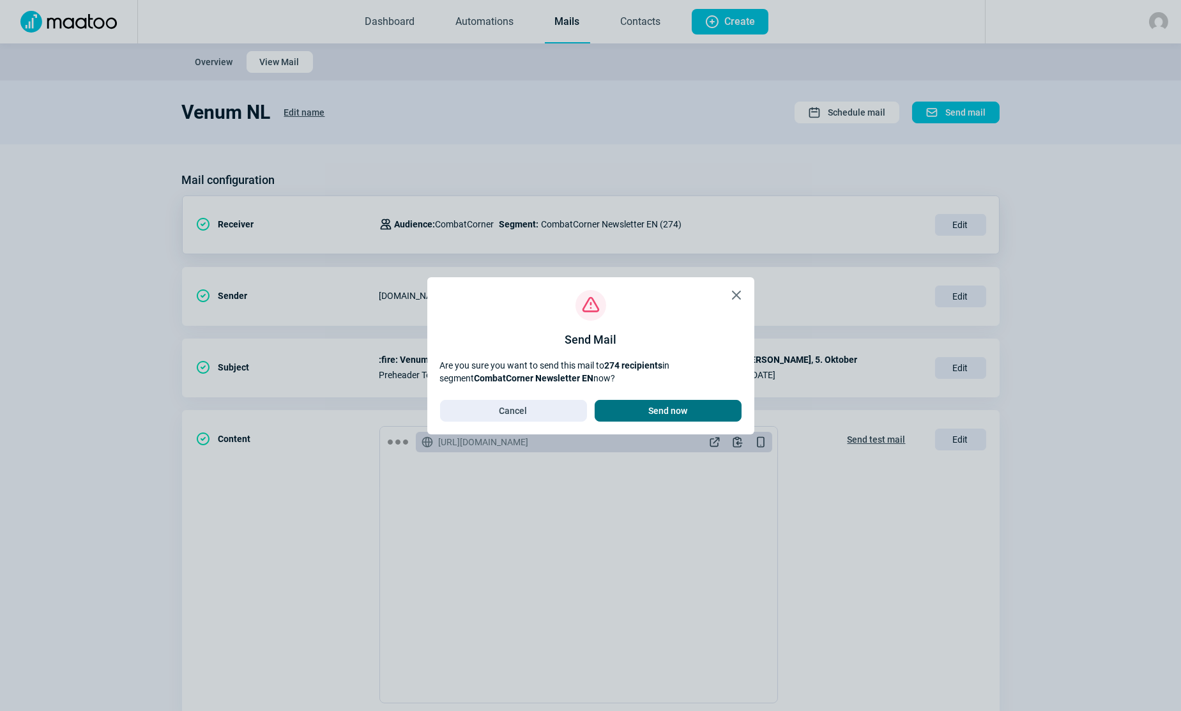
click at [677, 409] on span "Send now" at bounding box center [667, 410] width 39 height 20
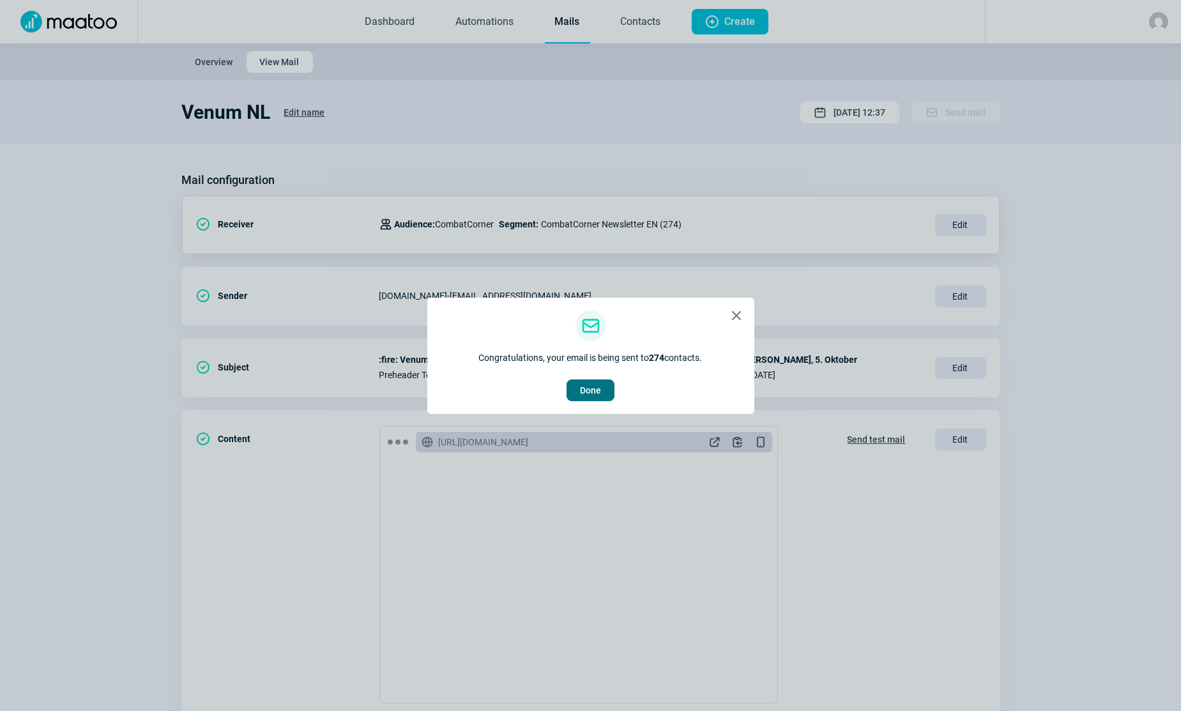
click at [585, 388] on span "Done" at bounding box center [590, 390] width 21 height 20
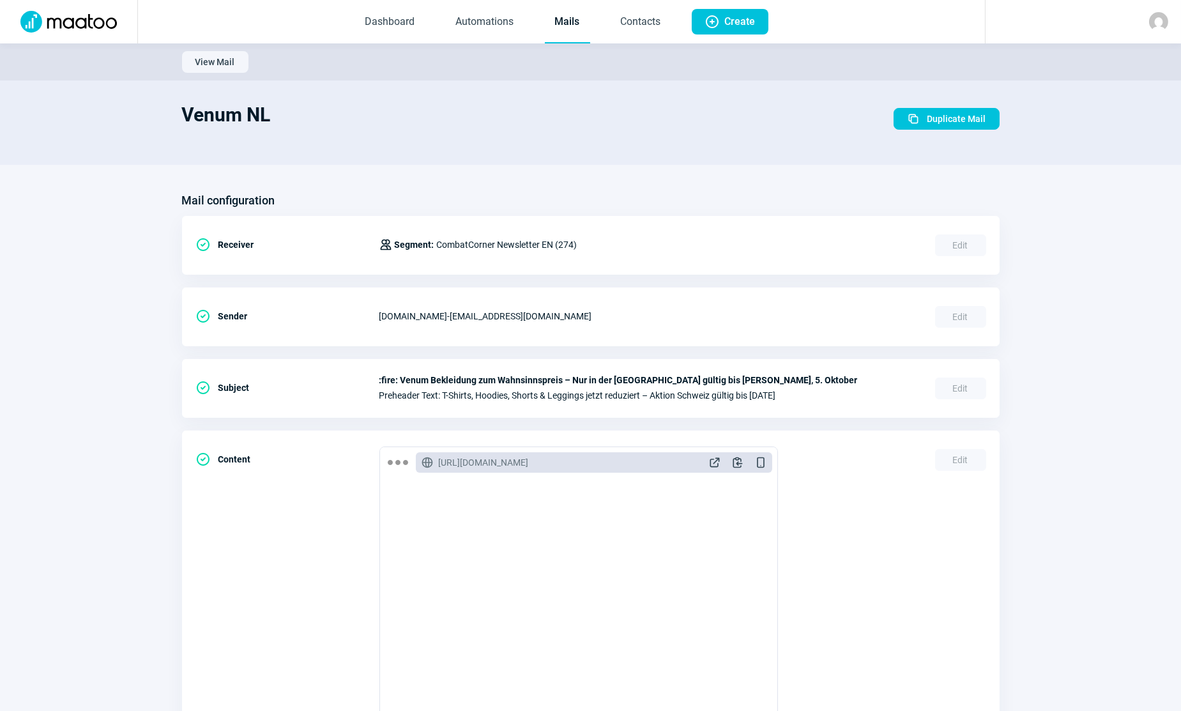
click at [581, 22] on link "Mails" at bounding box center [567, 22] width 45 height 42
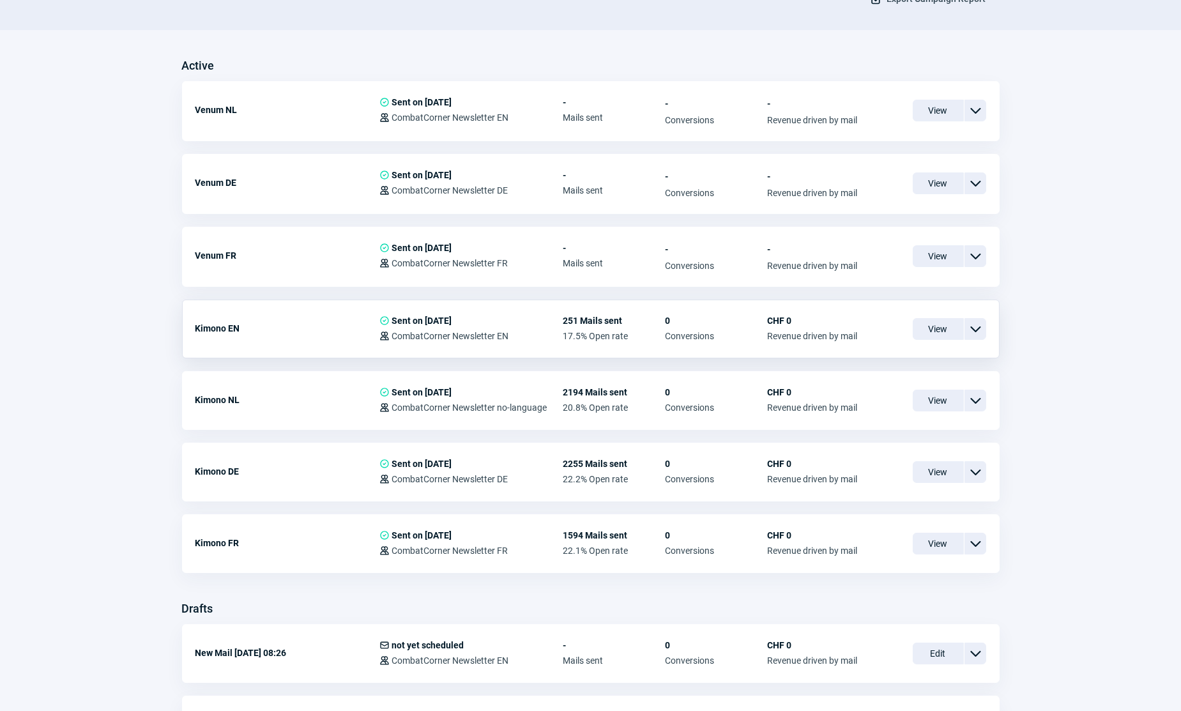
scroll to position [290, 0]
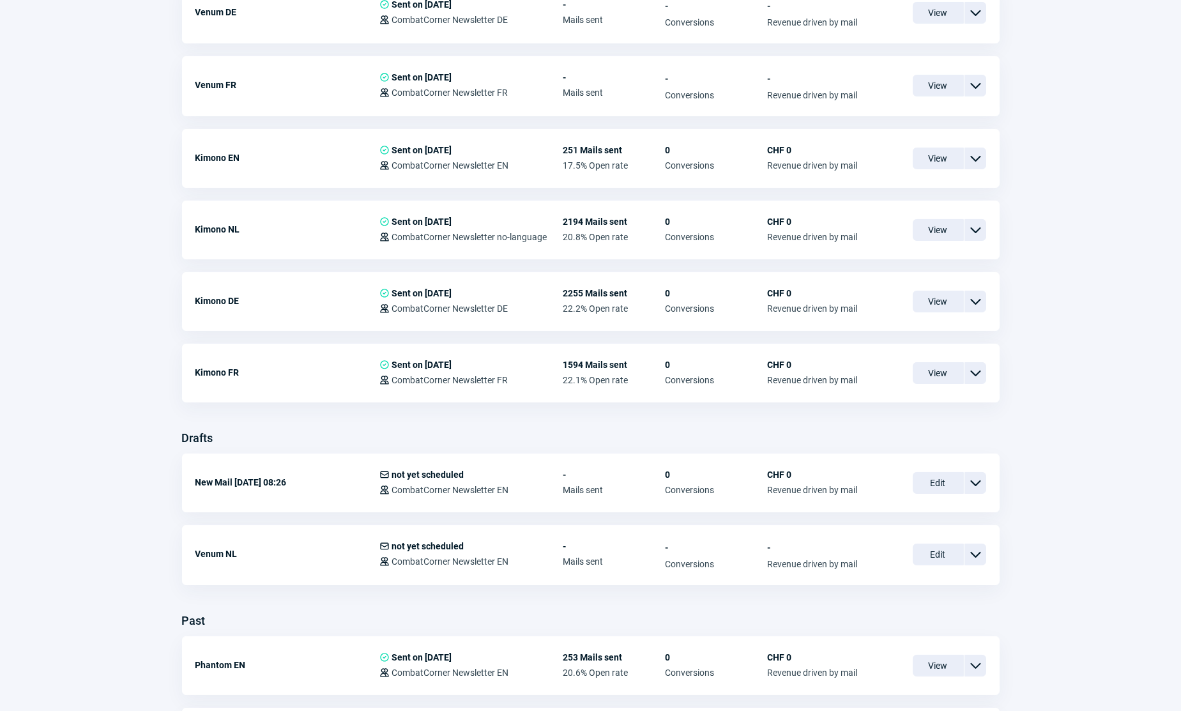
scroll to position [522, 0]
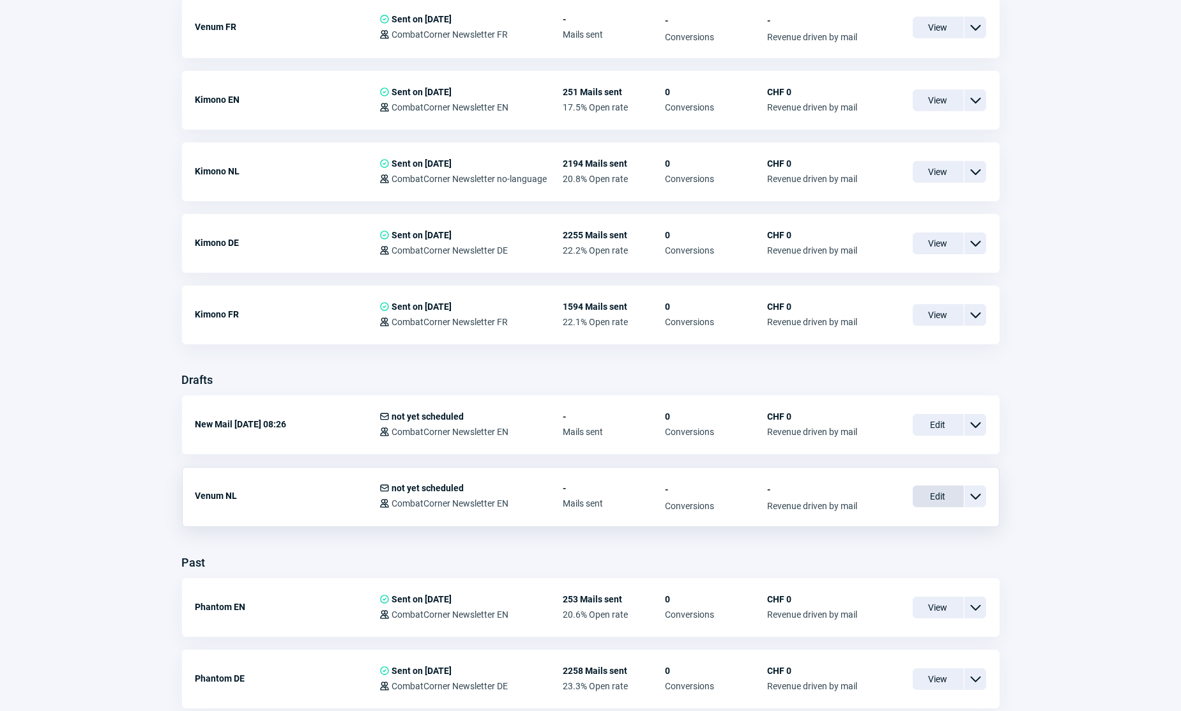
click at [926, 498] on span "Edit" at bounding box center [938, 496] width 51 height 22
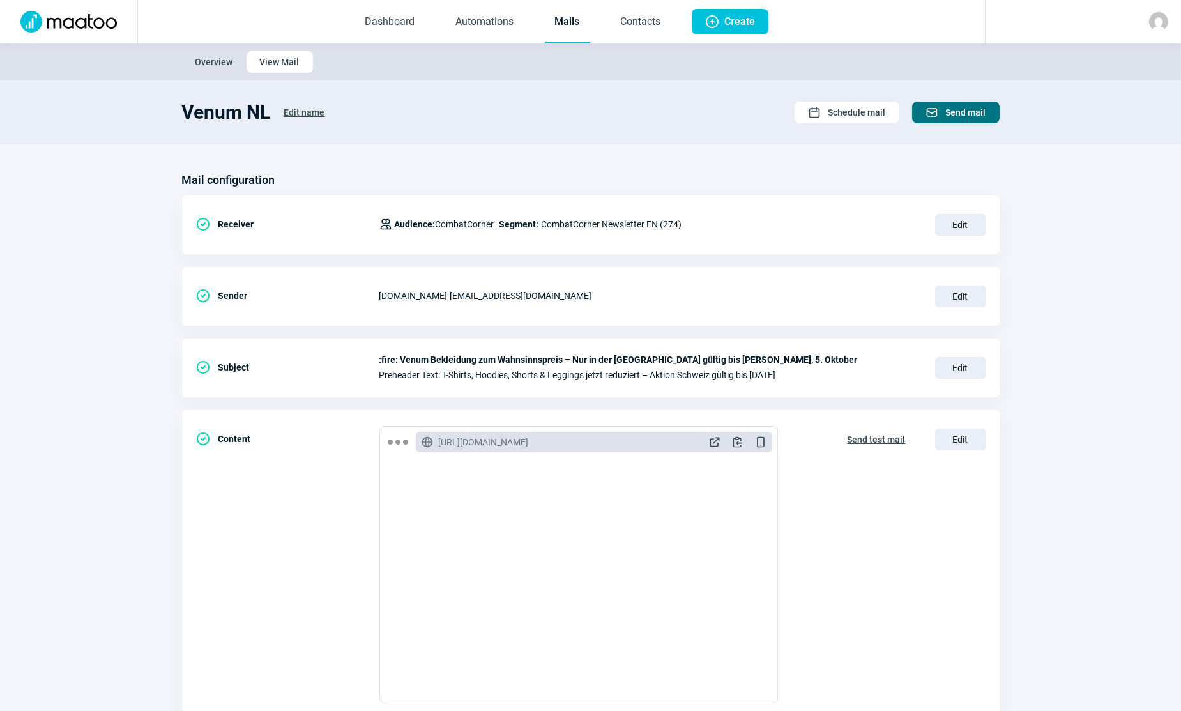
click at [954, 110] on span "Send mail" at bounding box center [966, 112] width 40 height 20
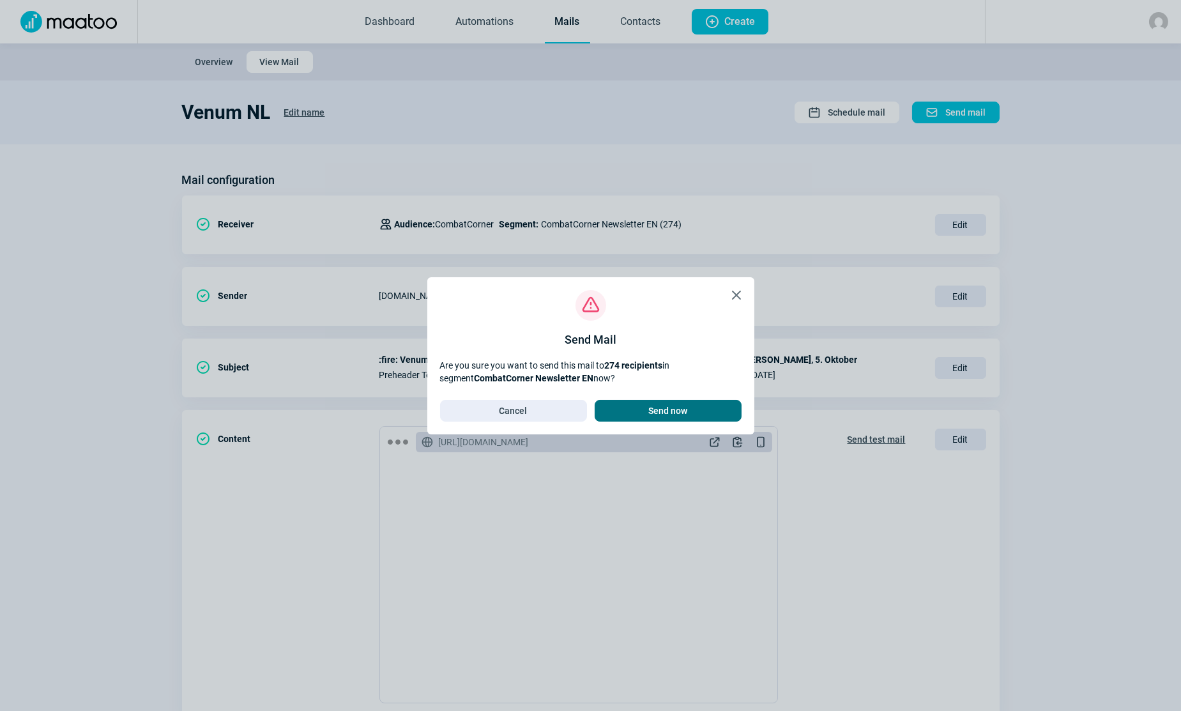
click at [659, 409] on span "Send now" at bounding box center [667, 410] width 39 height 20
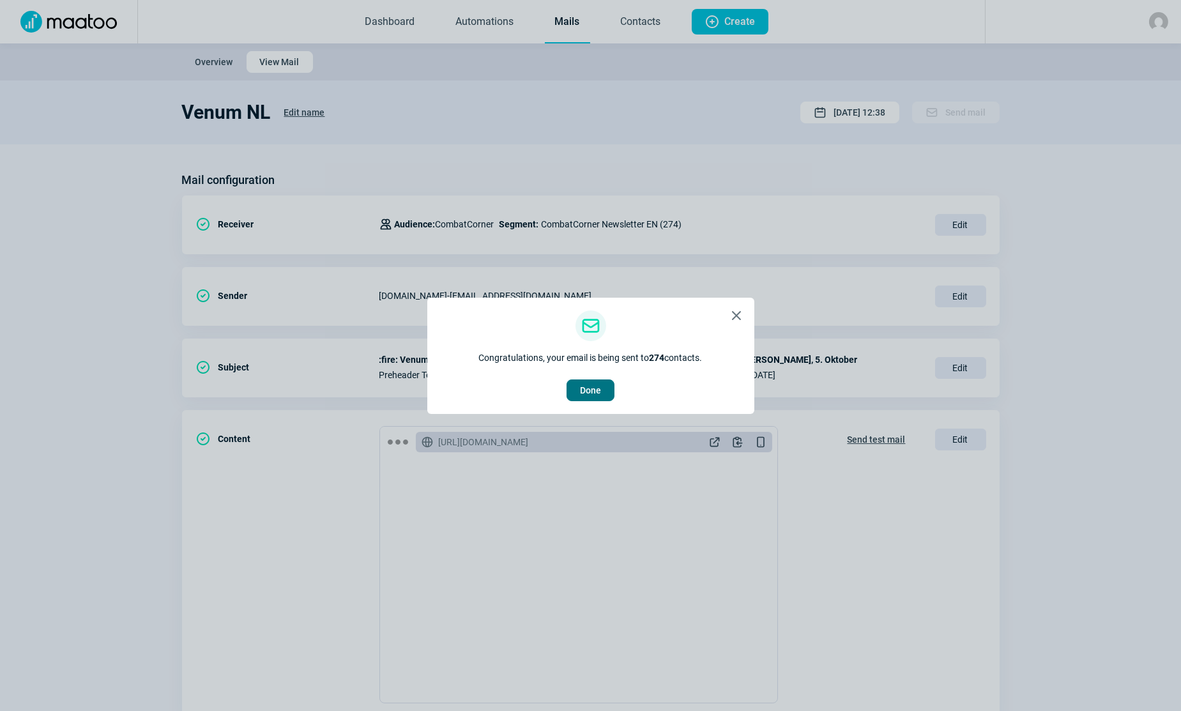
click at [571, 388] on button "Done" at bounding box center [591, 390] width 48 height 22
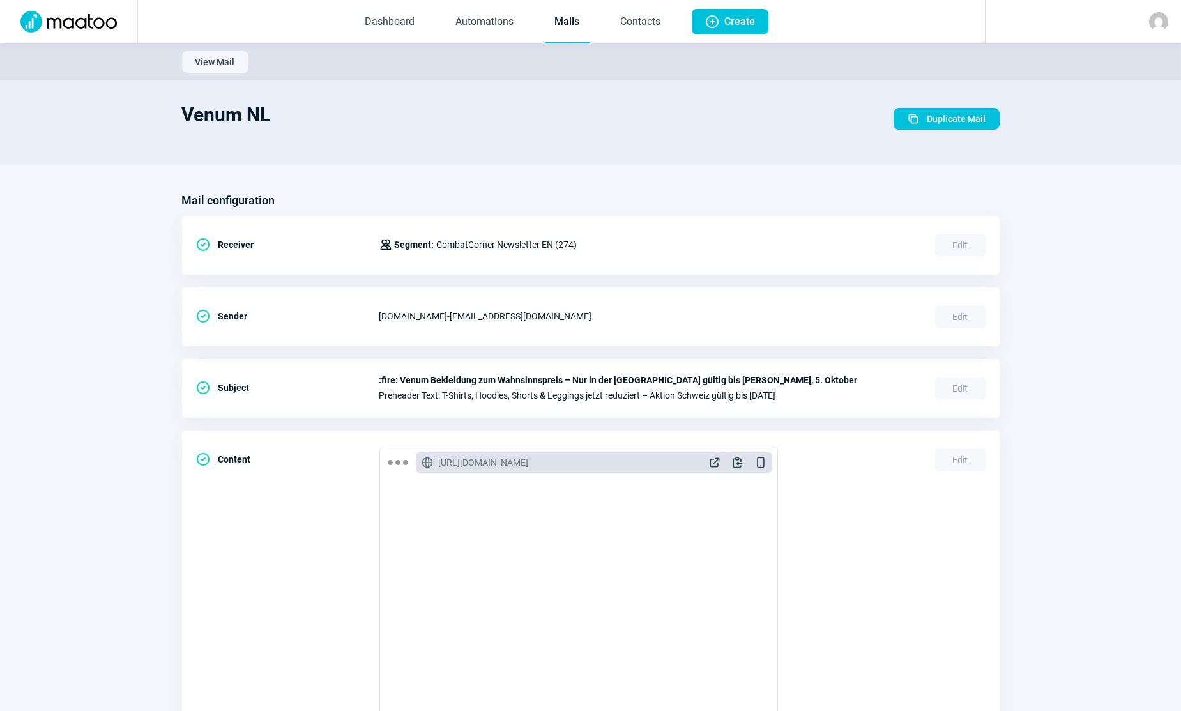
click at [562, 24] on link "Mails" at bounding box center [567, 22] width 45 height 42
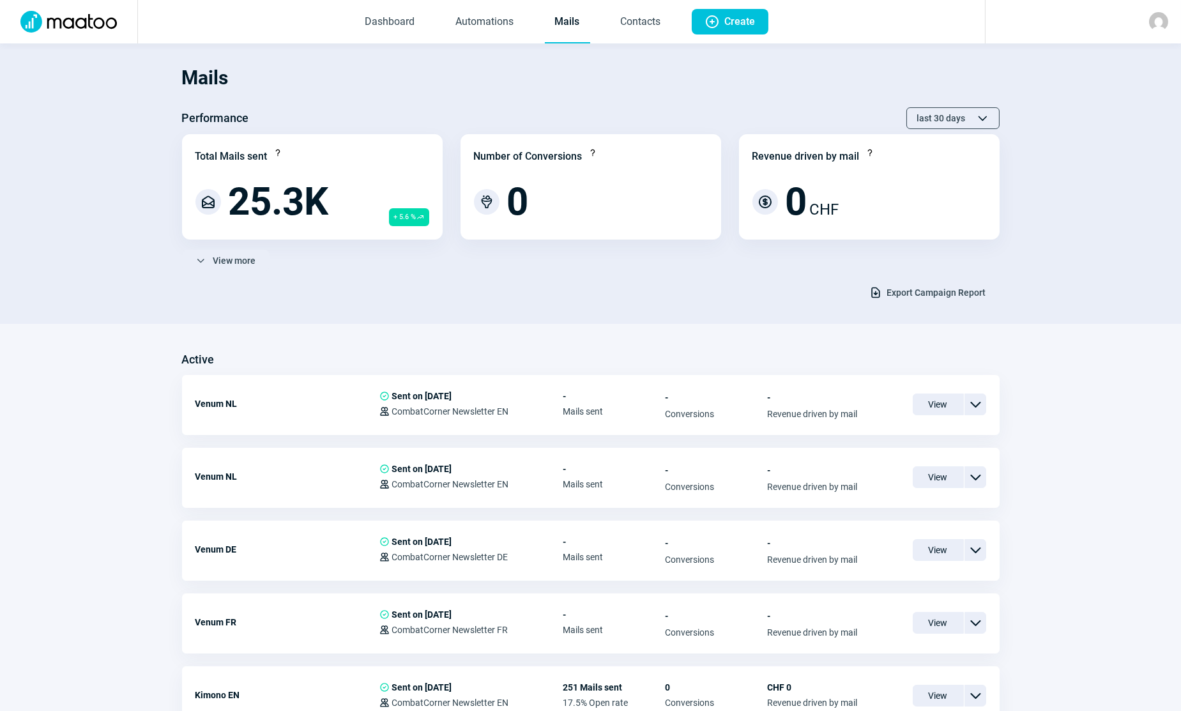
click at [561, 24] on link "Mails" at bounding box center [567, 22] width 45 height 42
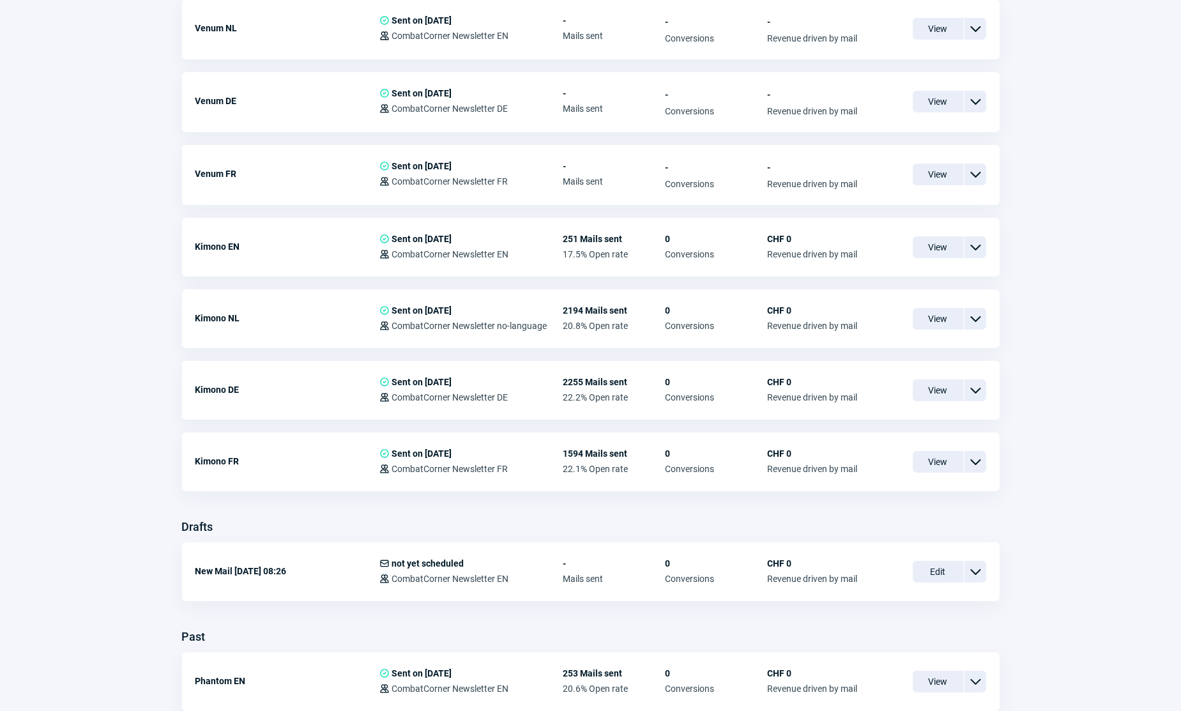
scroll to position [464, 0]
